Goal: Task Accomplishment & Management: Complete application form

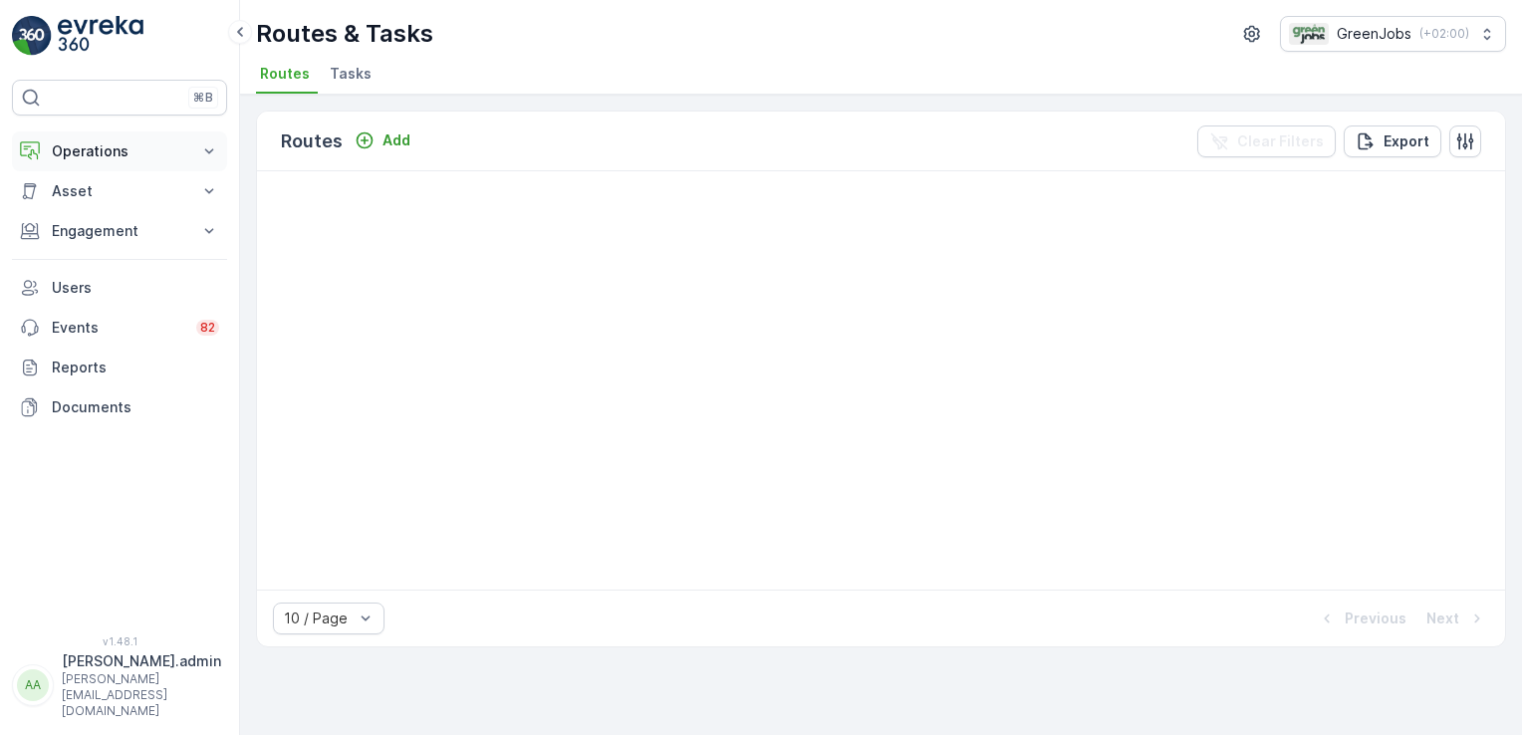
click at [216, 149] on icon at bounding box center [209, 151] width 20 height 20
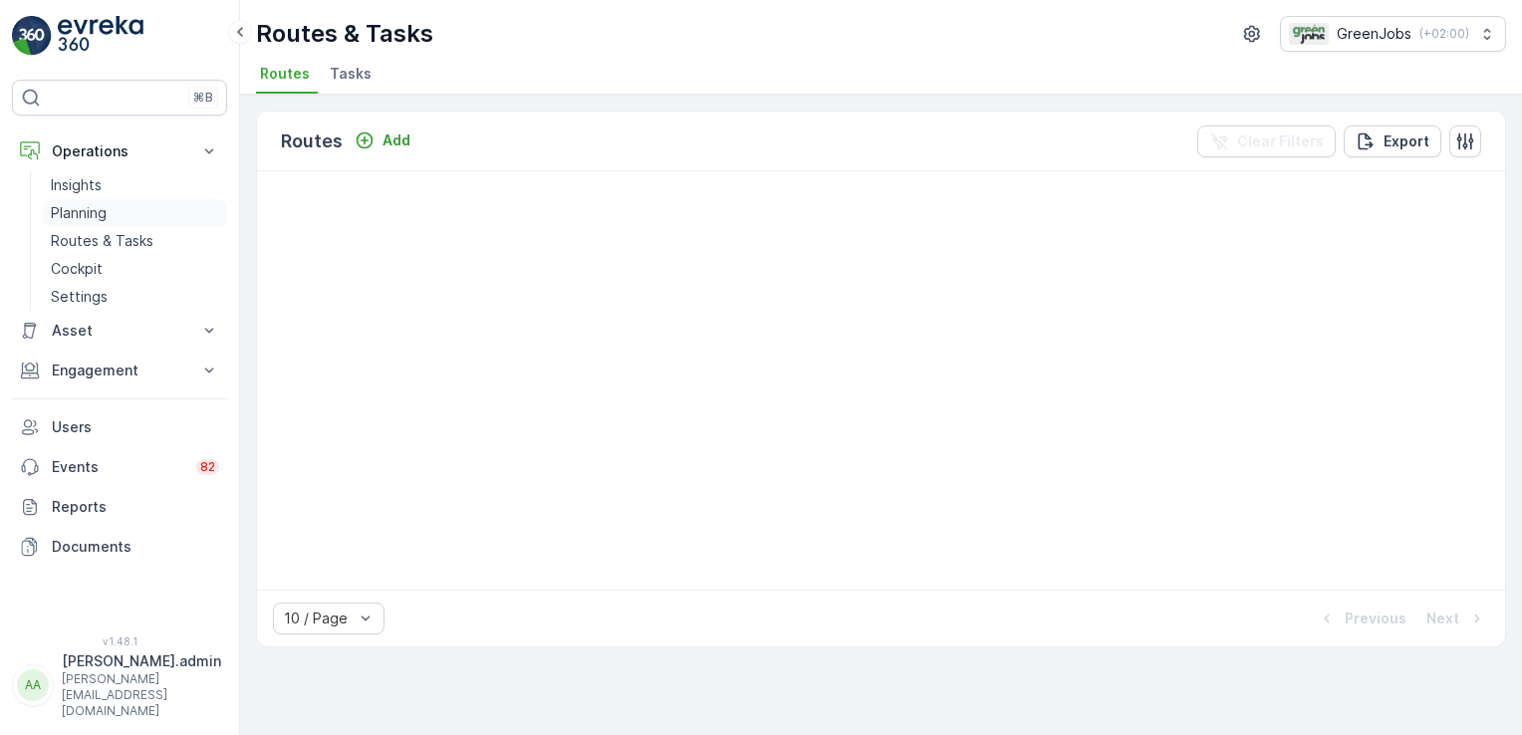
click at [86, 208] on p "Planning" at bounding box center [79, 213] width 56 height 20
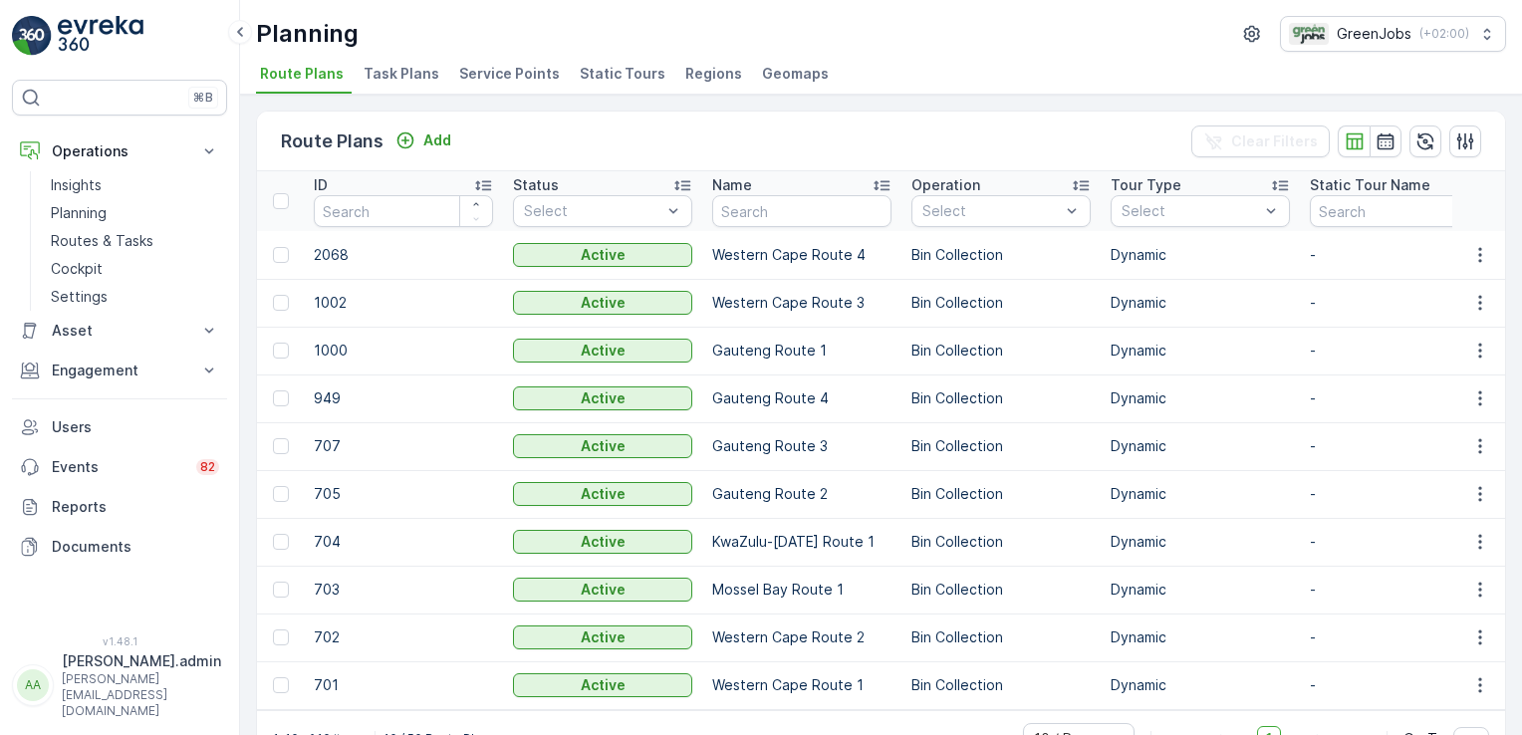
click at [513, 70] on span "Service Points" at bounding box center [509, 74] width 101 height 20
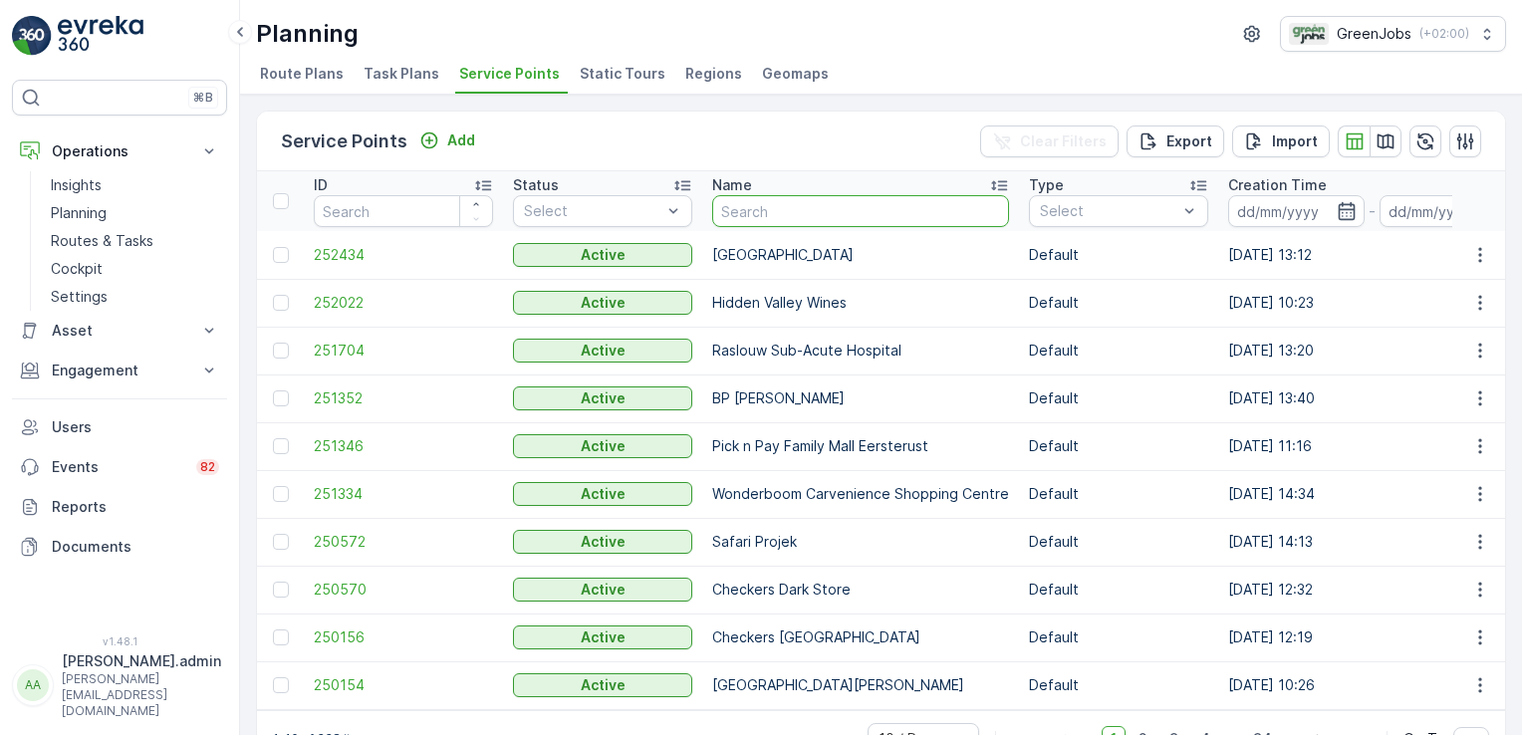
click at [775, 210] on input "text" at bounding box center [860, 211] width 297 height 32
type input "desert"
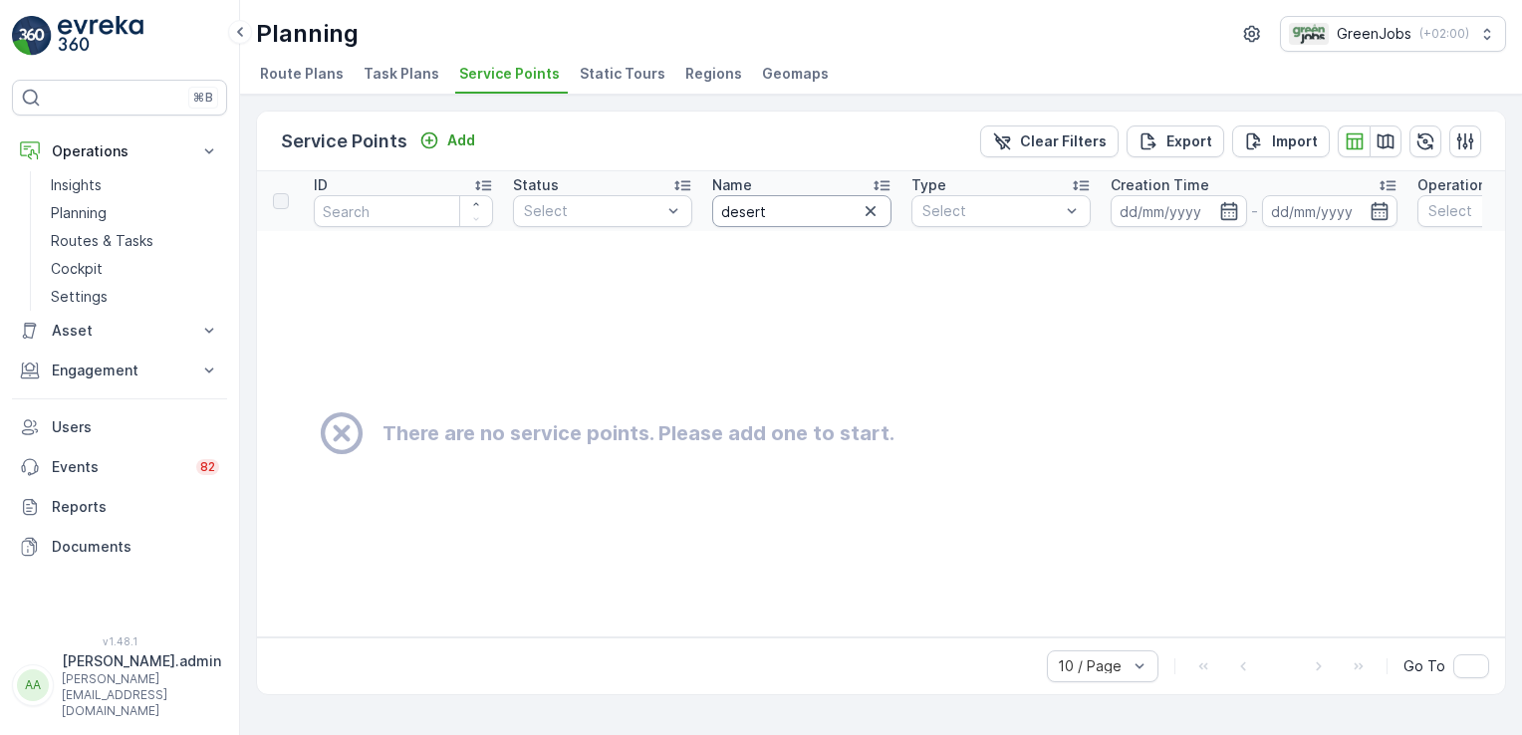
click at [784, 212] on input "desert" at bounding box center [801, 211] width 179 height 32
type input "d"
type input "[PERSON_NAME] acc"
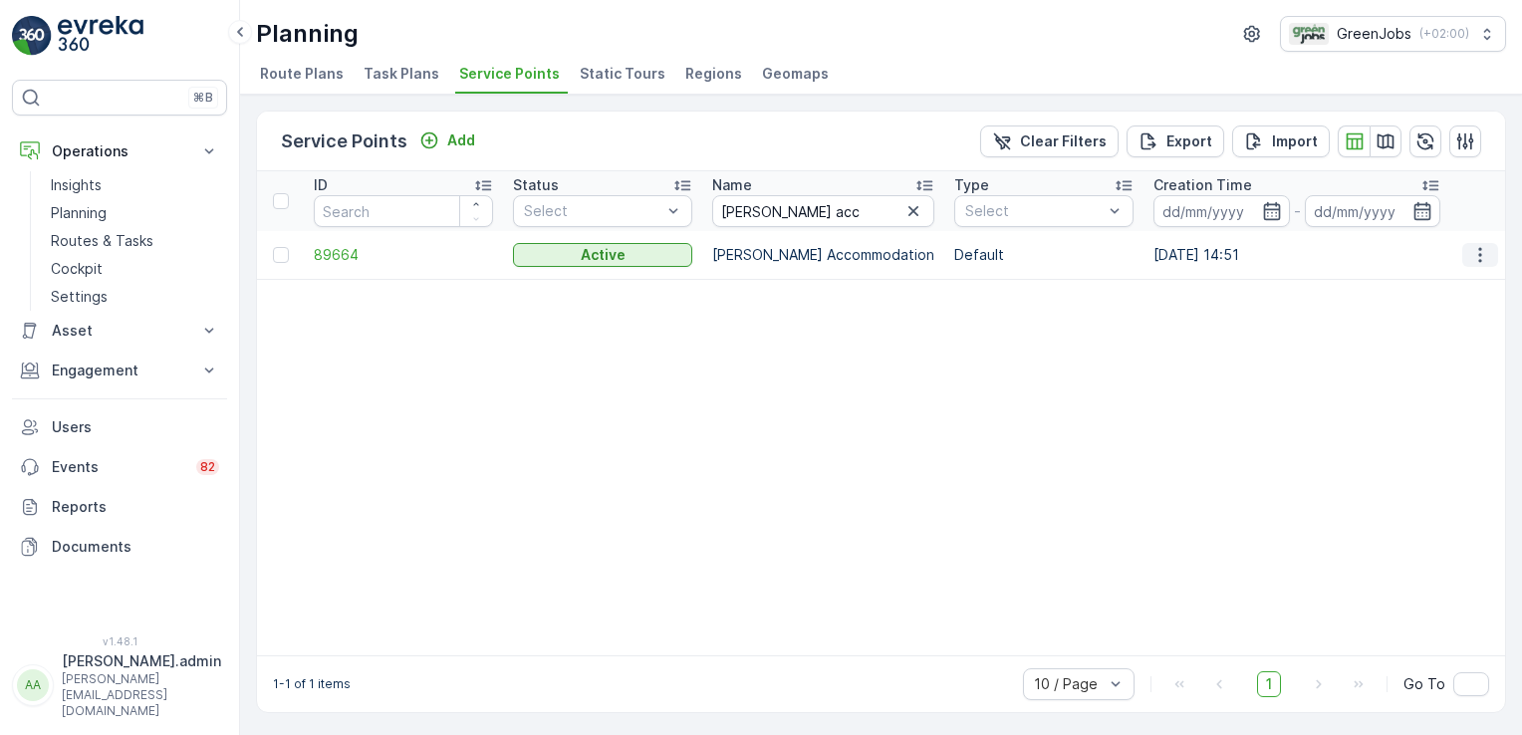
click at [1478, 252] on icon "button" at bounding box center [1480, 255] width 20 height 20
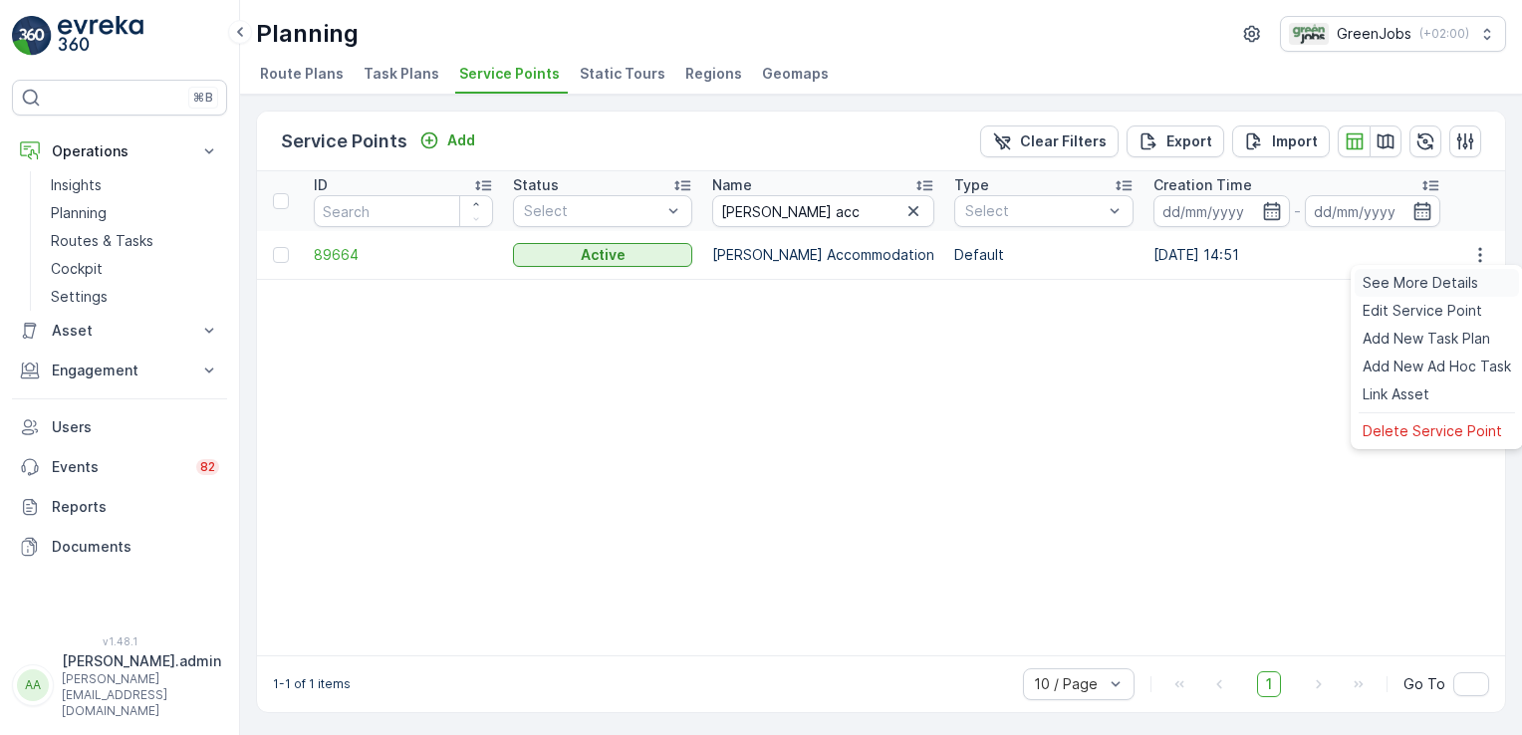
click at [1426, 277] on span "See More Details" at bounding box center [1421, 283] width 116 height 20
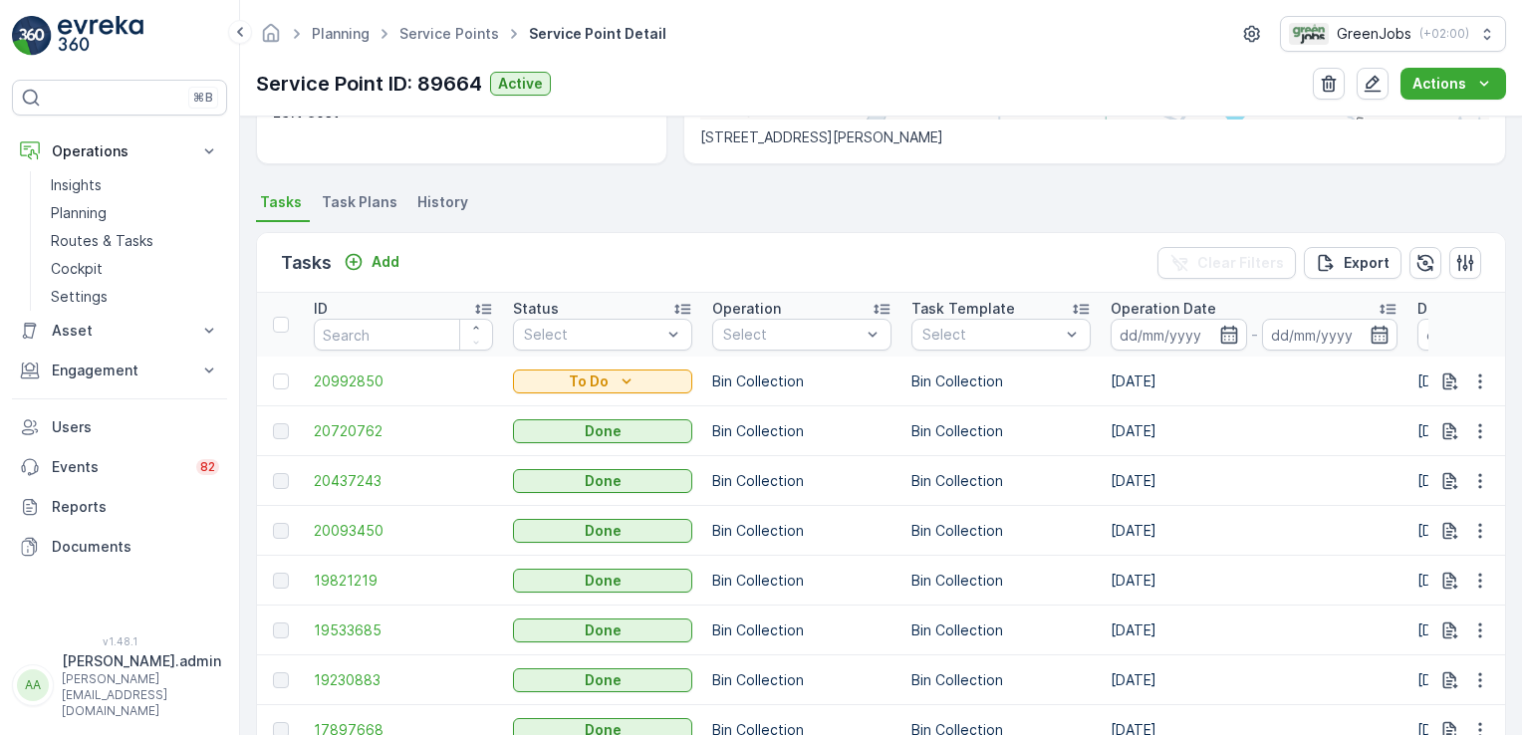
scroll to position [601, 0]
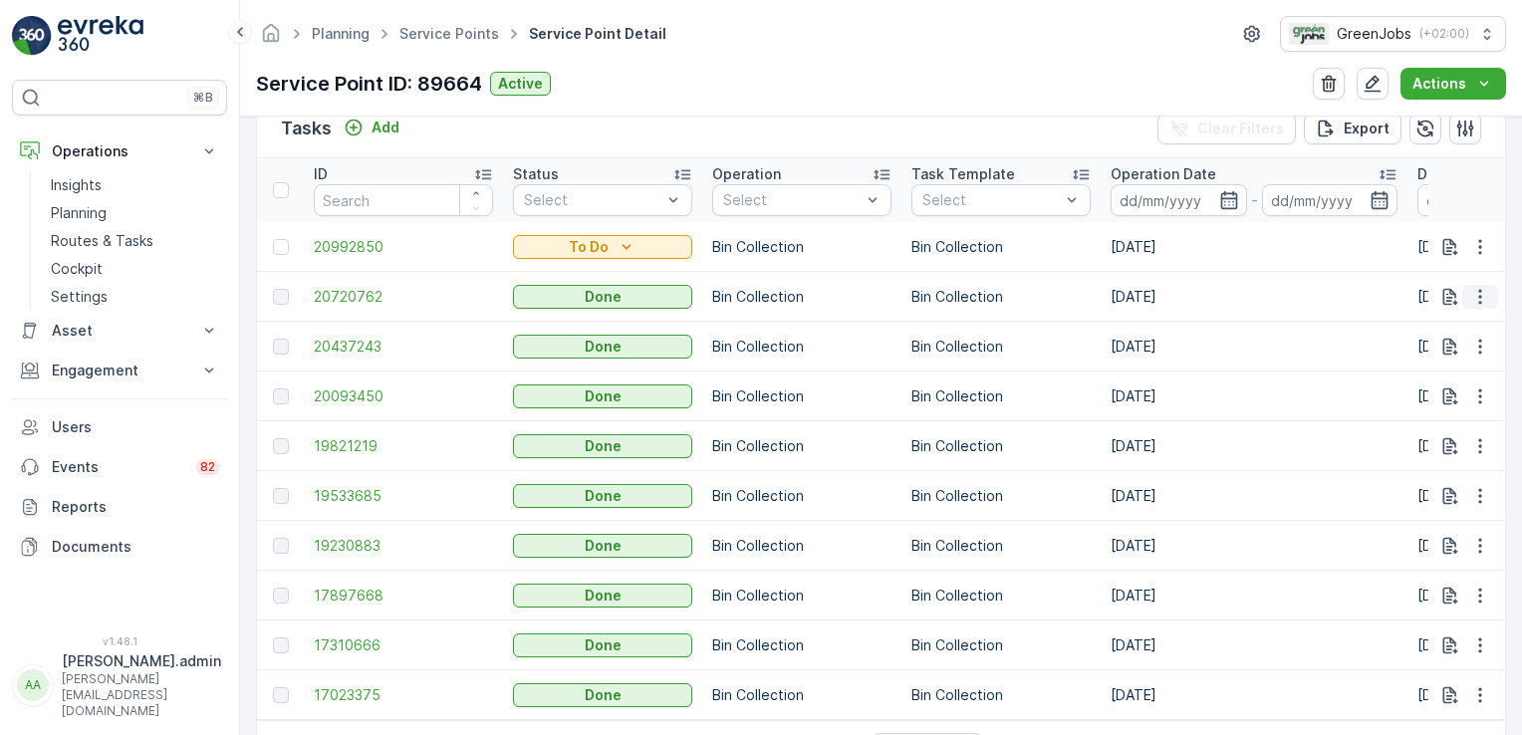
click at [1481, 290] on icon "button" at bounding box center [1480, 297] width 20 height 20
click at [1455, 325] on span "See More Details" at bounding box center [1457, 324] width 116 height 20
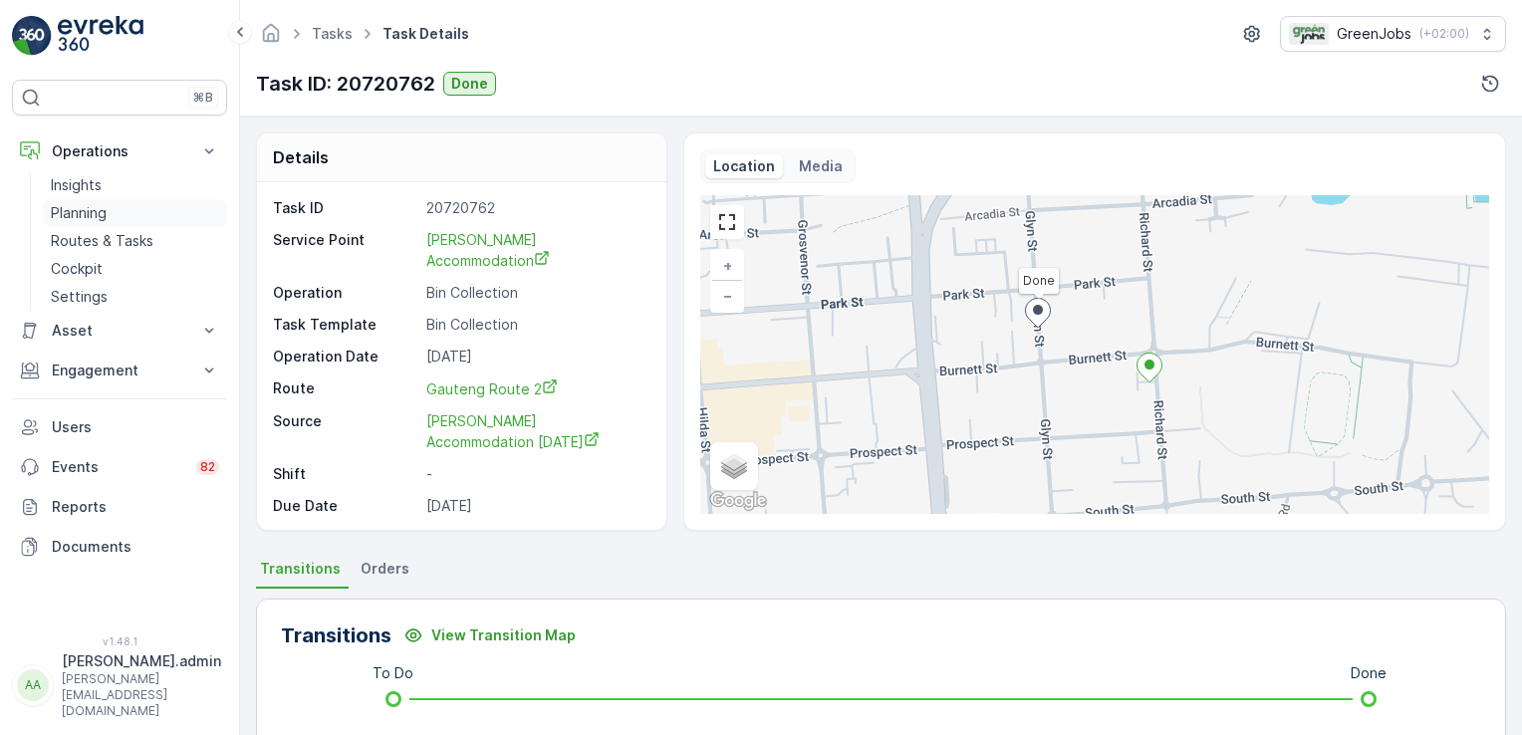
click at [88, 199] on link "Planning" at bounding box center [135, 213] width 184 height 28
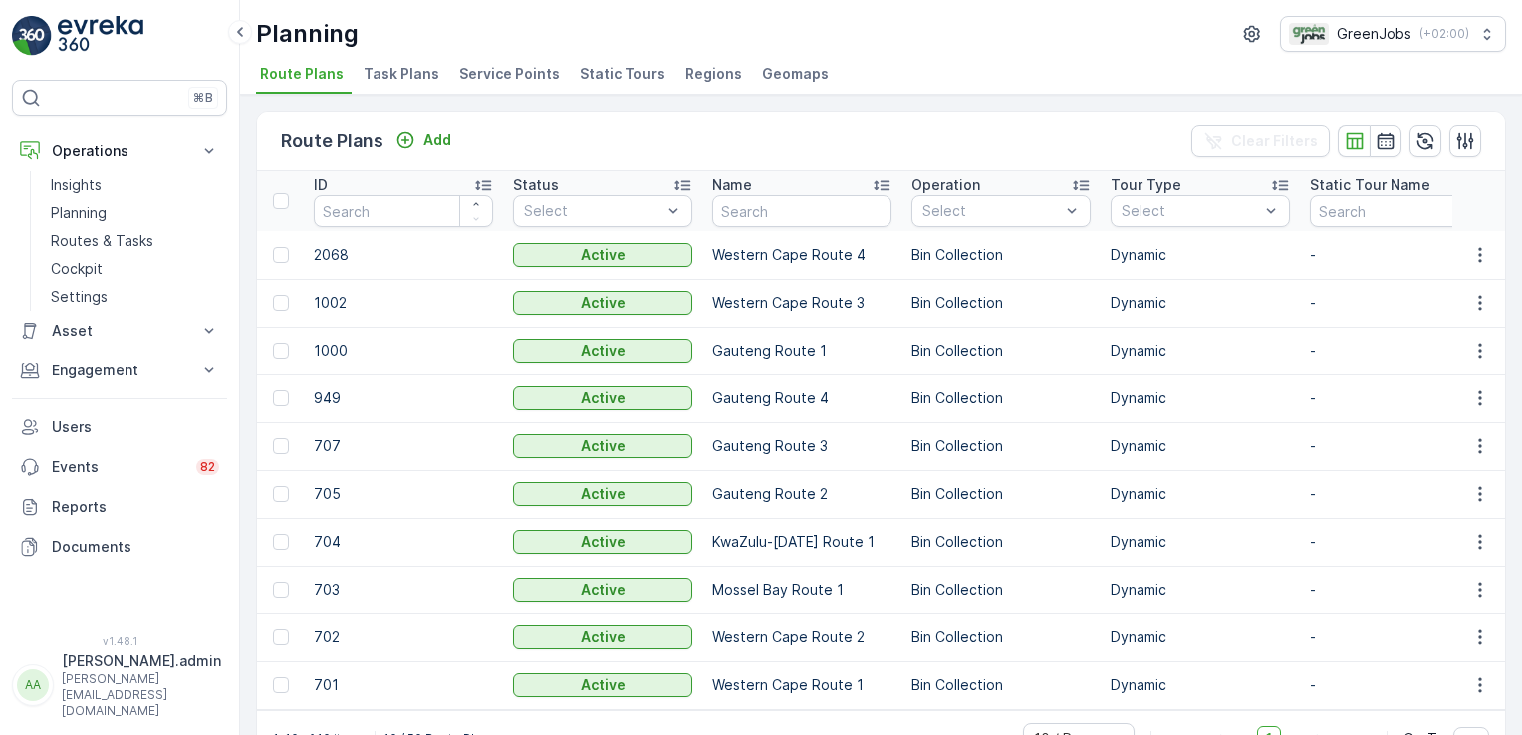
click at [471, 81] on span "Service Points" at bounding box center [509, 74] width 101 height 20
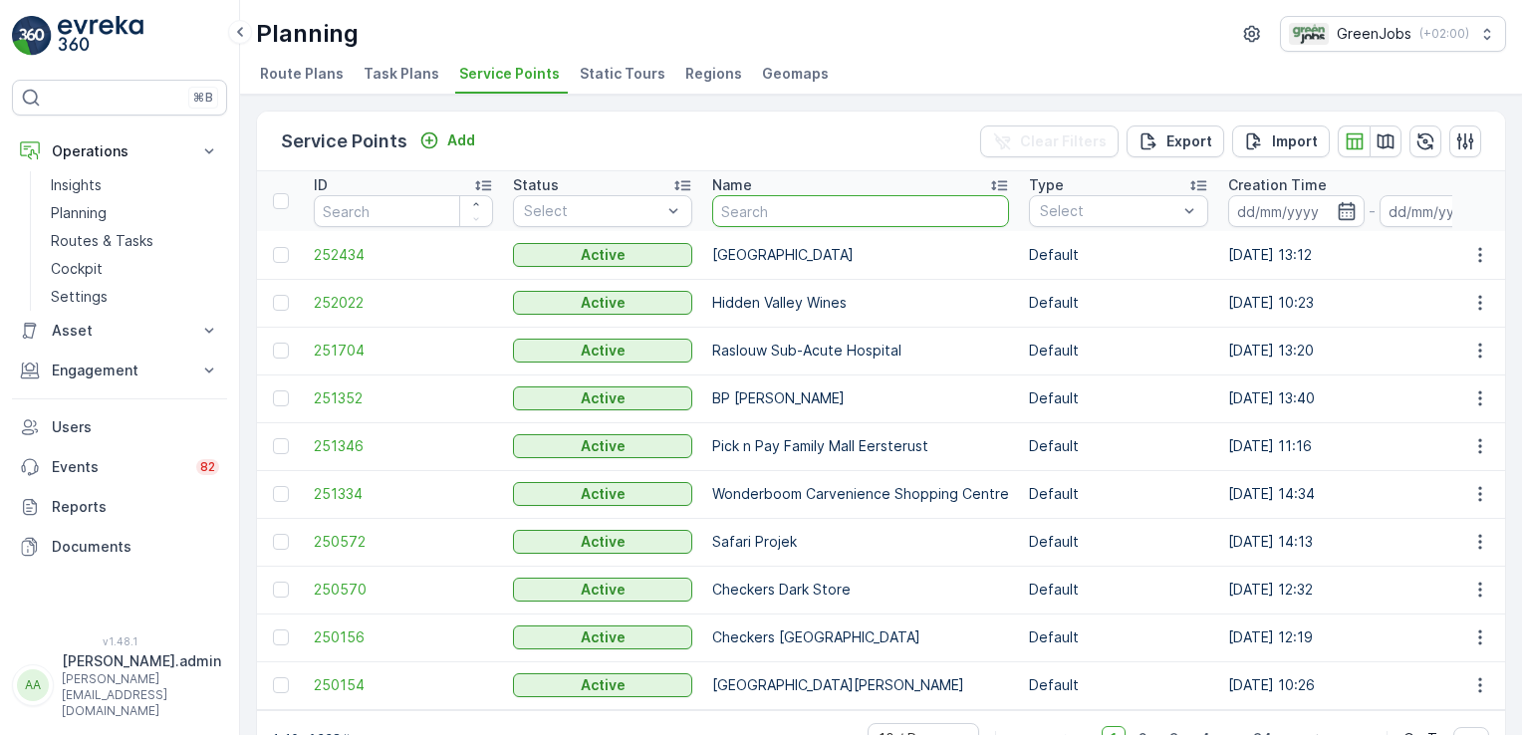
click at [795, 215] on input "text" at bounding box center [860, 211] width 297 height 32
type input "[PERSON_NAME] acc"
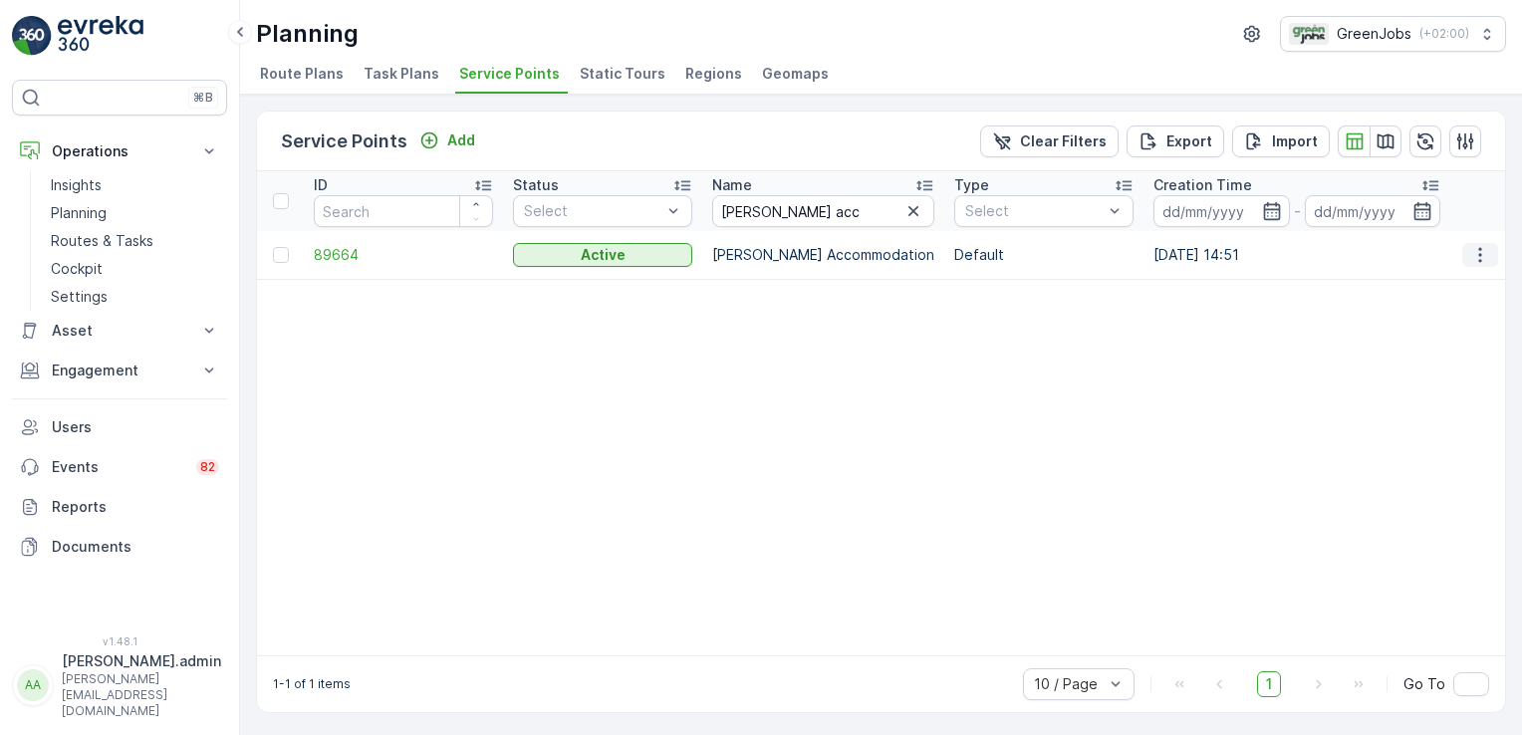
click at [1472, 253] on icon "button" at bounding box center [1480, 255] width 20 height 20
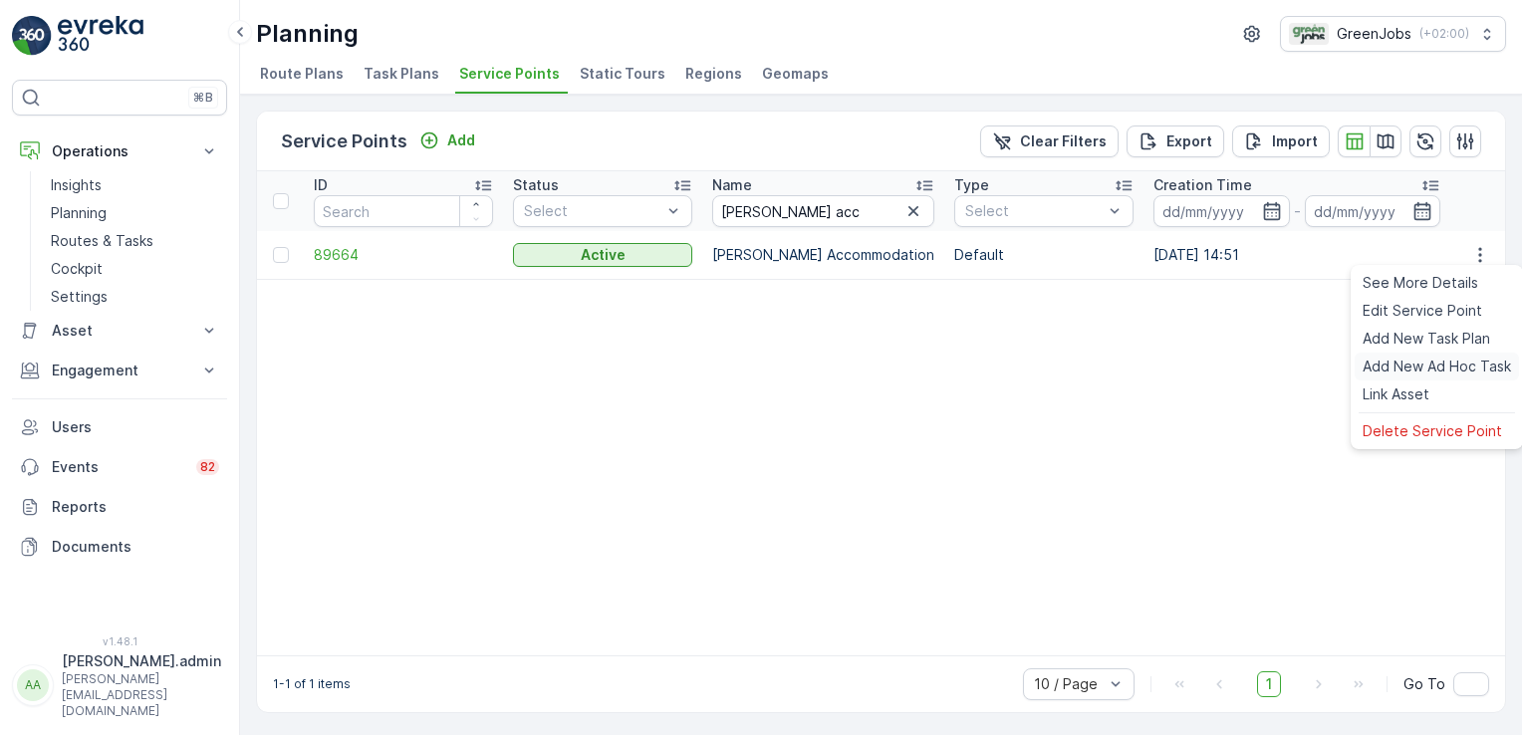
click at [1429, 364] on span "Add New Ad Hoc Task" at bounding box center [1437, 367] width 148 height 20
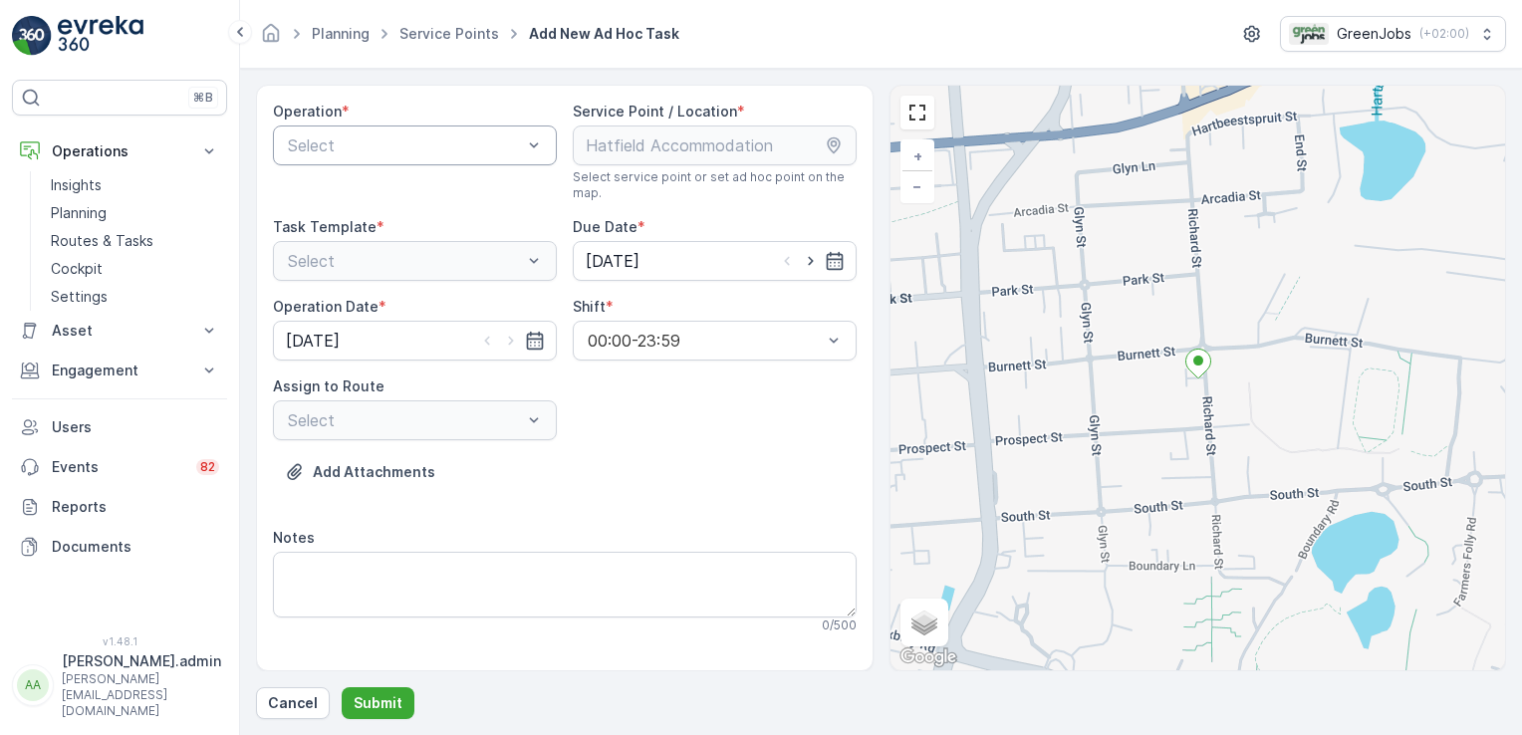
click at [516, 127] on div "Select" at bounding box center [415, 146] width 284 height 40
click at [373, 190] on span "Bin Collection" at bounding box center [336, 194] width 102 height 18
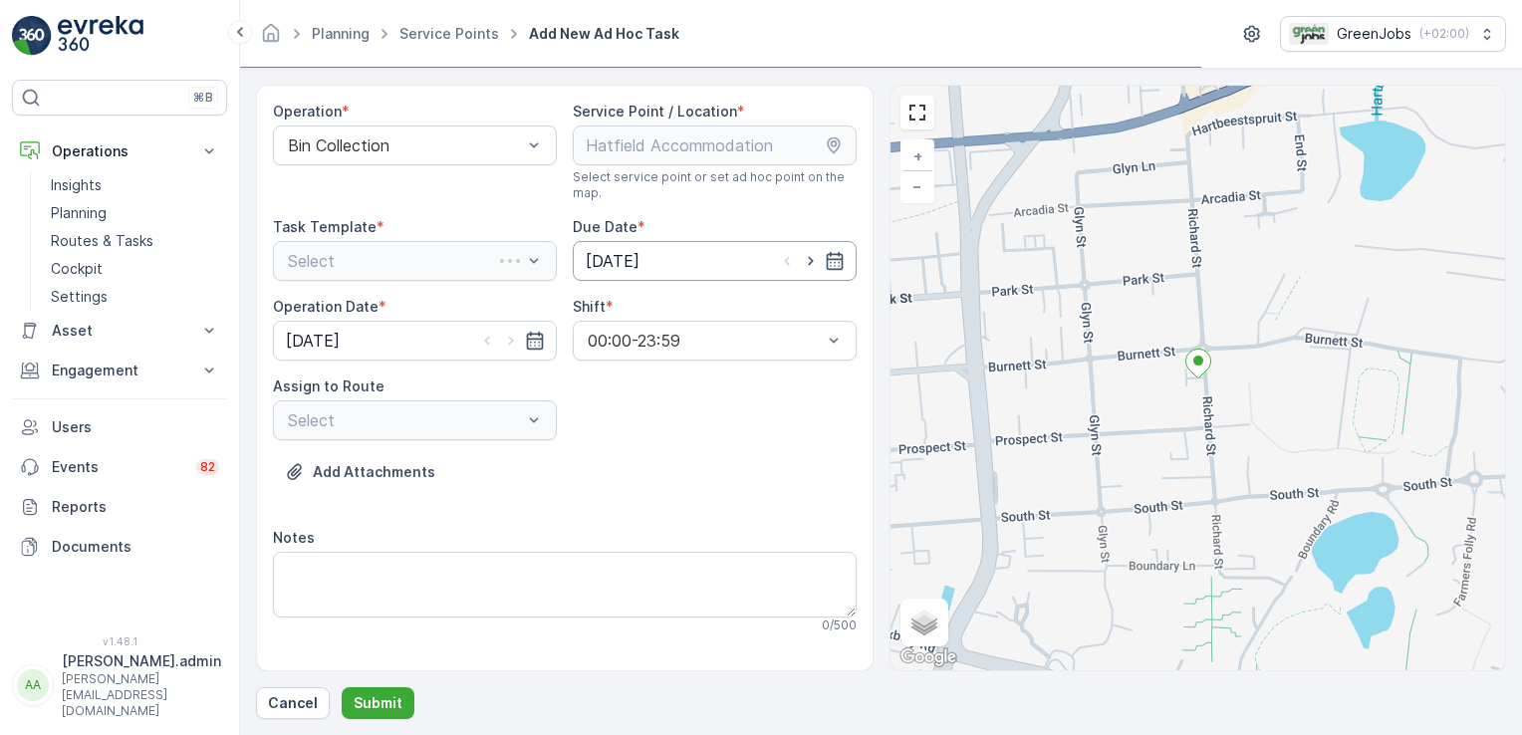
click at [668, 254] on input "[DATE]" at bounding box center [715, 261] width 284 height 40
drag, startPoint x: 780, startPoint y: 464, endPoint x: 790, endPoint y: 462, distance: 10.2
click at [787, 462] on div "15" at bounding box center [785, 466] width 32 height 32
type input "[DATE]"
click at [301, 338] on input "[DATE]" at bounding box center [415, 341] width 284 height 40
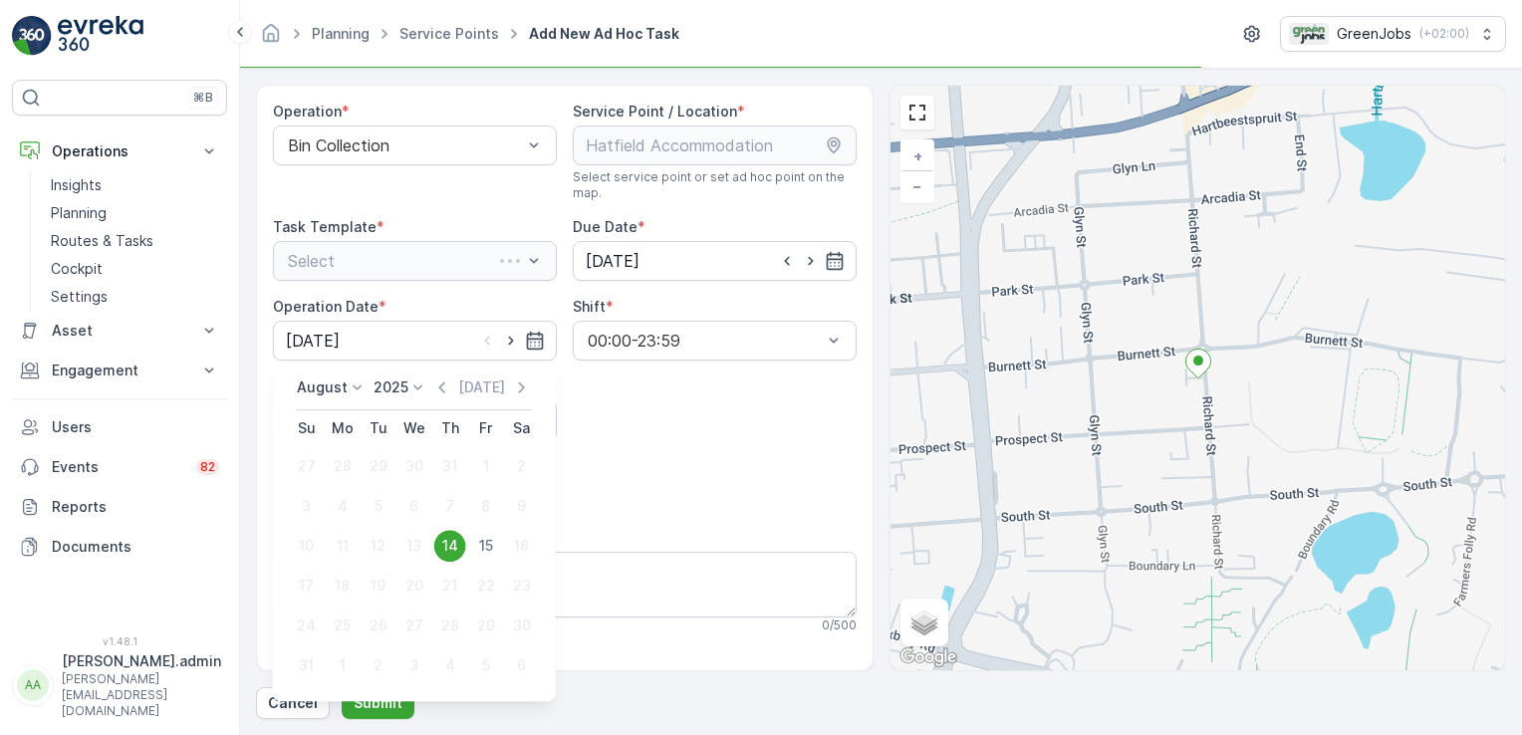
click at [482, 540] on div "15" at bounding box center [486, 546] width 32 height 32
type input "[DATE]"
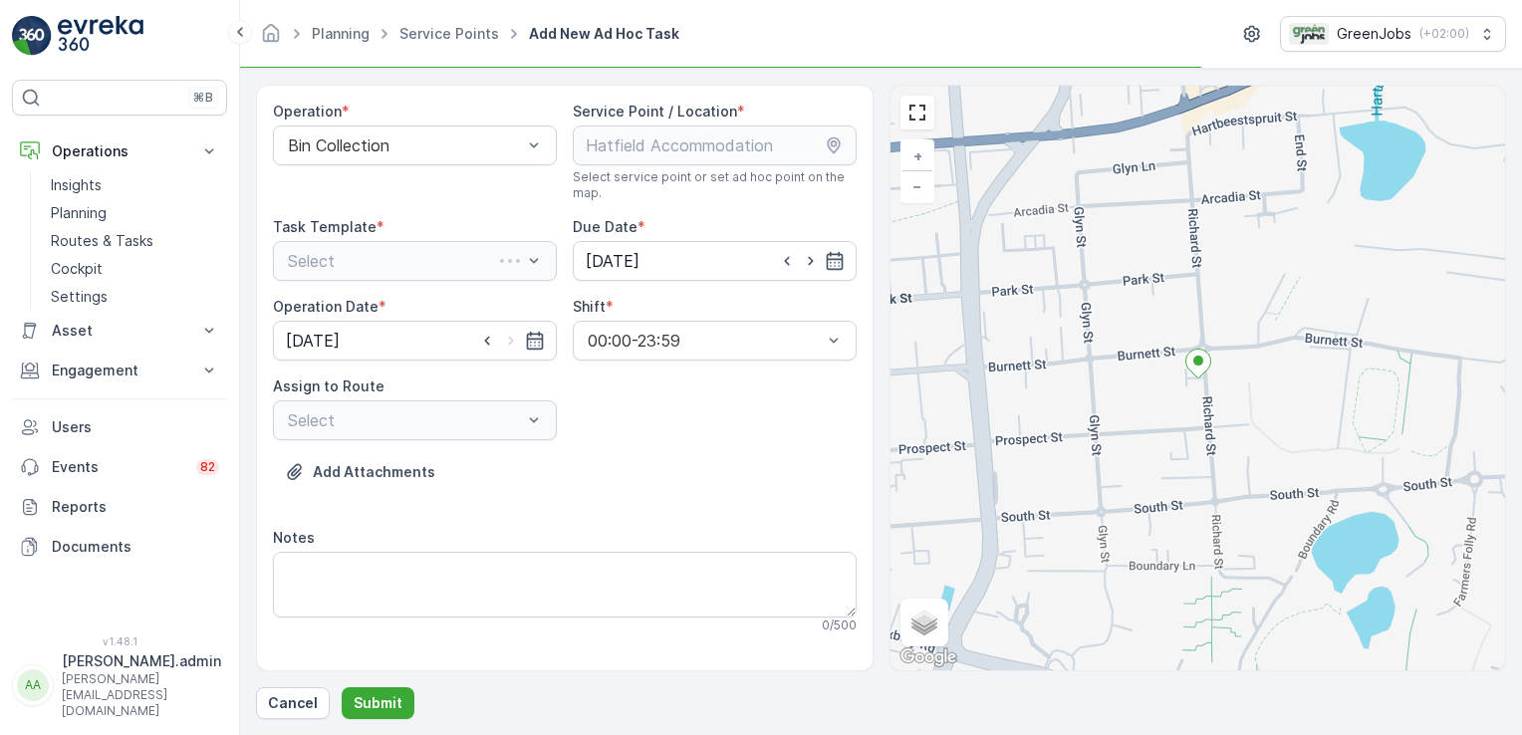
click at [531, 410] on div "Select" at bounding box center [415, 420] width 284 height 40
click at [532, 423] on div "Select" at bounding box center [415, 420] width 284 height 40
click at [530, 256] on div "Select" at bounding box center [415, 261] width 284 height 40
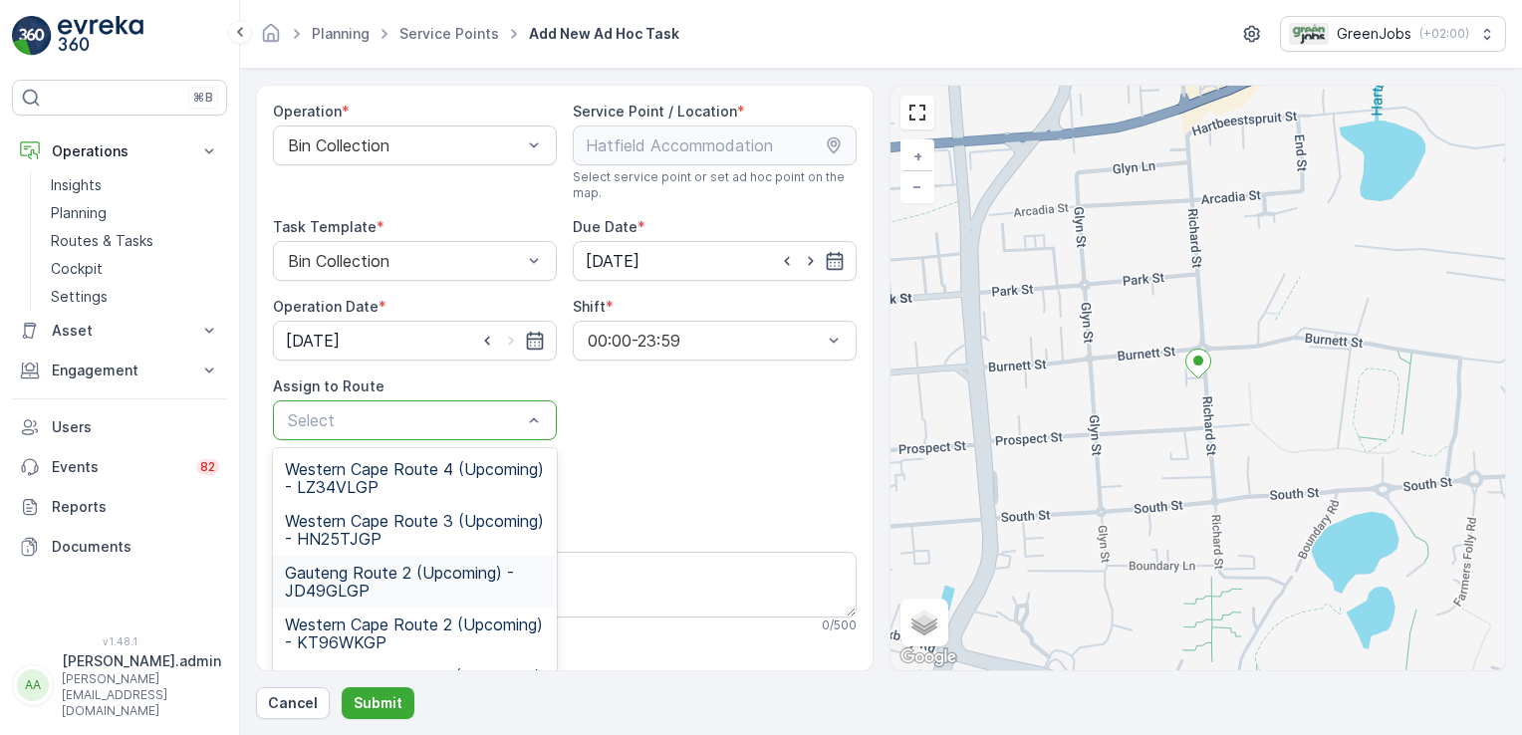
click at [331, 569] on span "Gauteng Route 2 (Upcoming) - JD49GLGP" at bounding box center [415, 582] width 260 height 36
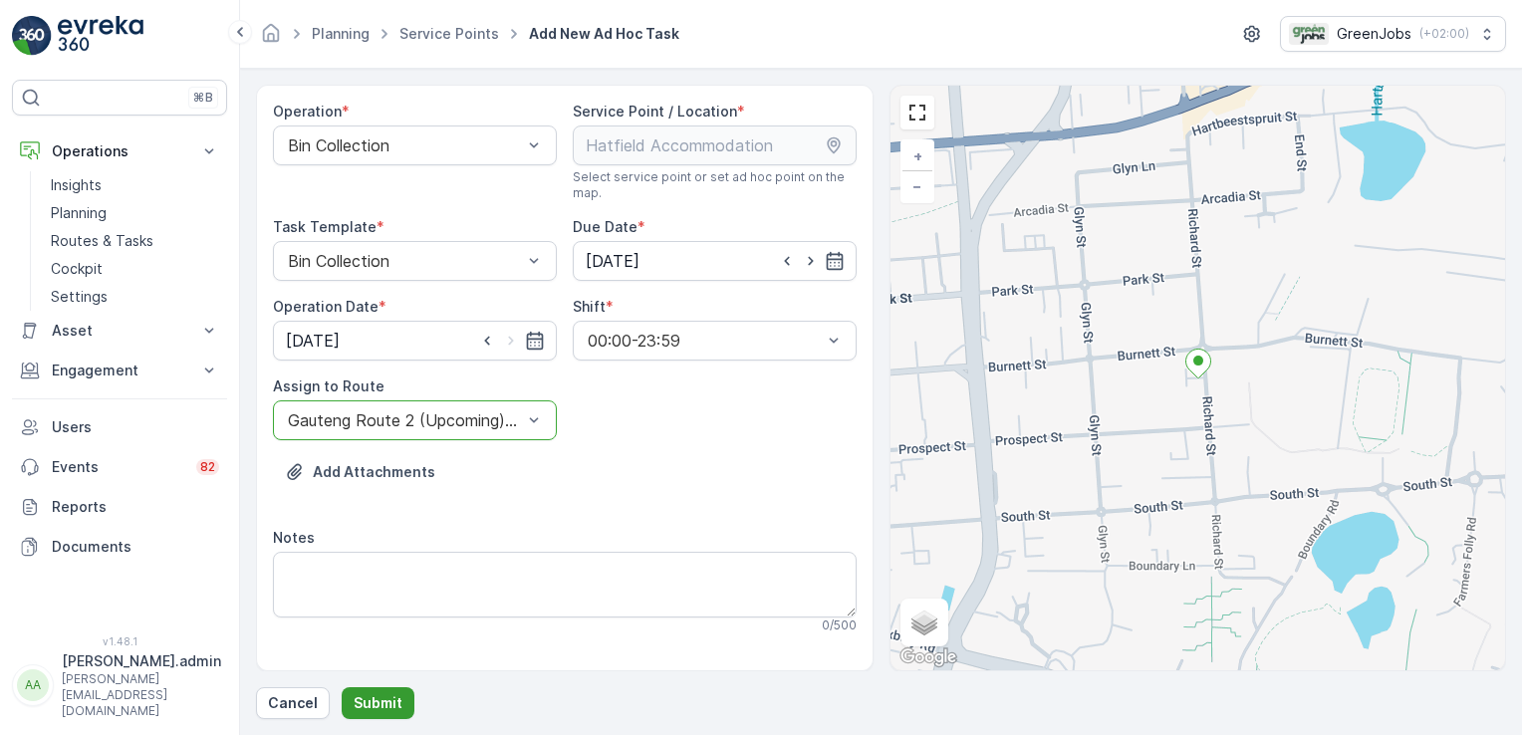
click at [376, 707] on p "Submit" at bounding box center [378, 703] width 49 height 20
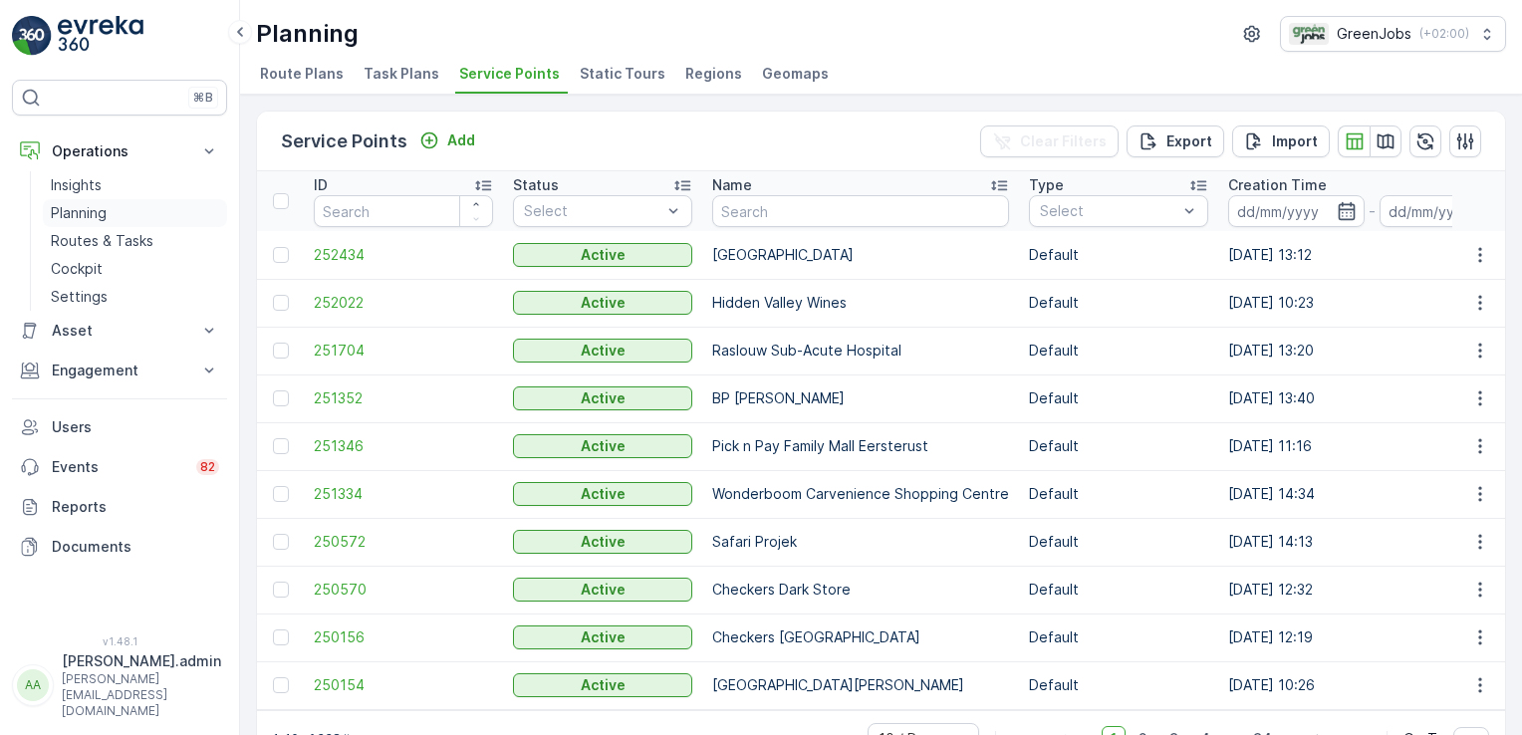
click at [91, 211] on p "Planning" at bounding box center [79, 213] width 56 height 20
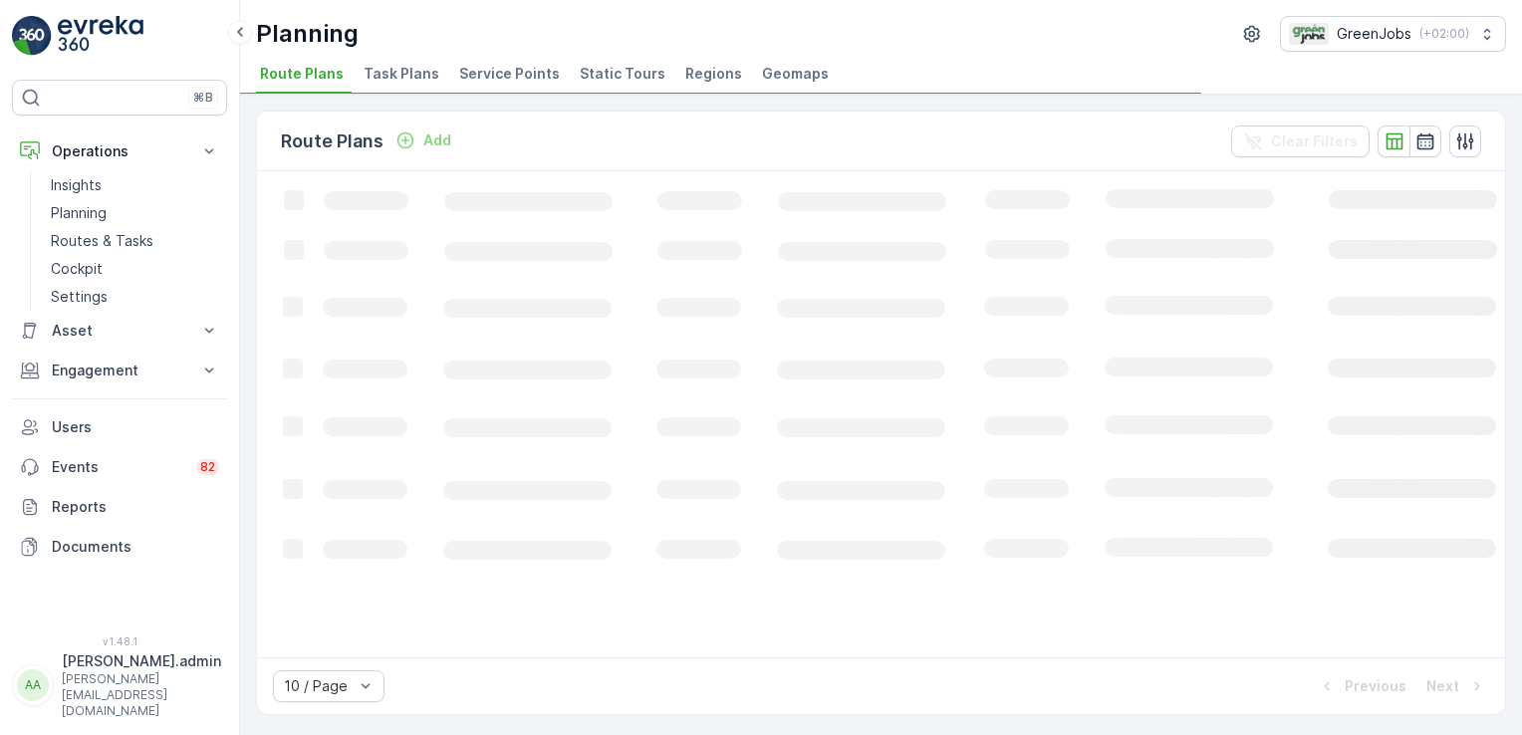
click at [498, 75] on span "Service Points" at bounding box center [509, 74] width 101 height 20
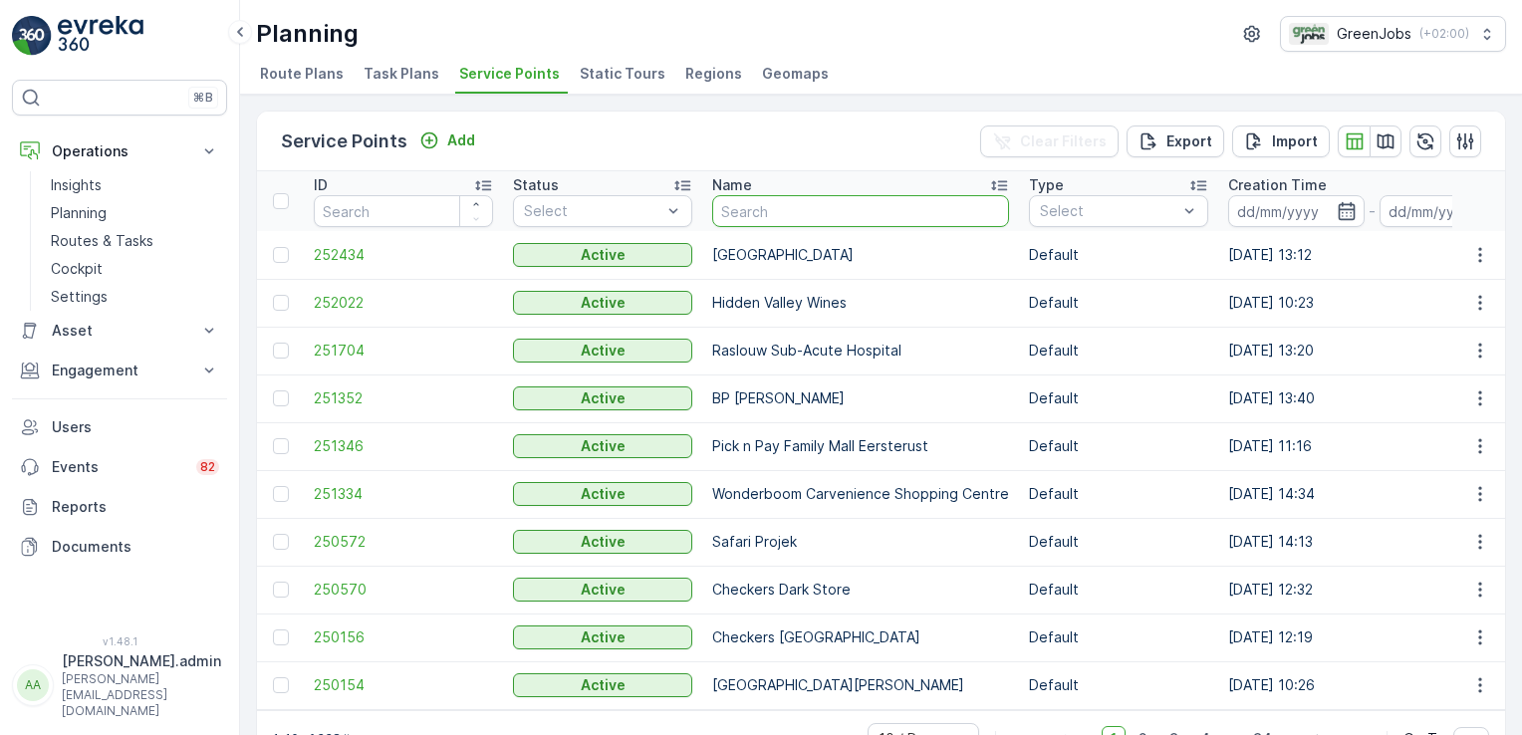
click at [779, 197] on input "text" at bounding box center [860, 211] width 297 height 32
type input "[PERSON_NAME]"
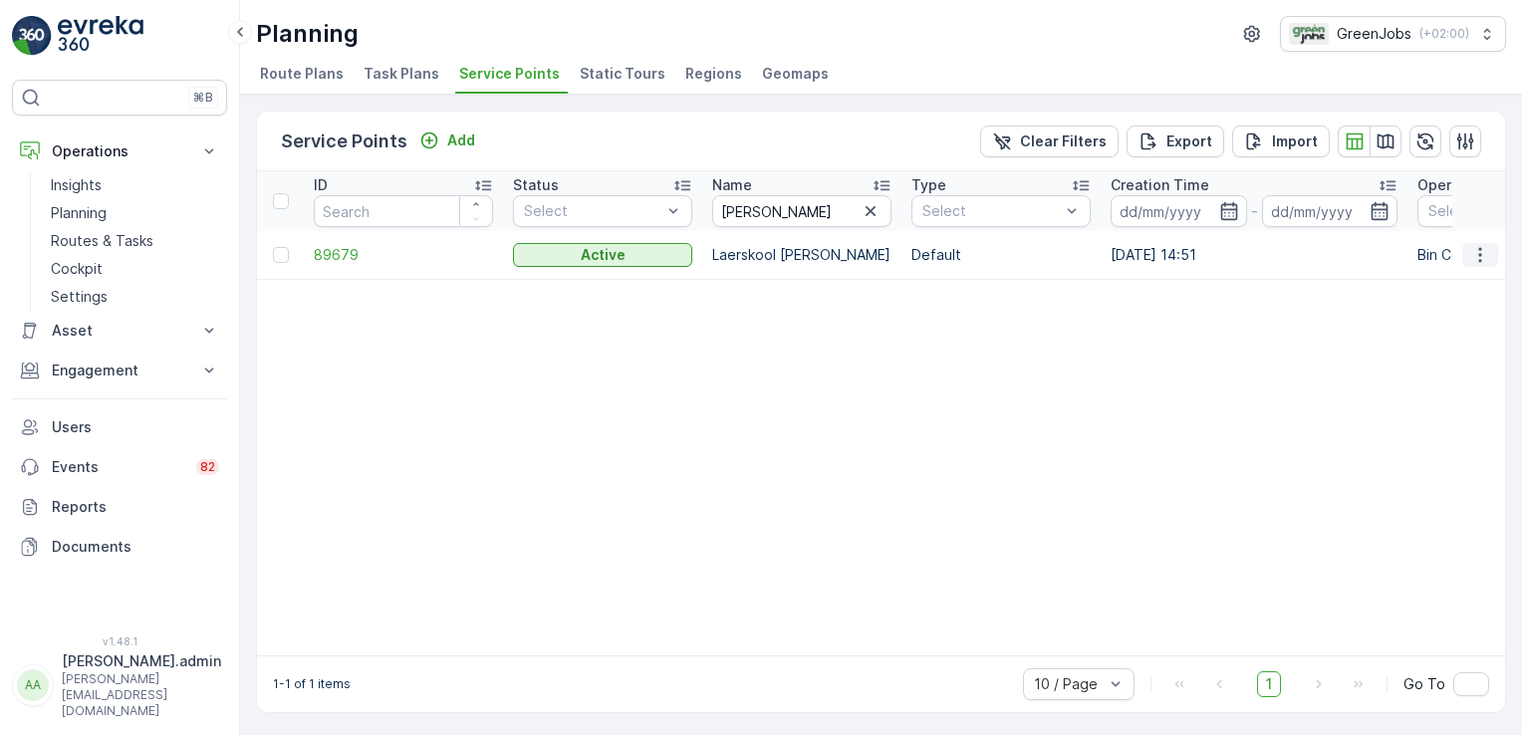
click at [1481, 253] on icon "button" at bounding box center [1480, 255] width 20 height 20
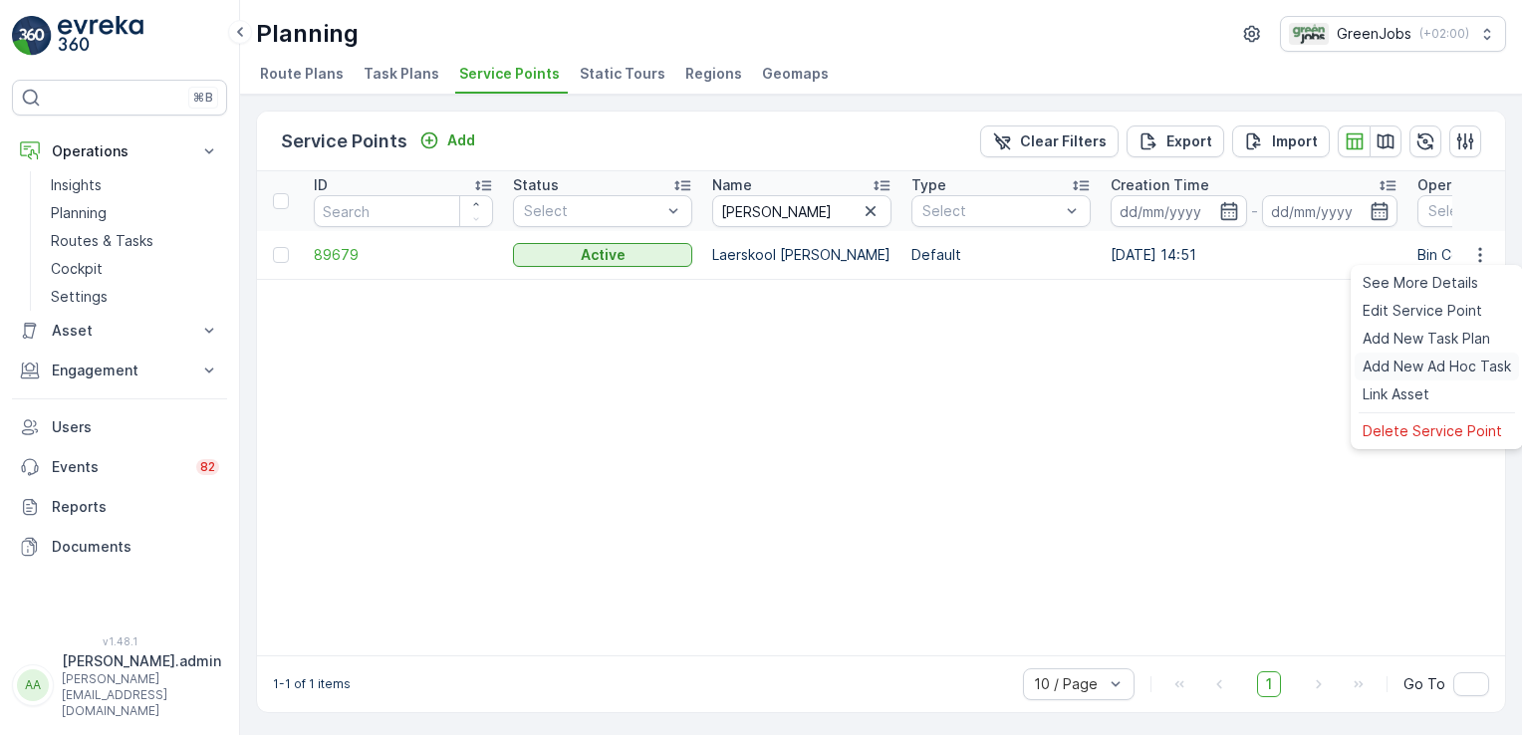
click at [1425, 358] on span "Add New Ad Hoc Task" at bounding box center [1437, 367] width 148 height 20
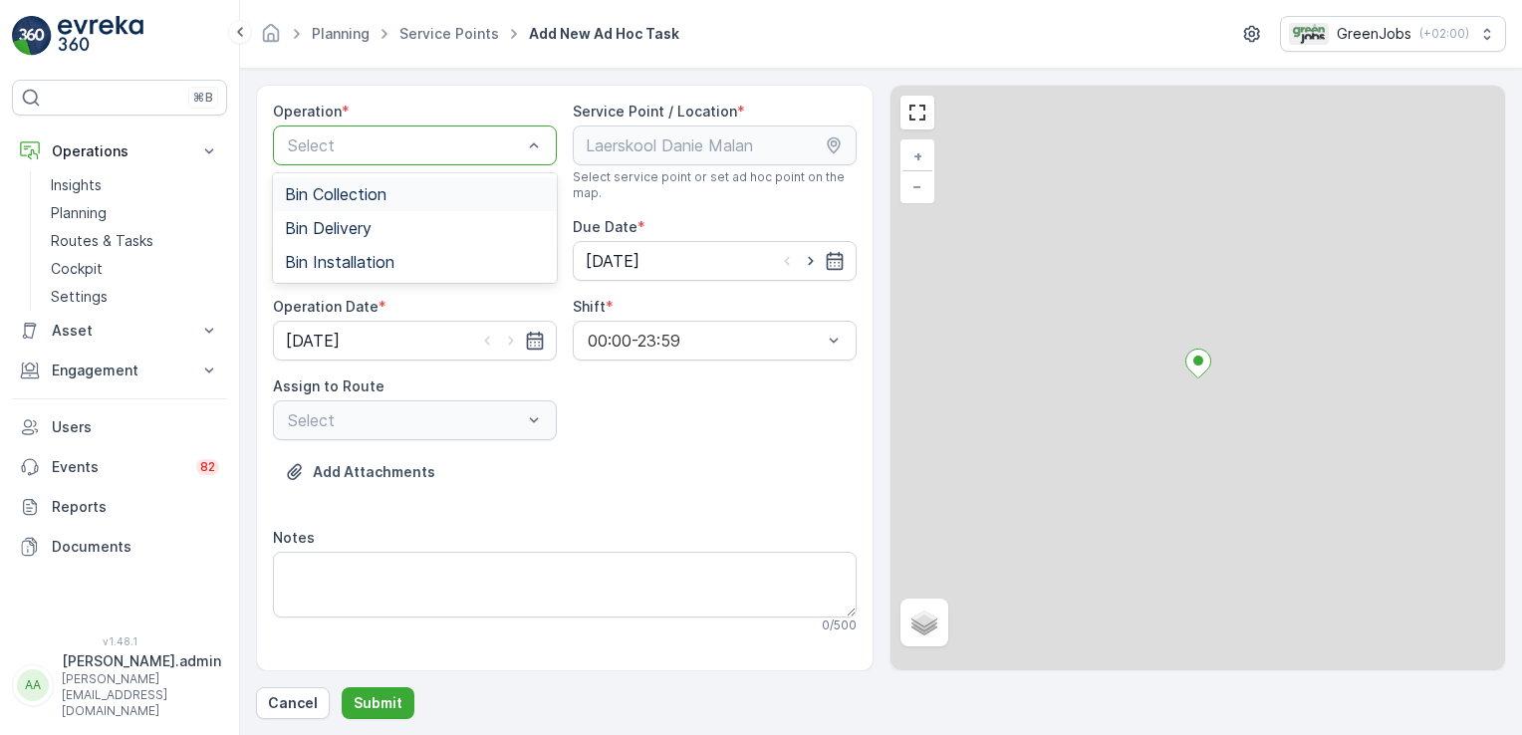
click at [422, 144] on div at bounding box center [405, 145] width 238 height 18
click at [383, 196] on span "Bin Collection" at bounding box center [336, 194] width 102 height 18
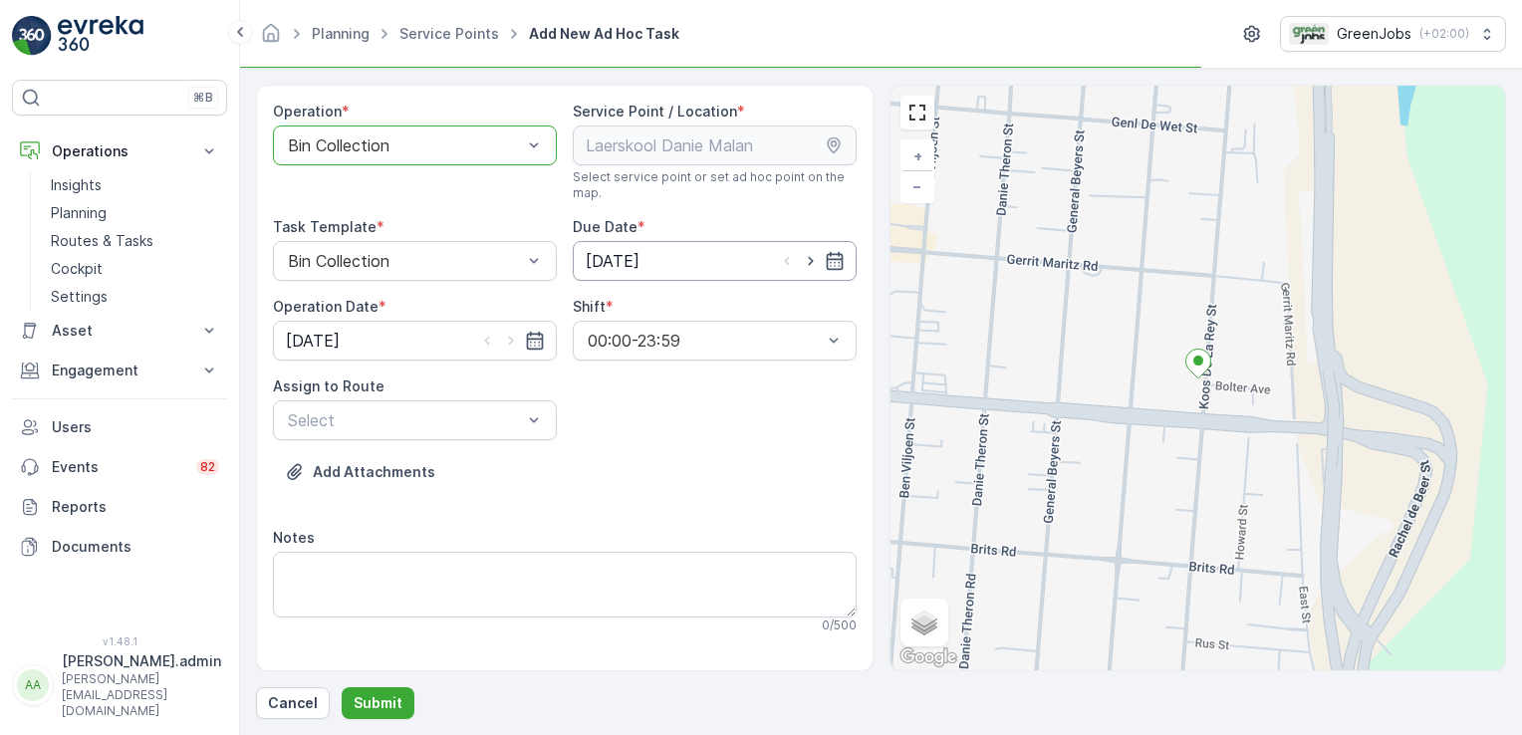
click at [606, 271] on input "[DATE]" at bounding box center [715, 261] width 284 height 40
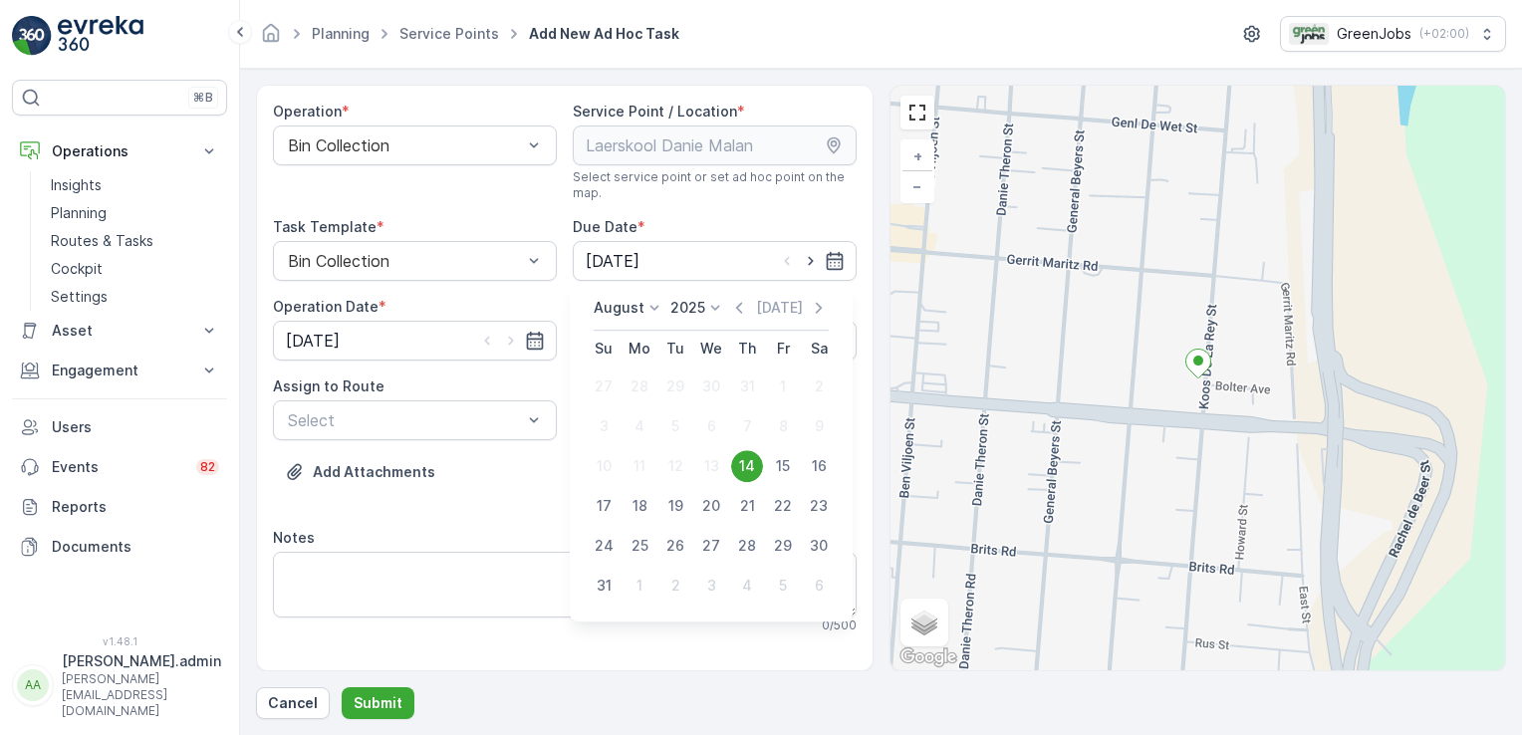
click at [781, 467] on div "15" at bounding box center [783, 466] width 32 height 32
type input "[DATE]"
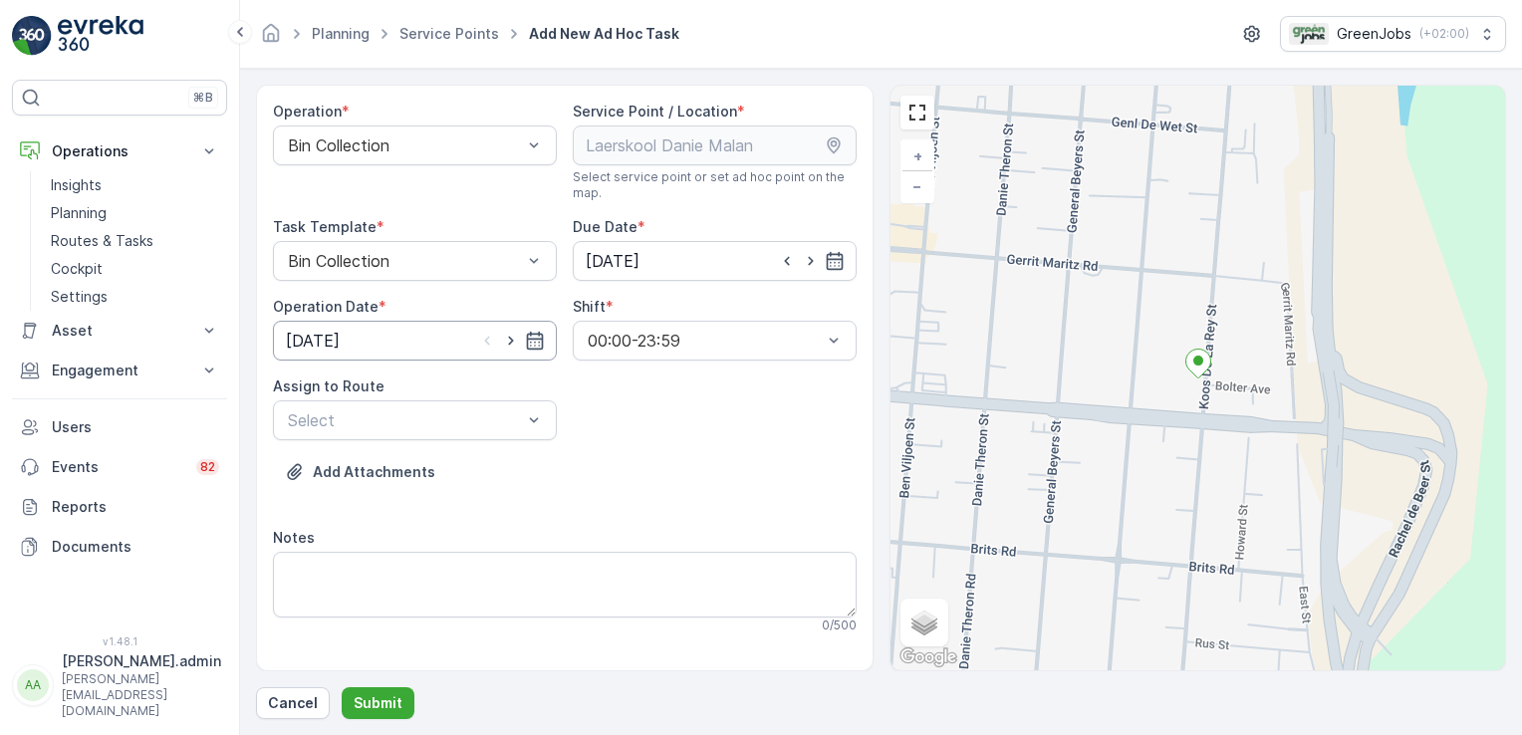
click at [325, 343] on input "[DATE]" at bounding box center [415, 341] width 284 height 40
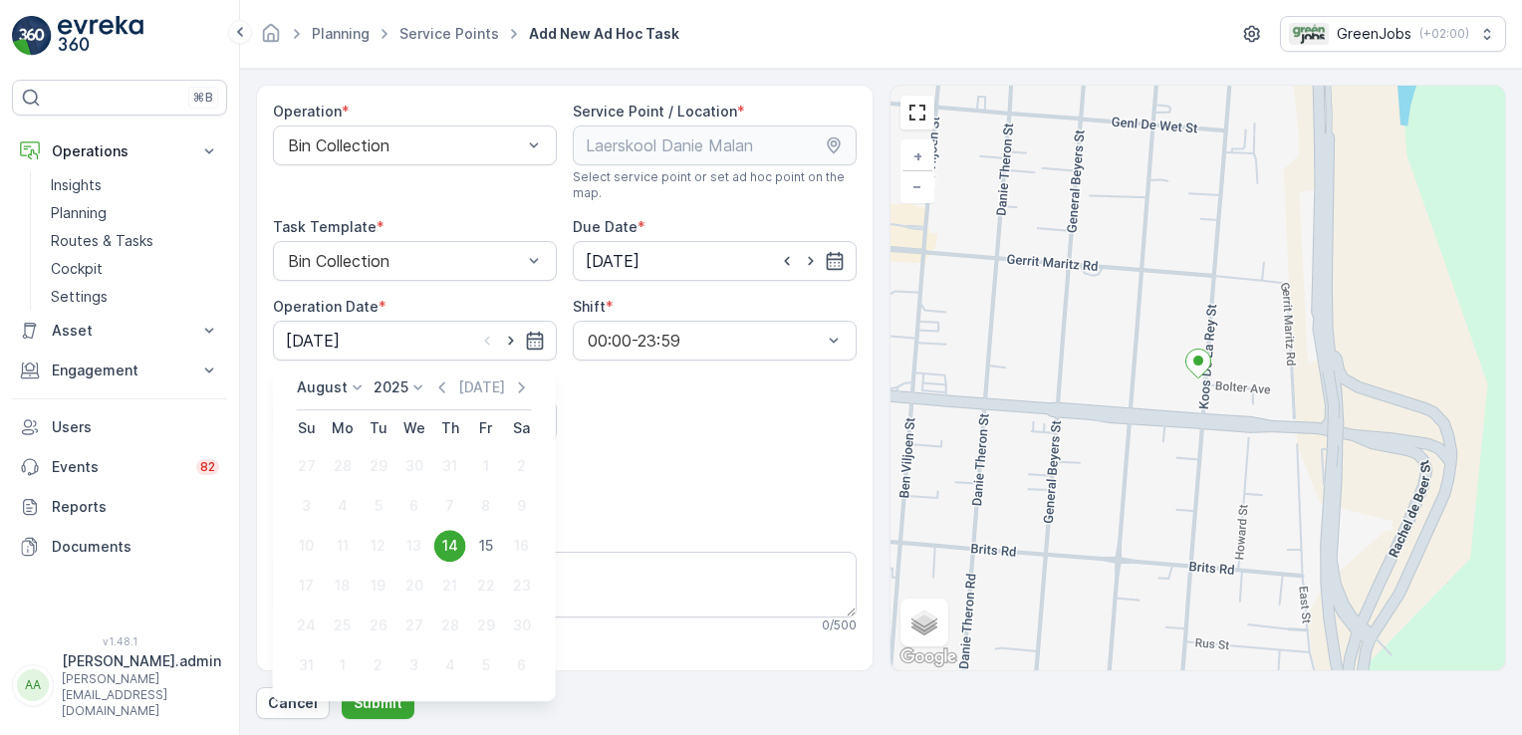
click at [490, 540] on div "15" at bounding box center [486, 546] width 32 height 32
type input "[DATE]"
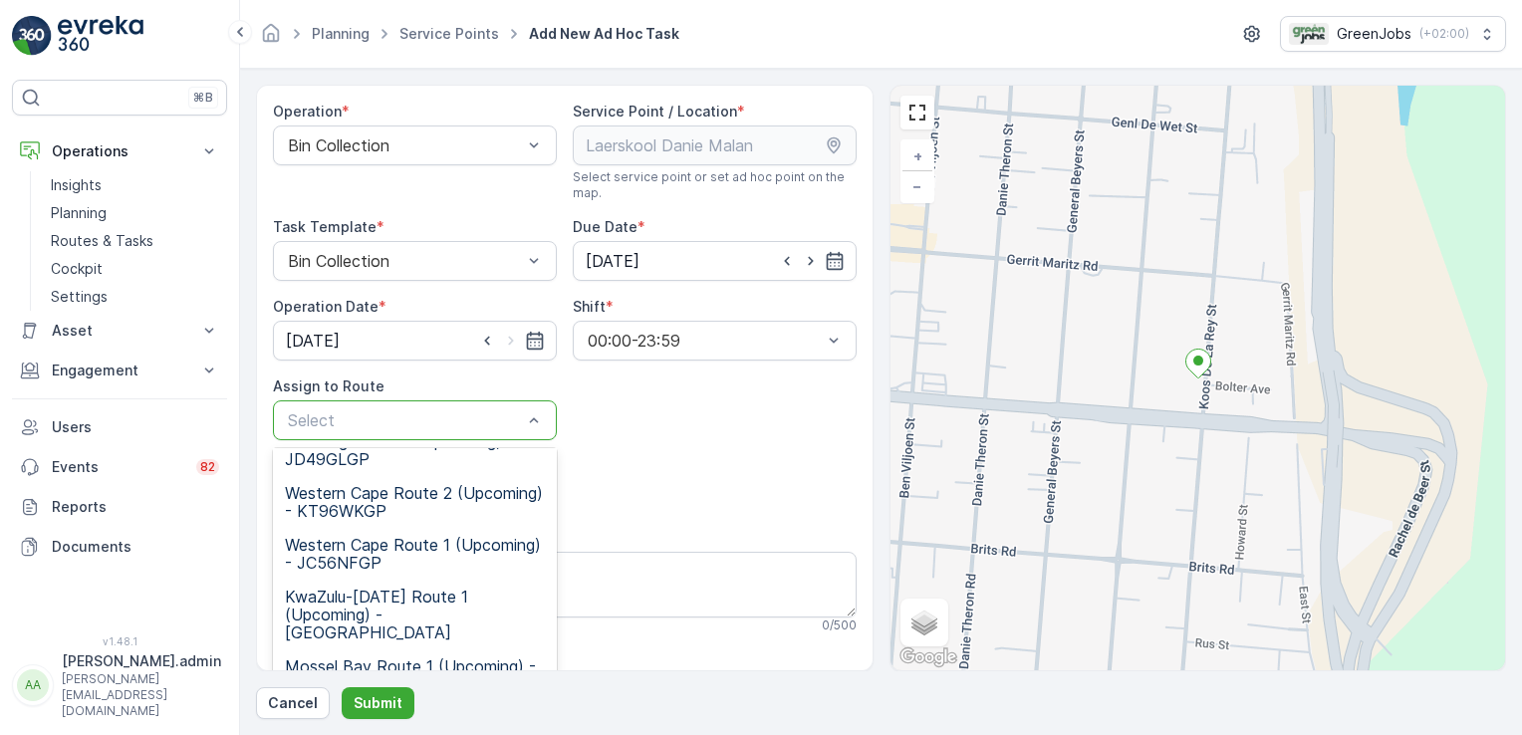
scroll to position [95, 0]
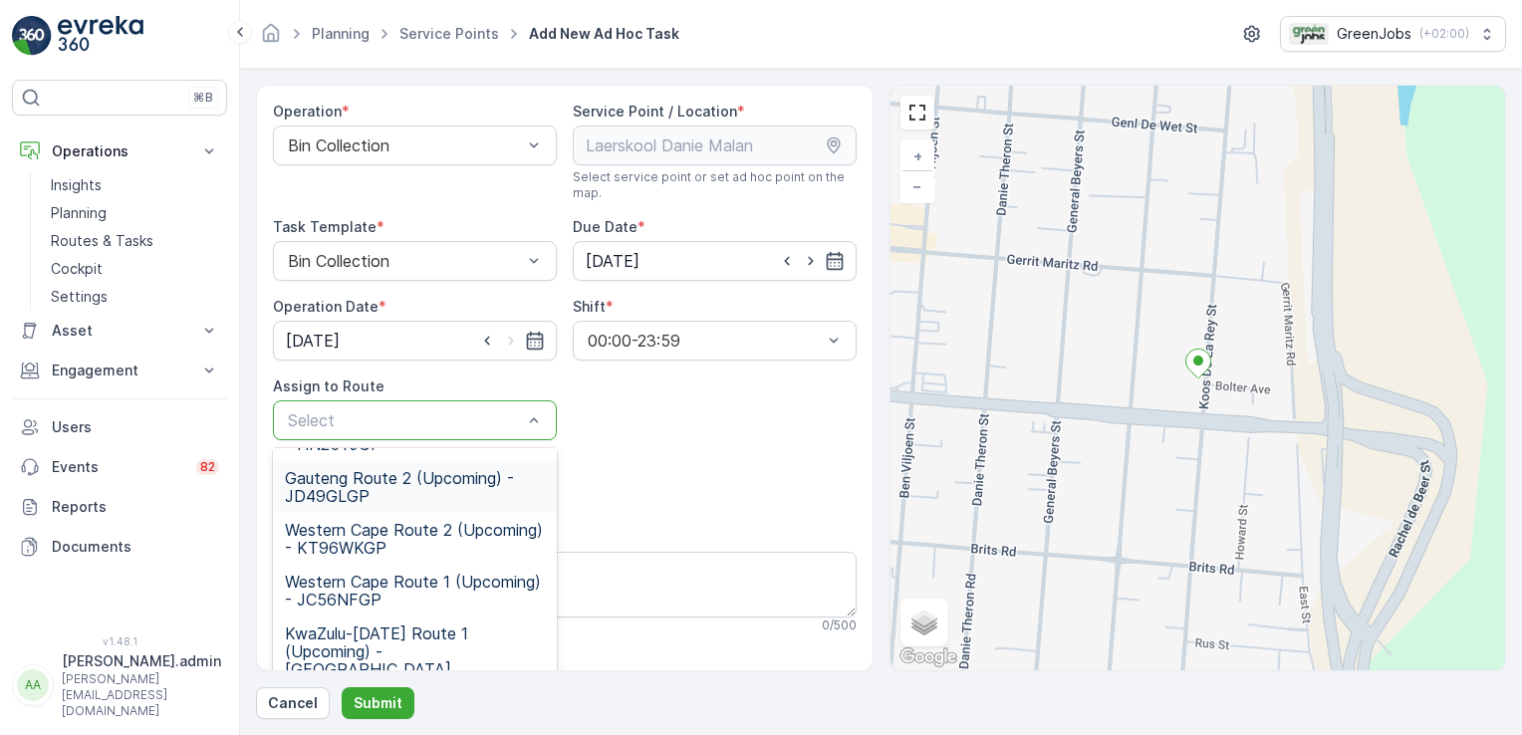
click at [370, 481] on span "Gauteng Route 2 (Upcoming) - JD49GLGP" at bounding box center [415, 487] width 260 height 36
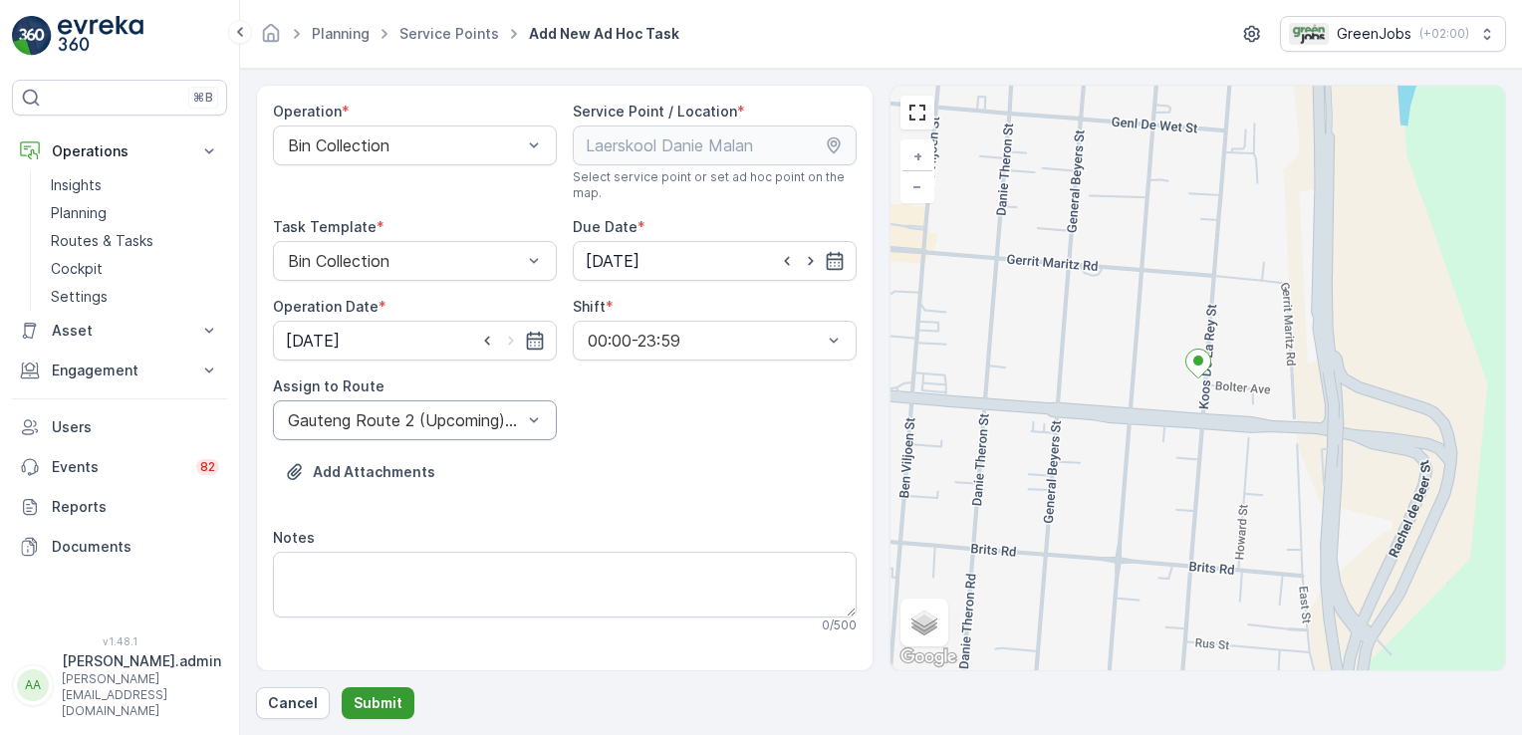
click at [380, 698] on p "Submit" at bounding box center [378, 703] width 49 height 20
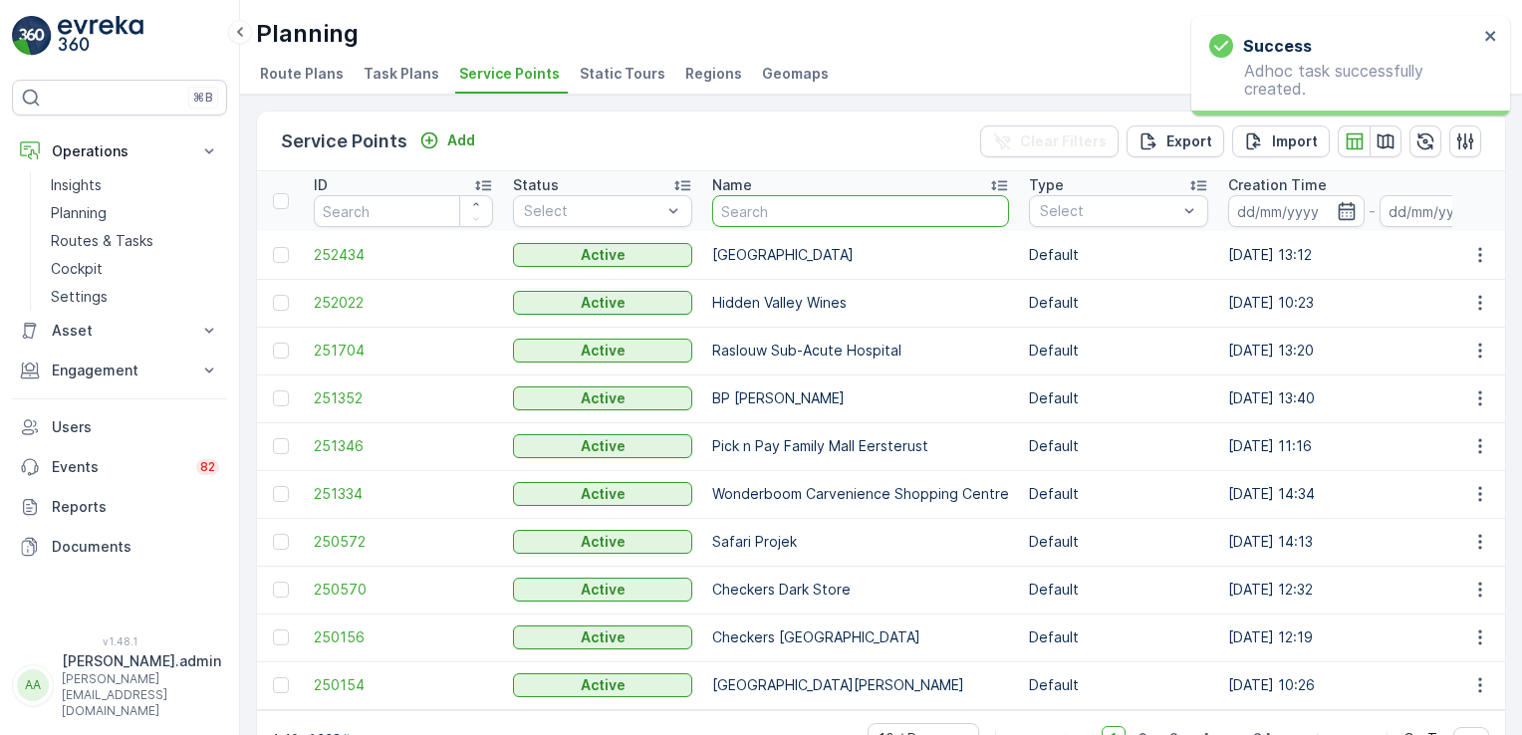
click at [806, 201] on input "text" at bounding box center [860, 211] width 297 height 32
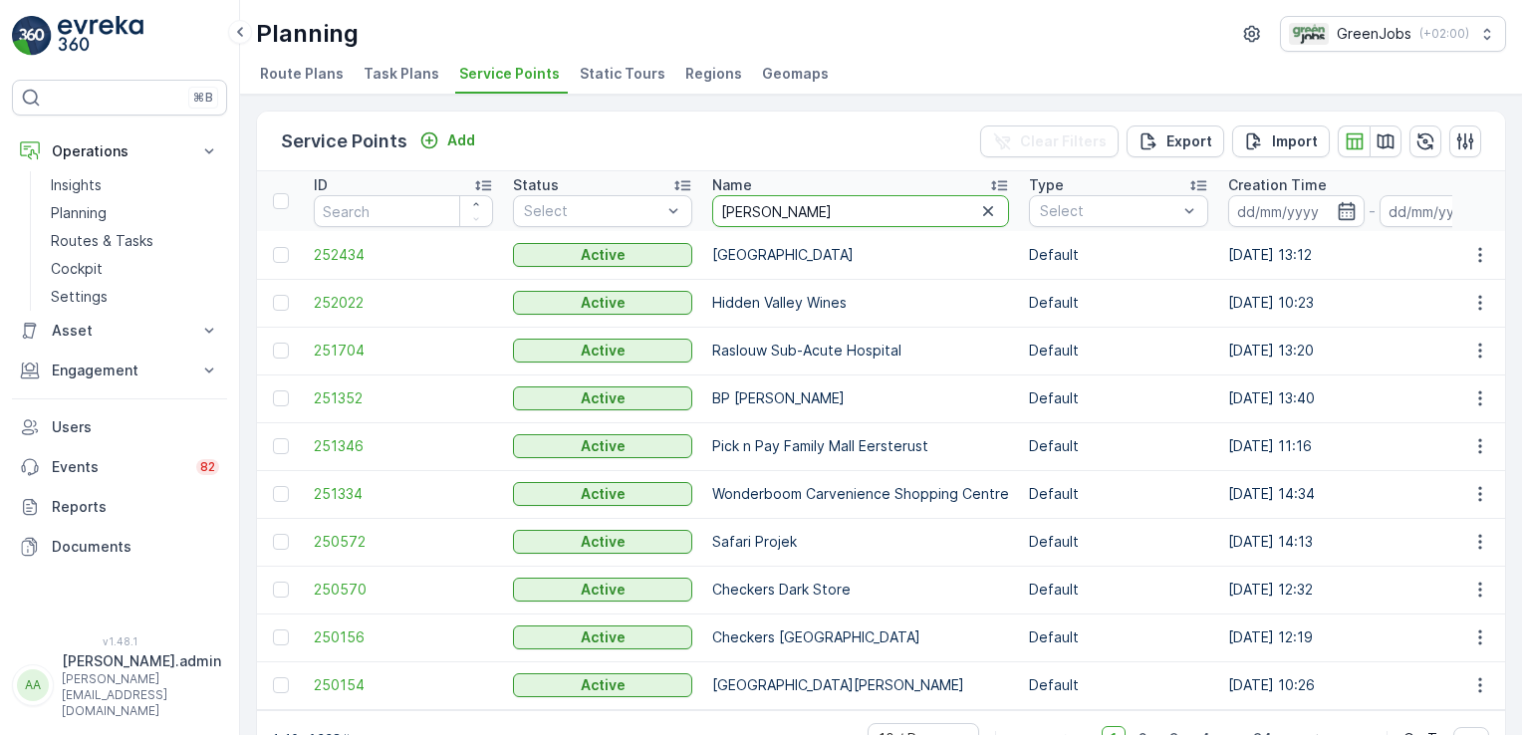
type input "[PERSON_NAME]"
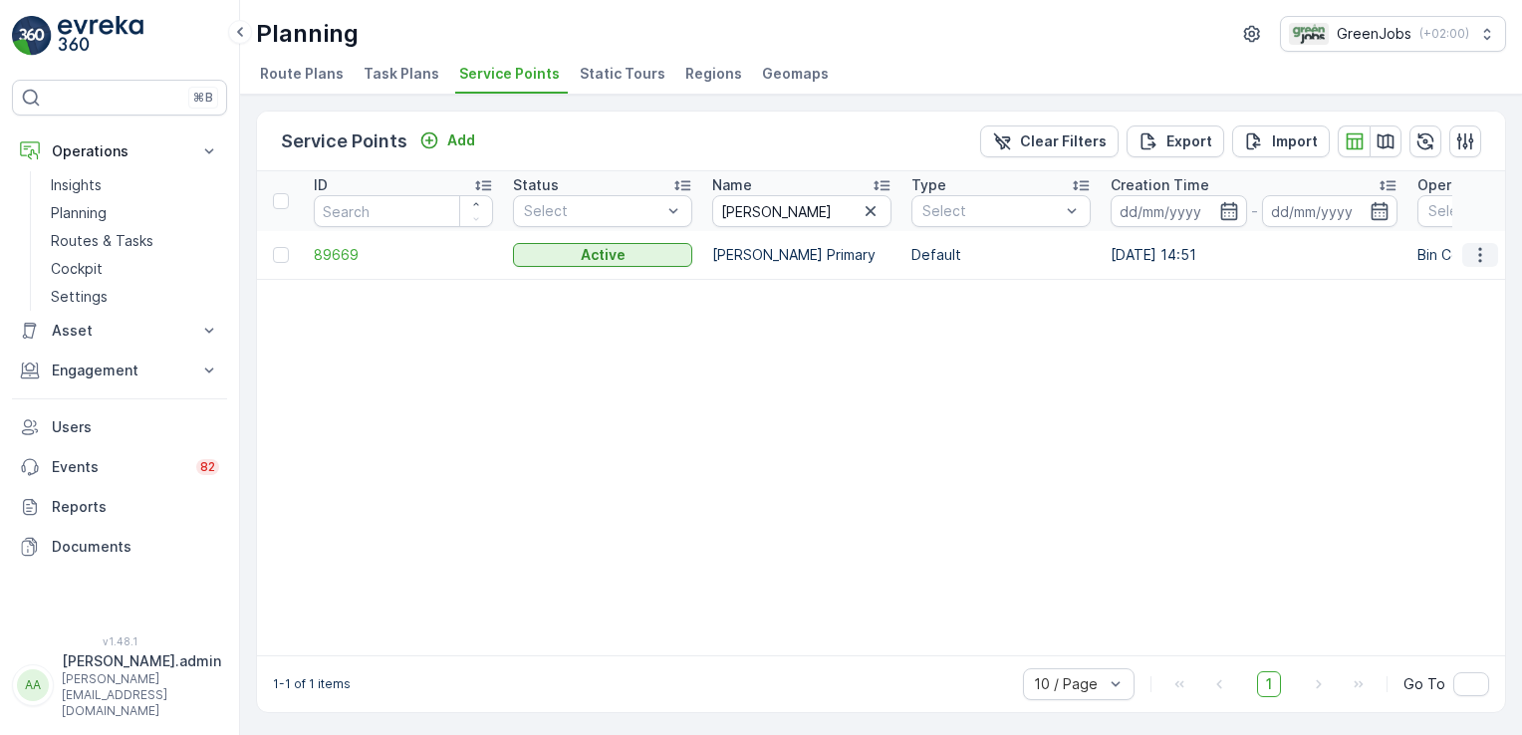
click at [1477, 253] on icon "button" at bounding box center [1480, 255] width 20 height 20
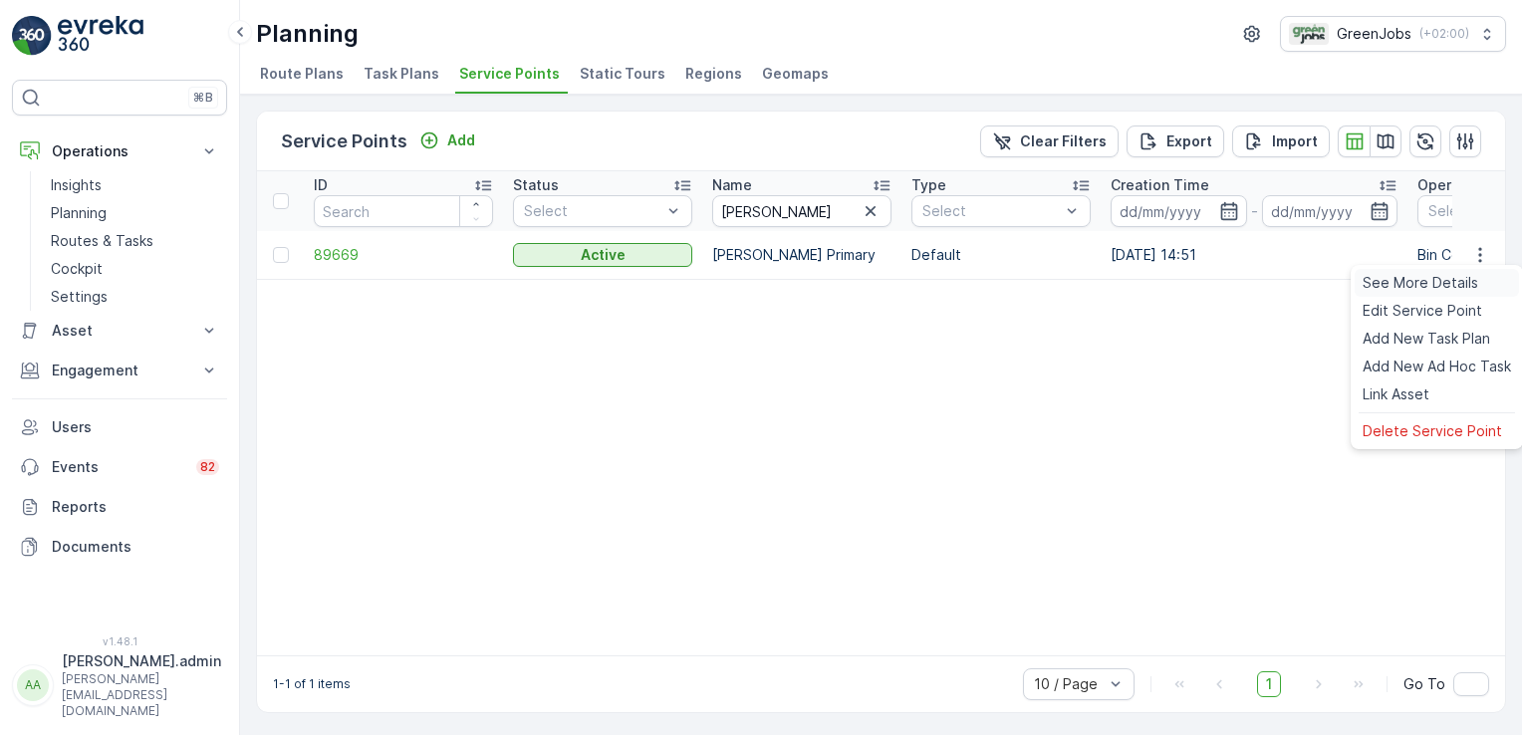
click at [1464, 280] on span "See More Details" at bounding box center [1421, 283] width 116 height 20
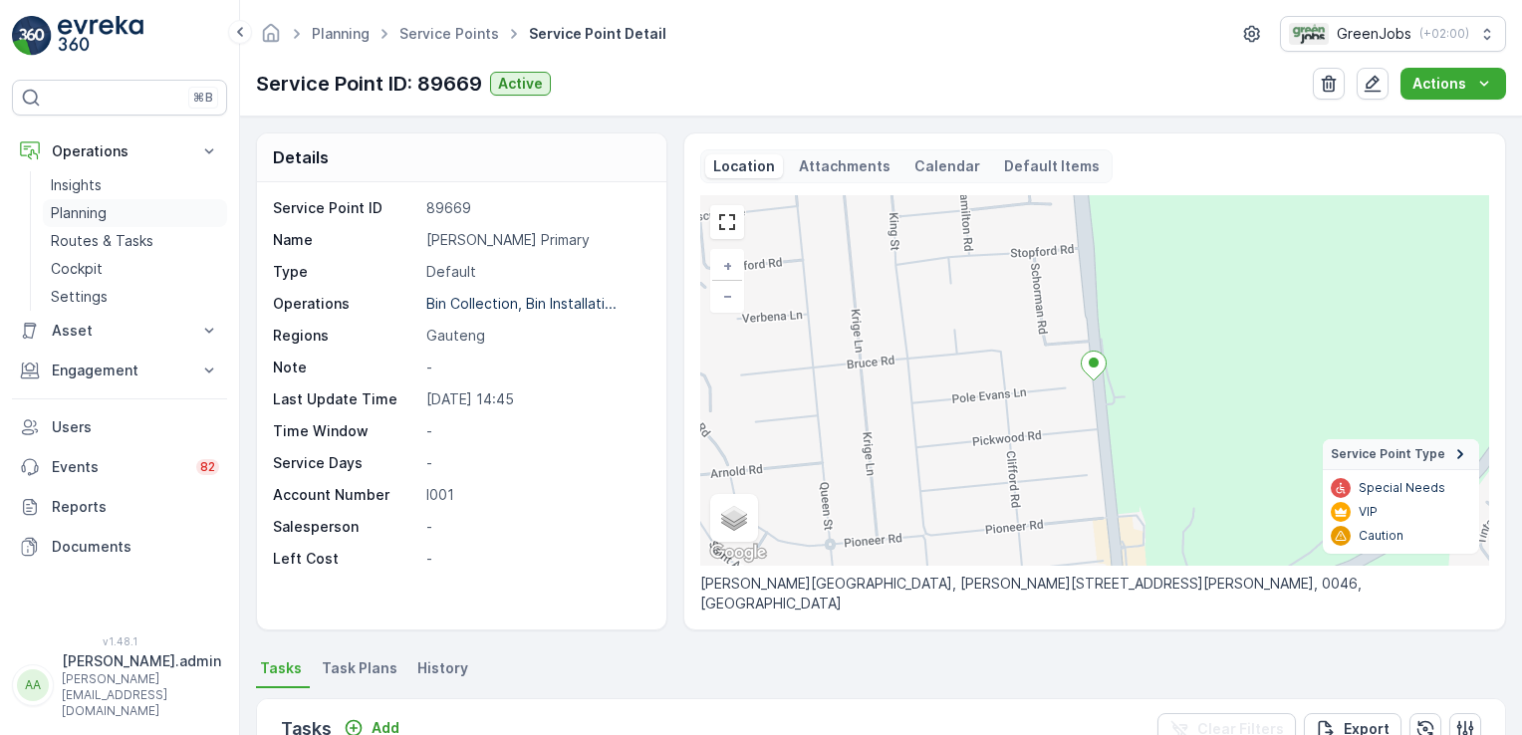
click at [73, 209] on p "Planning" at bounding box center [79, 213] width 56 height 20
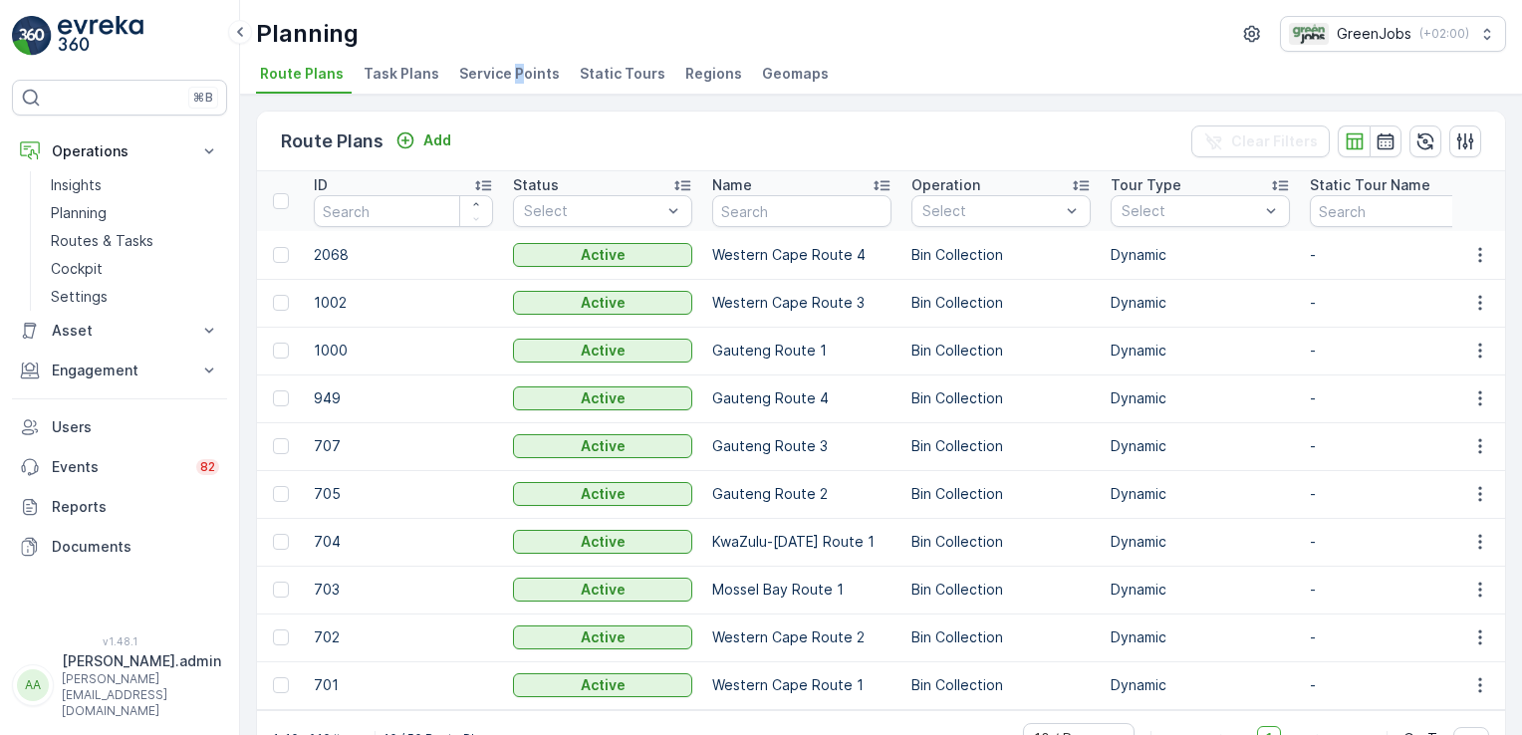
click at [509, 66] on span "Service Points" at bounding box center [509, 74] width 101 height 20
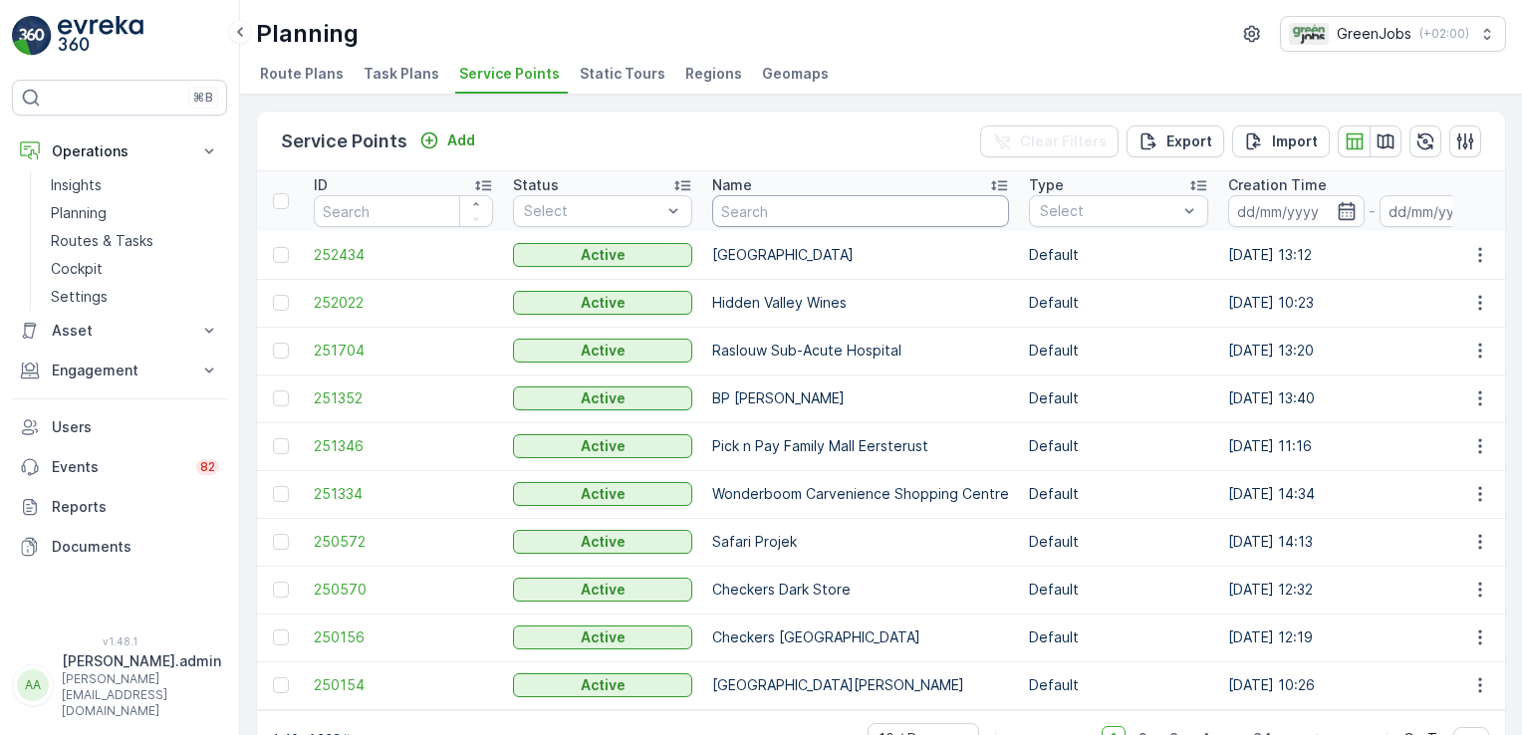
click at [830, 217] on input "text" at bounding box center [860, 211] width 297 height 32
type input "household of [DEMOGRAPHIC_DATA]"
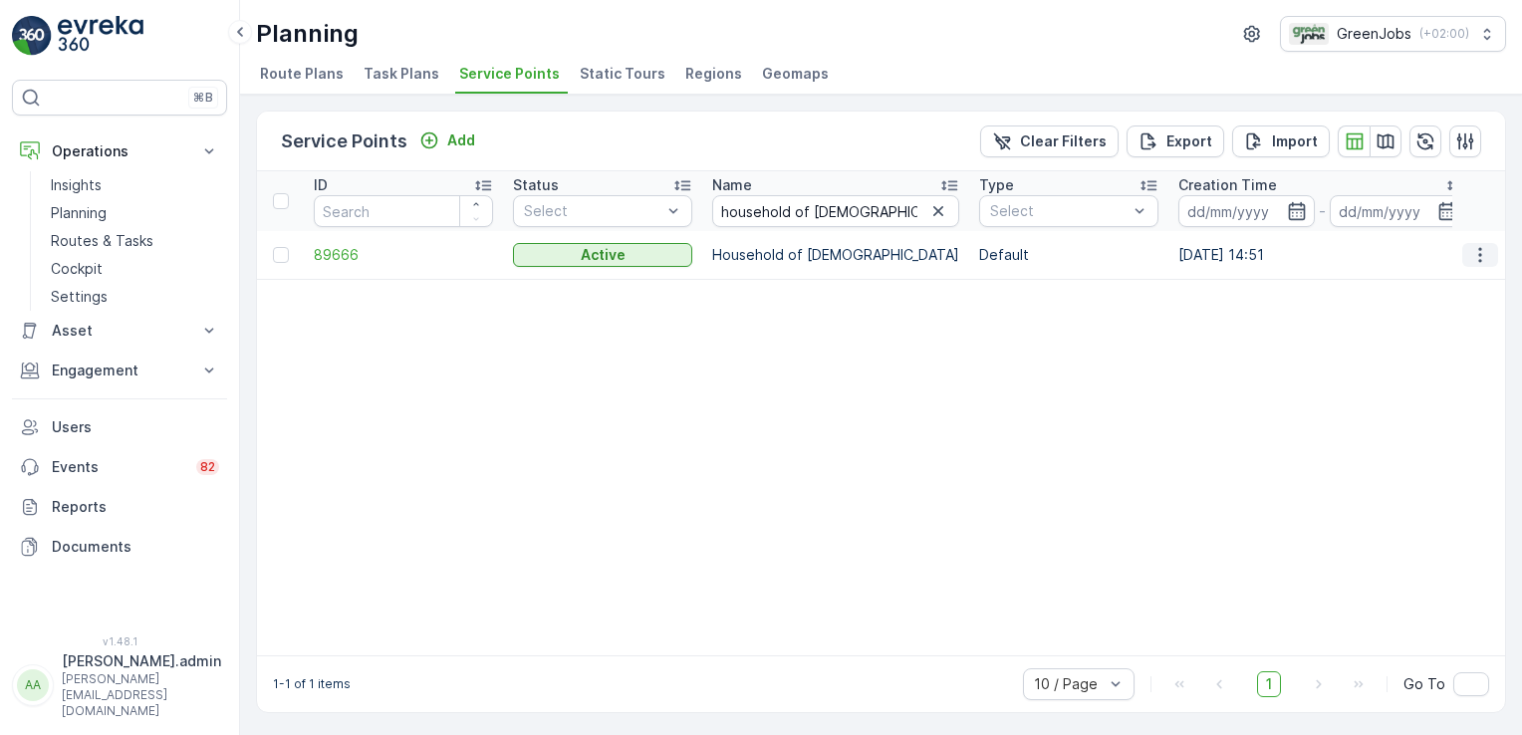
drag, startPoint x: 1473, startPoint y: 247, endPoint x: 1475, endPoint y: 261, distance: 14.1
click at [1472, 249] on icon "button" at bounding box center [1480, 255] width 20 height 20
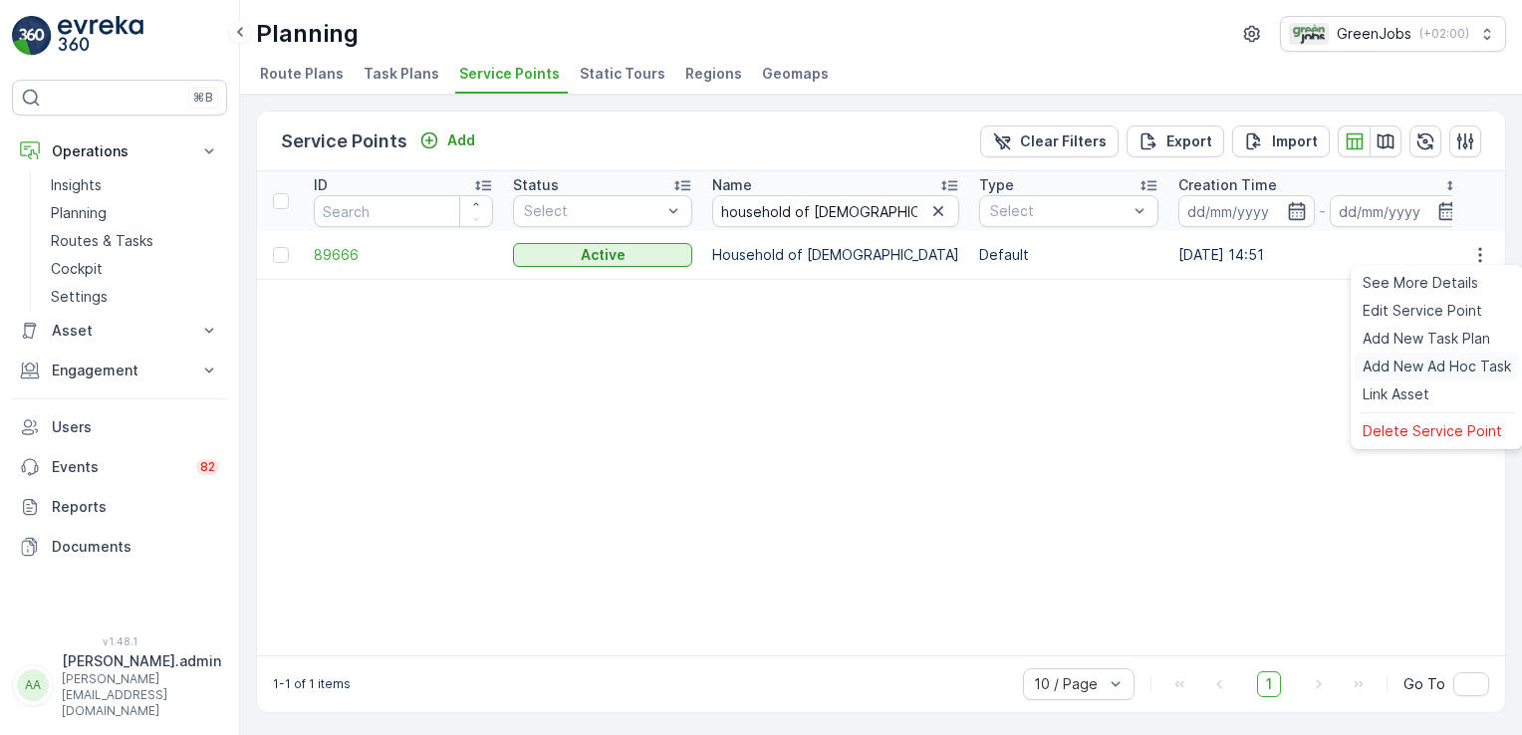
click at [1427, 361] on span "Add New Ad Hoc Task" at bounding box center [1437, 367] width 148 height 20
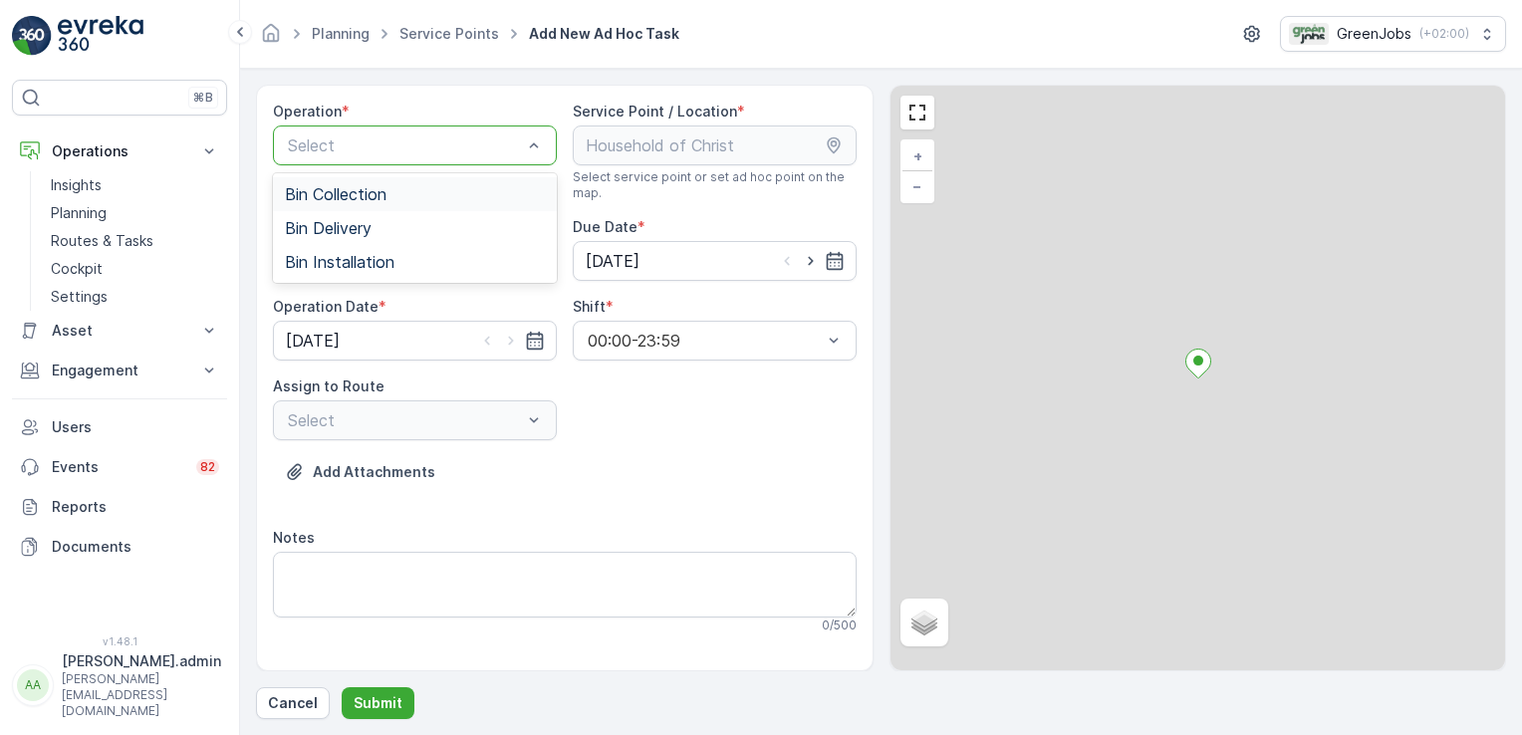
click at [506, 145] on div at bounding box center [405, 145] width 238 height 18
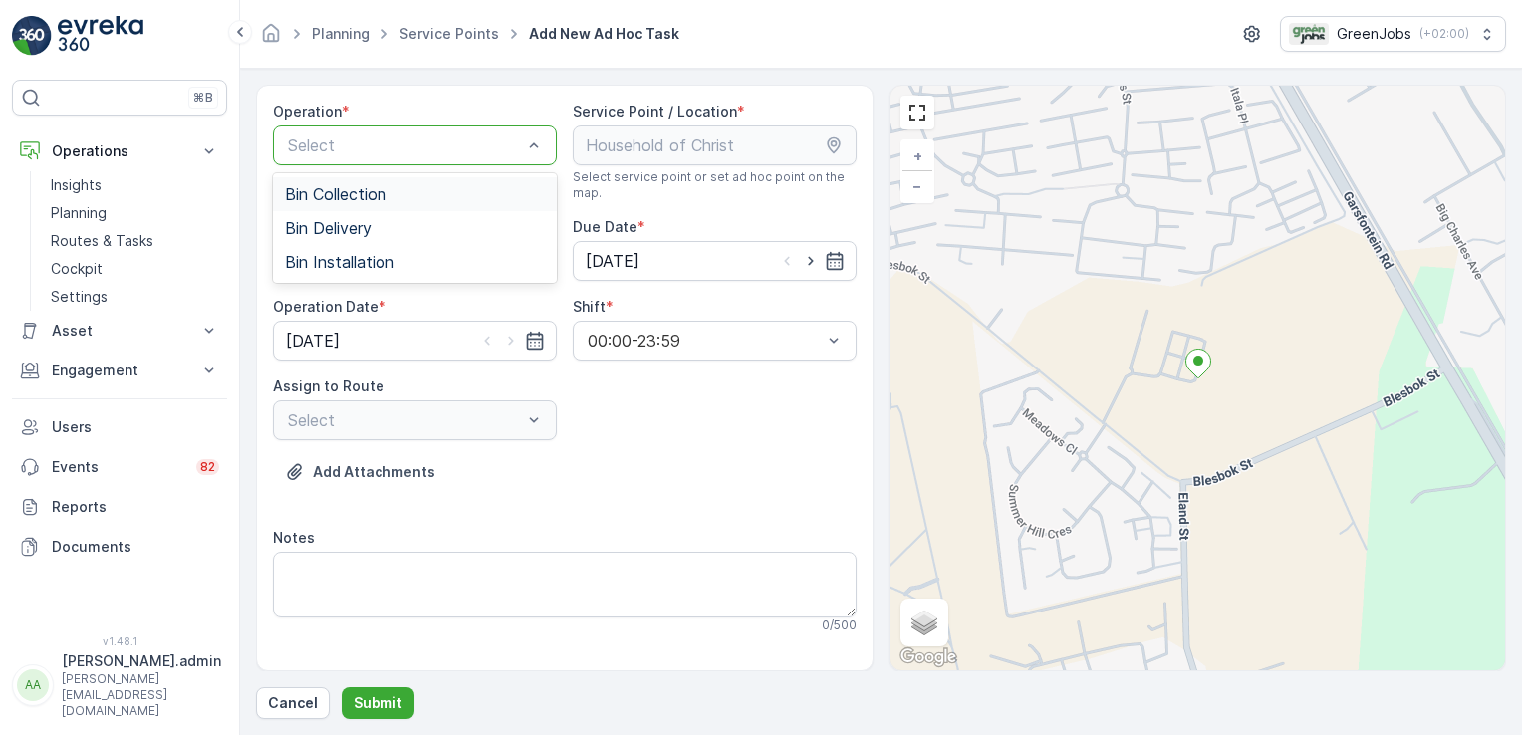
click at [342, 197] on span "Bin Collection" at bounding box center [336, 194] width 102 height 18
click at [647, 249] on input "[DATE]" at bounding box center [715, 261] width 284 height 40
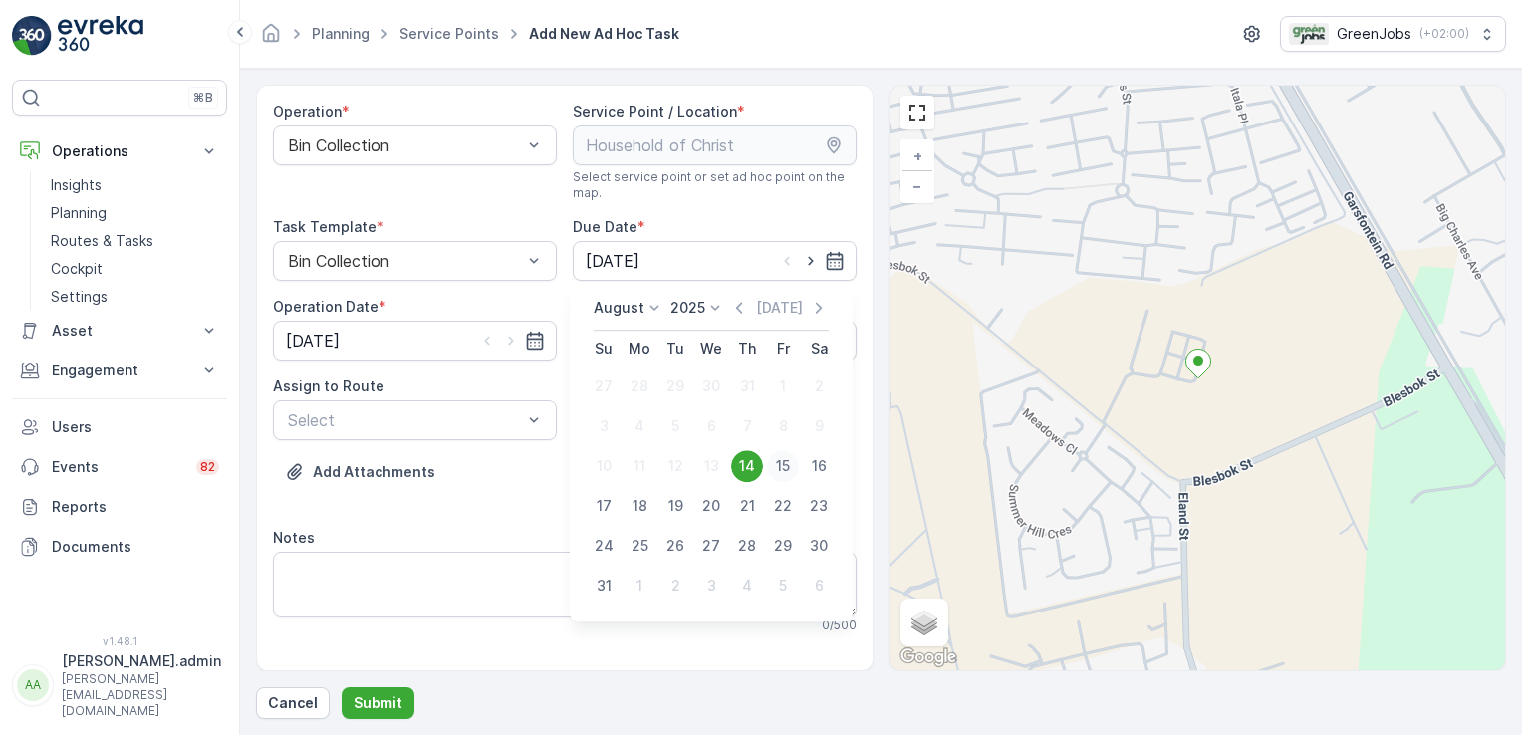
click at [788, 467] on div "15" at bounding box center [783, 466] width 32 height 32
type input "[DATE]"
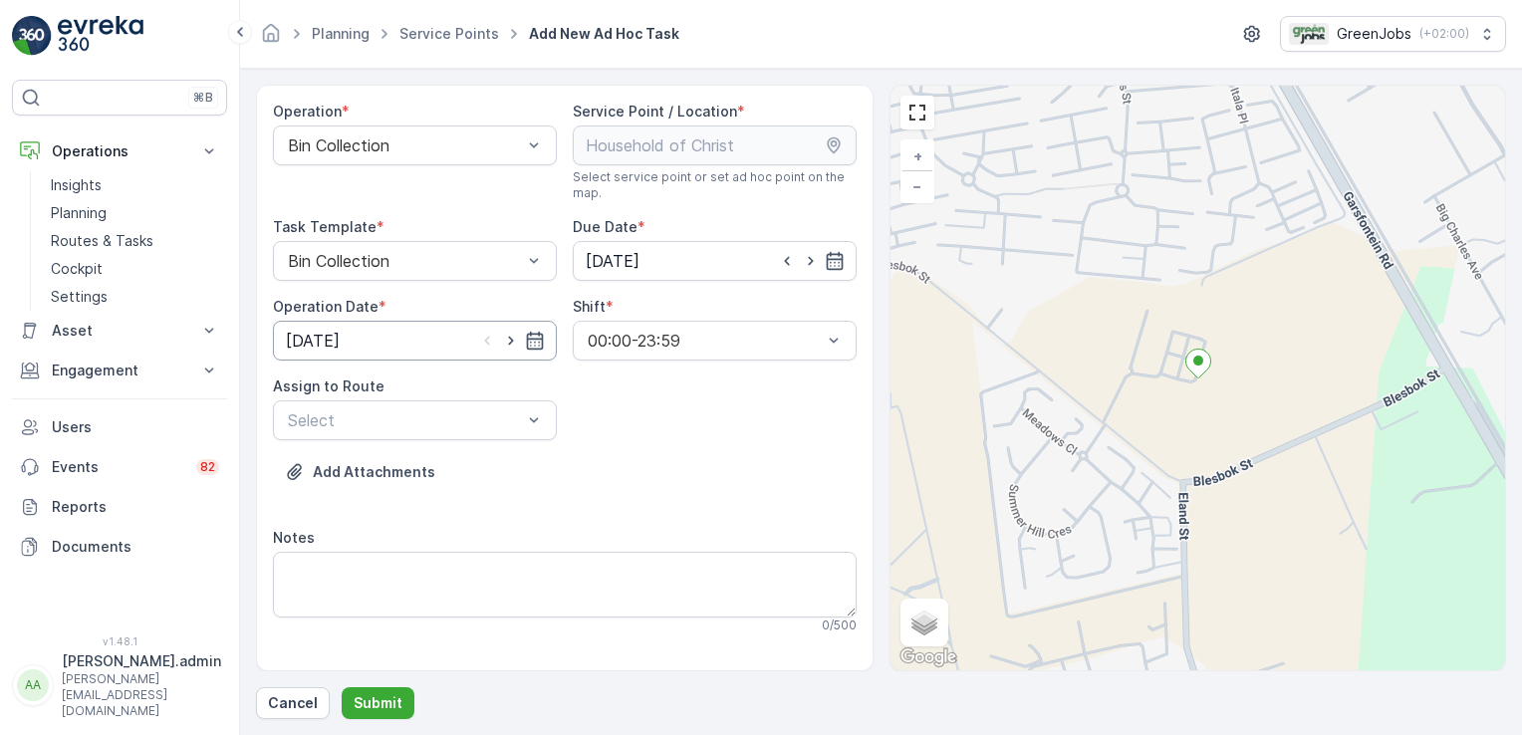
click at [332, 326] on input "[DATE]" at bounding box center [415, 341] width 284 height 40
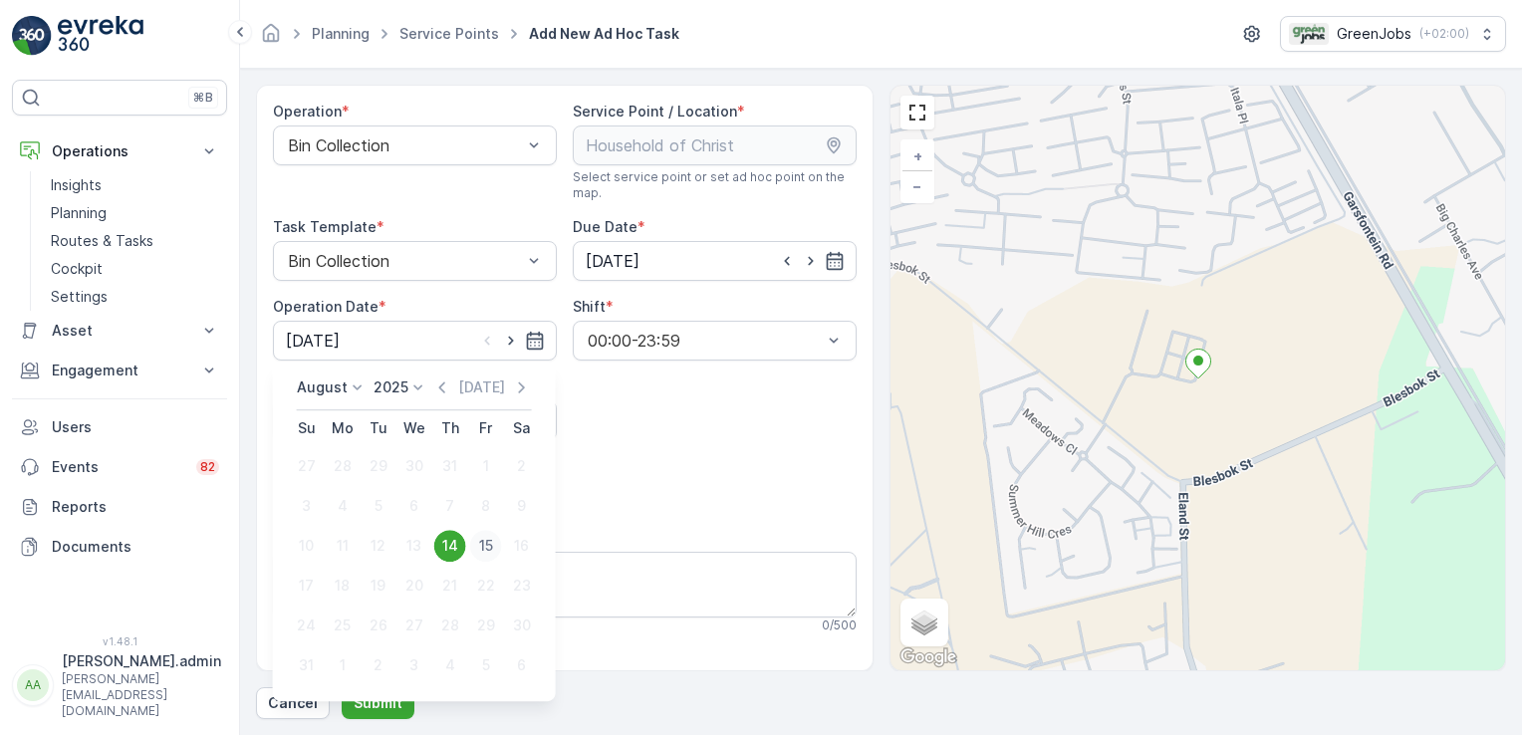
click at [478, 545] on div "15" at bounding box center [486, 546] width 32 height 32
type input "[DATE]"
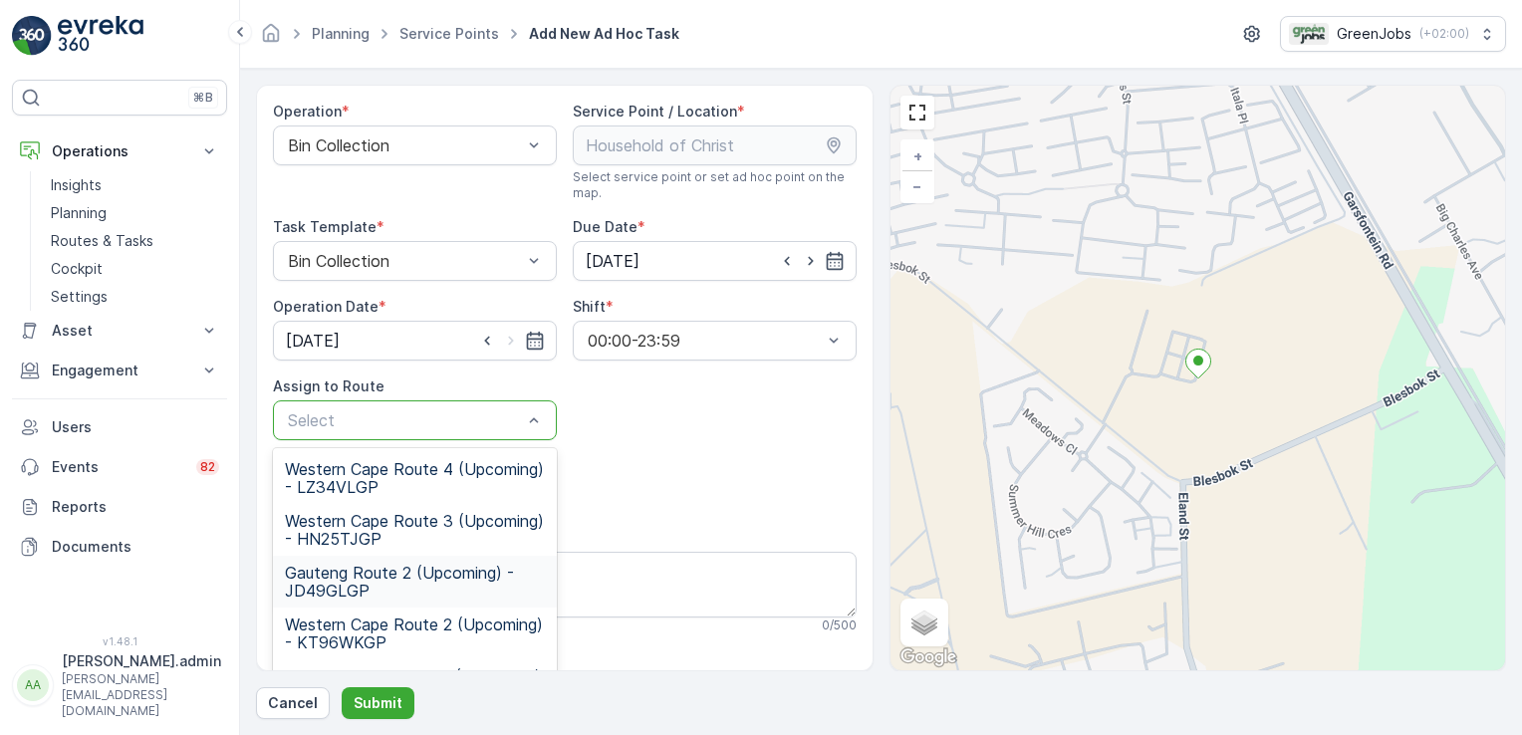
click at [323, 580] on span "Gauteng Route 2 (Upcoming) - JD49GLGP" at bounding box center [415, 582] width 260 height 36
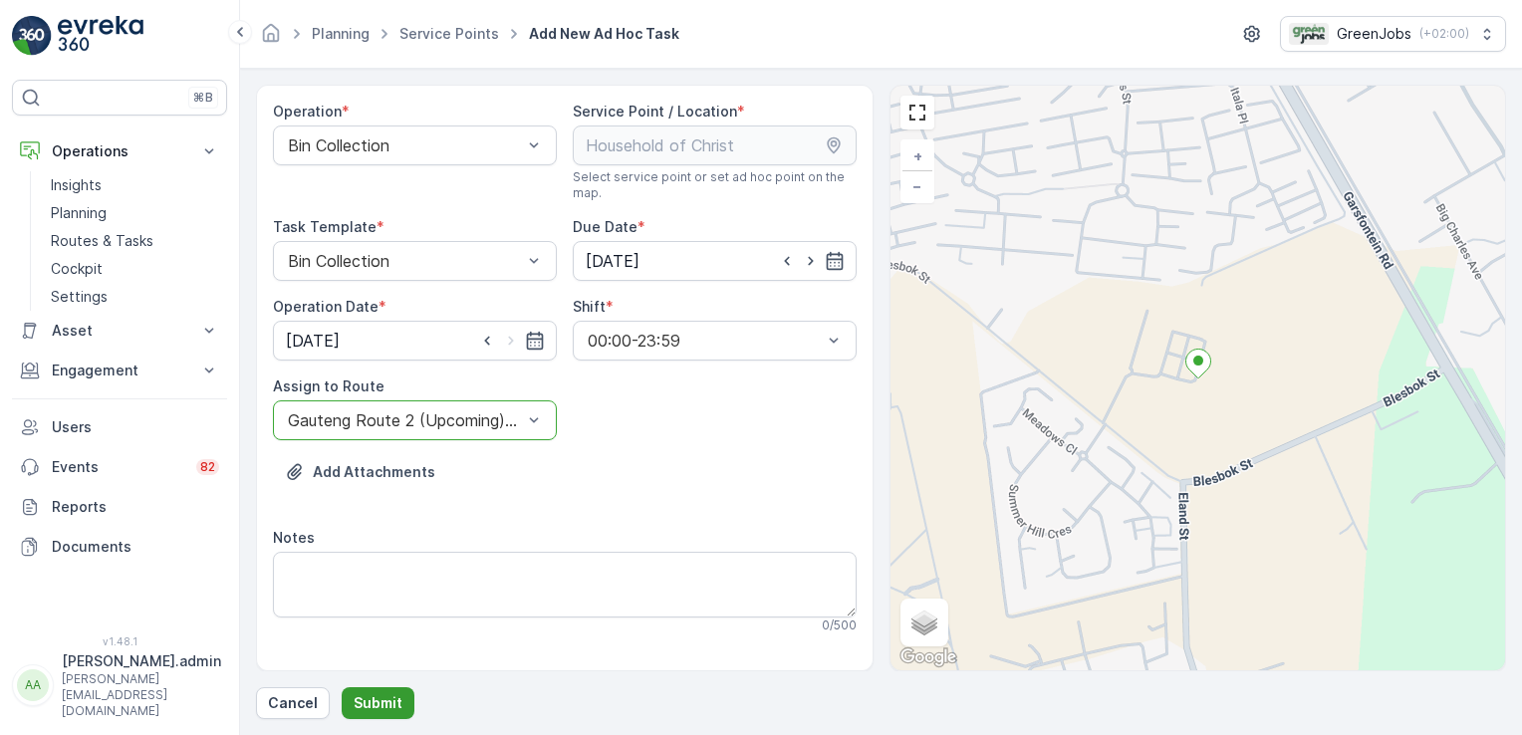
click at [364, 699] on p "Submit" at bounding box center [378, 703] width 49 height 20
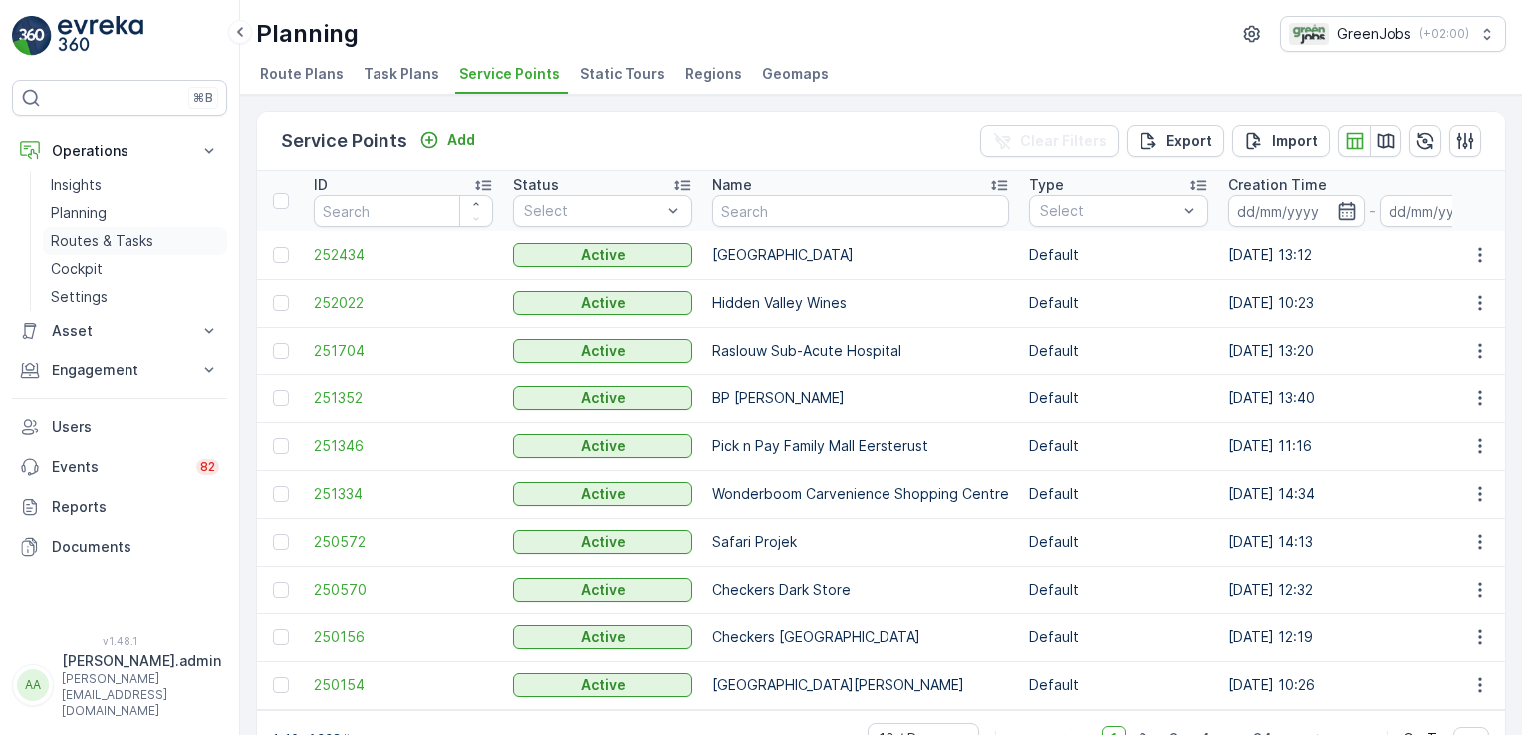
click at [125, 245] on p "Routes & Tasks" at bounding box center [102, 241] width 103 height 20
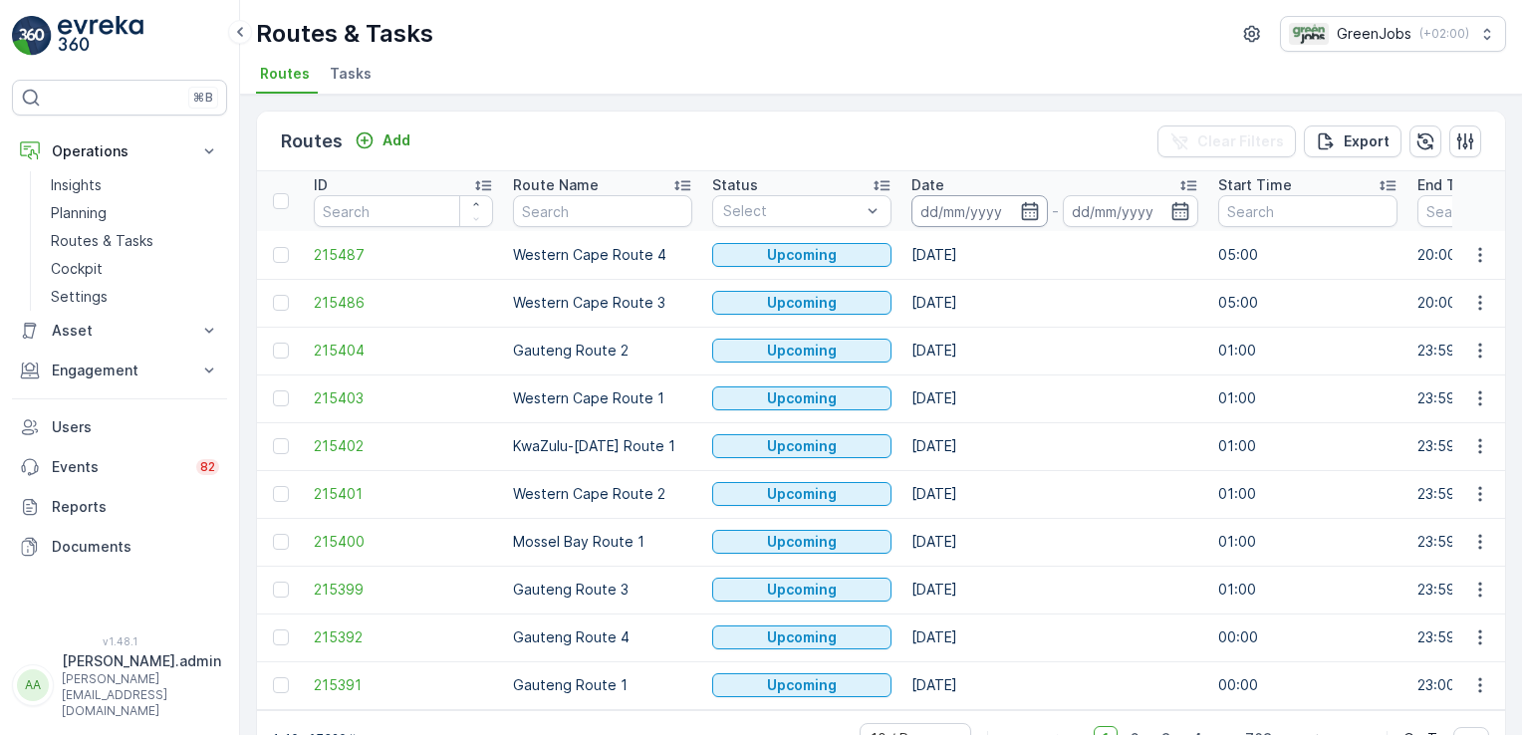
click at [956, 210] on input at bounding box center [980, 211] width 136 height 32
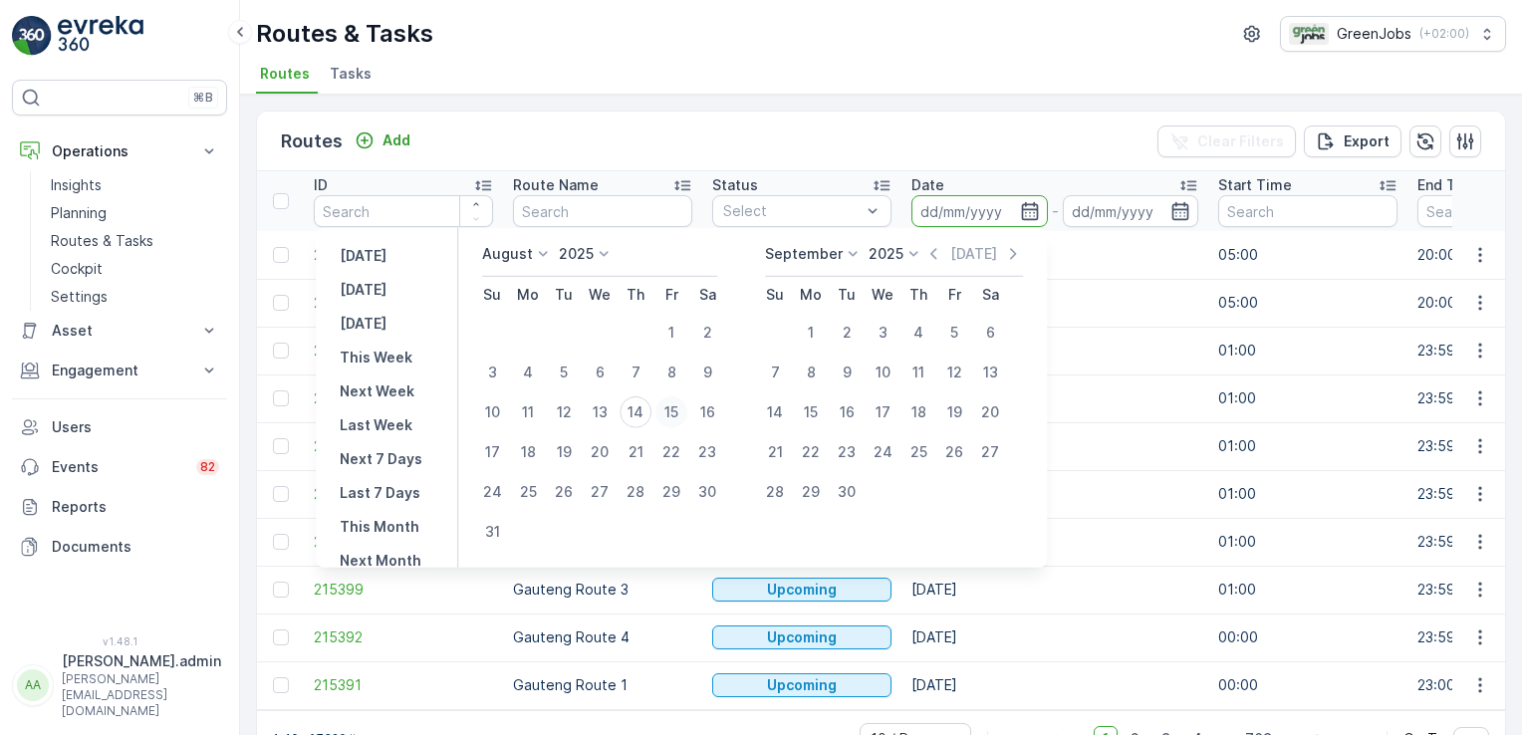
click at [681, 413] on div "15" at bounding box center [672, 413] width 32 height 32
type input "[DATE]"
click at [681, 413] on div "15" at bounding box center [672, 413] width 32 height 32
type input "[DATE]"
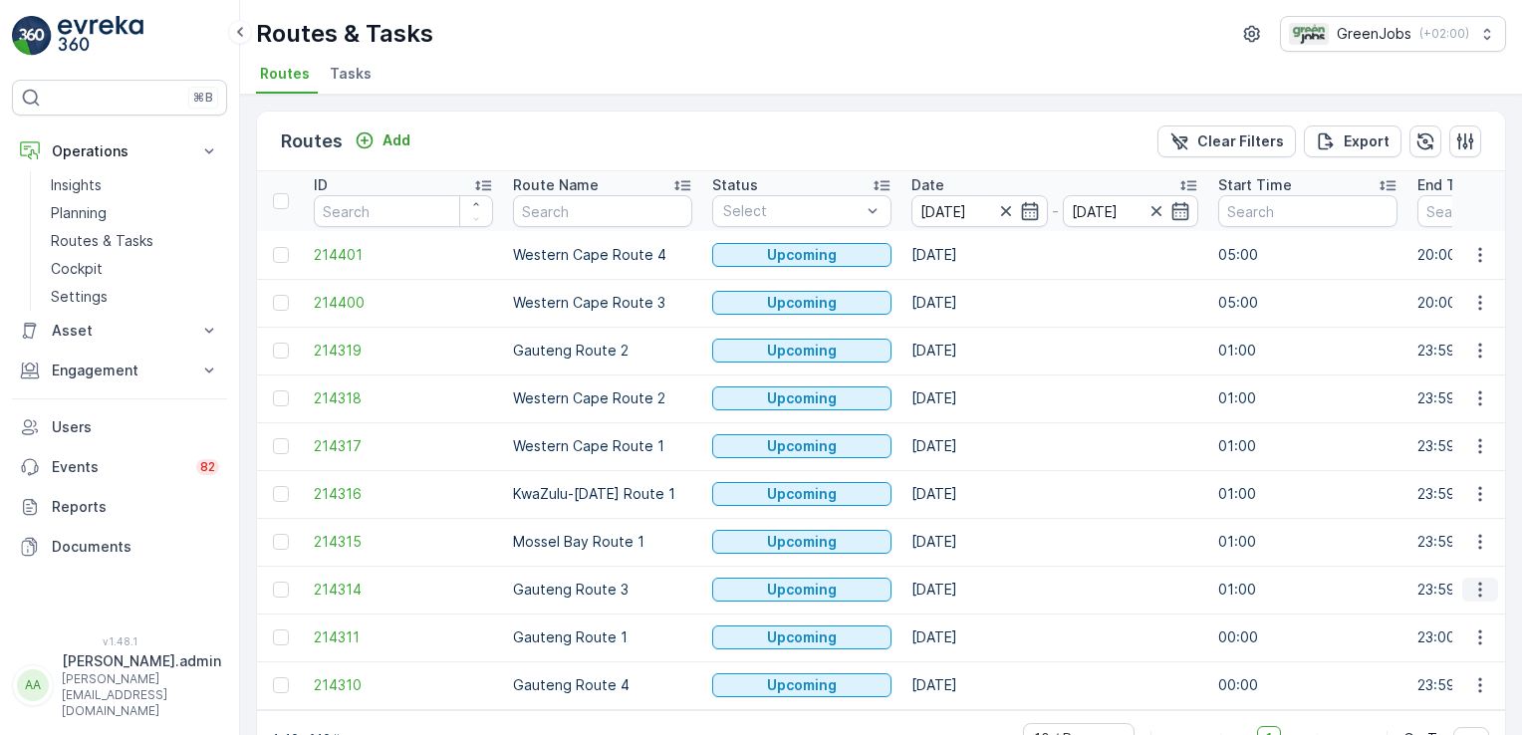
click at [1480, 591] on icon "button" at bounding box center [1480, 590] width 20 height 20
click at [1478, 440] on span "See More Details" at bounding box center [1434, 437] width 116 height 20
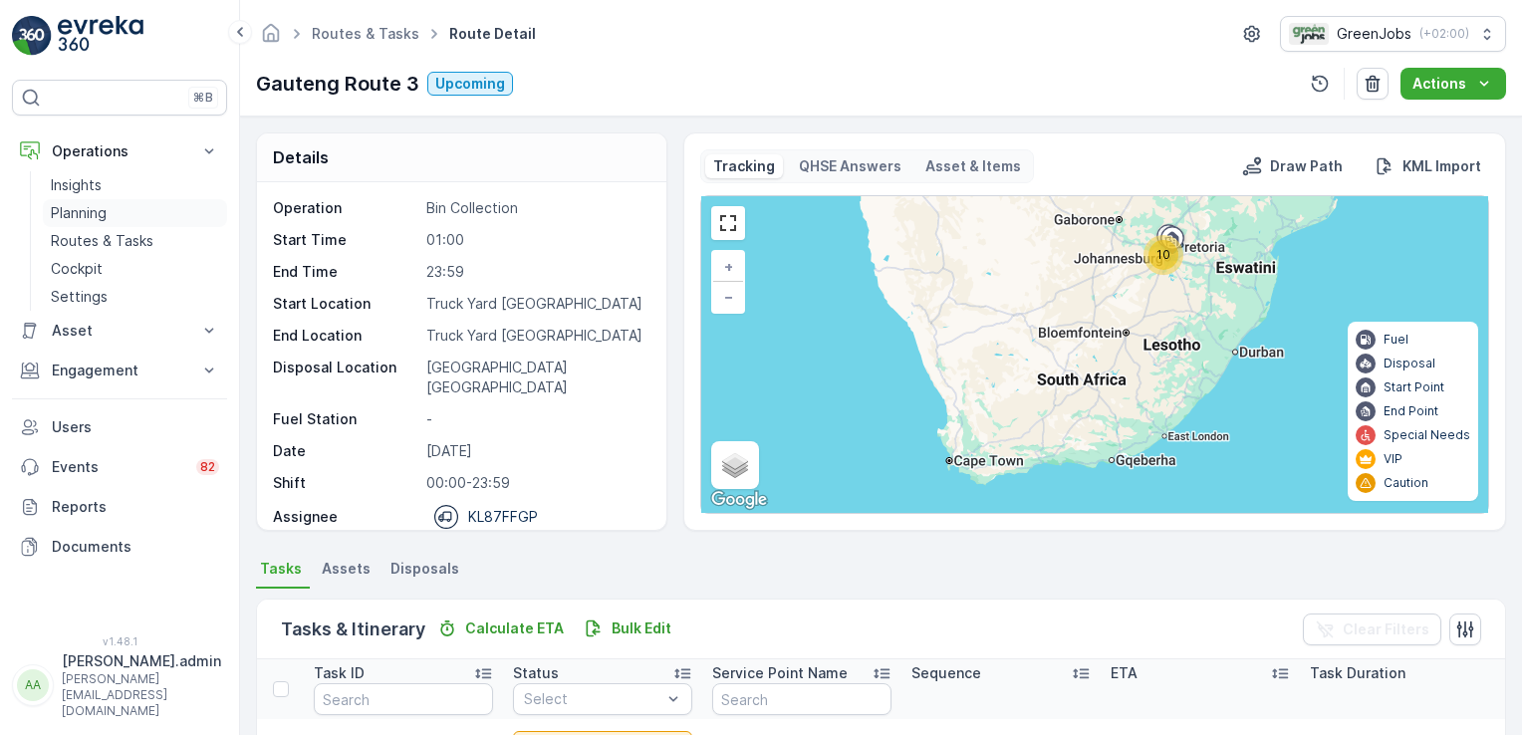
click at [74, 218] on p "Planning" at bounding box center [79, 213] width 56 height 20
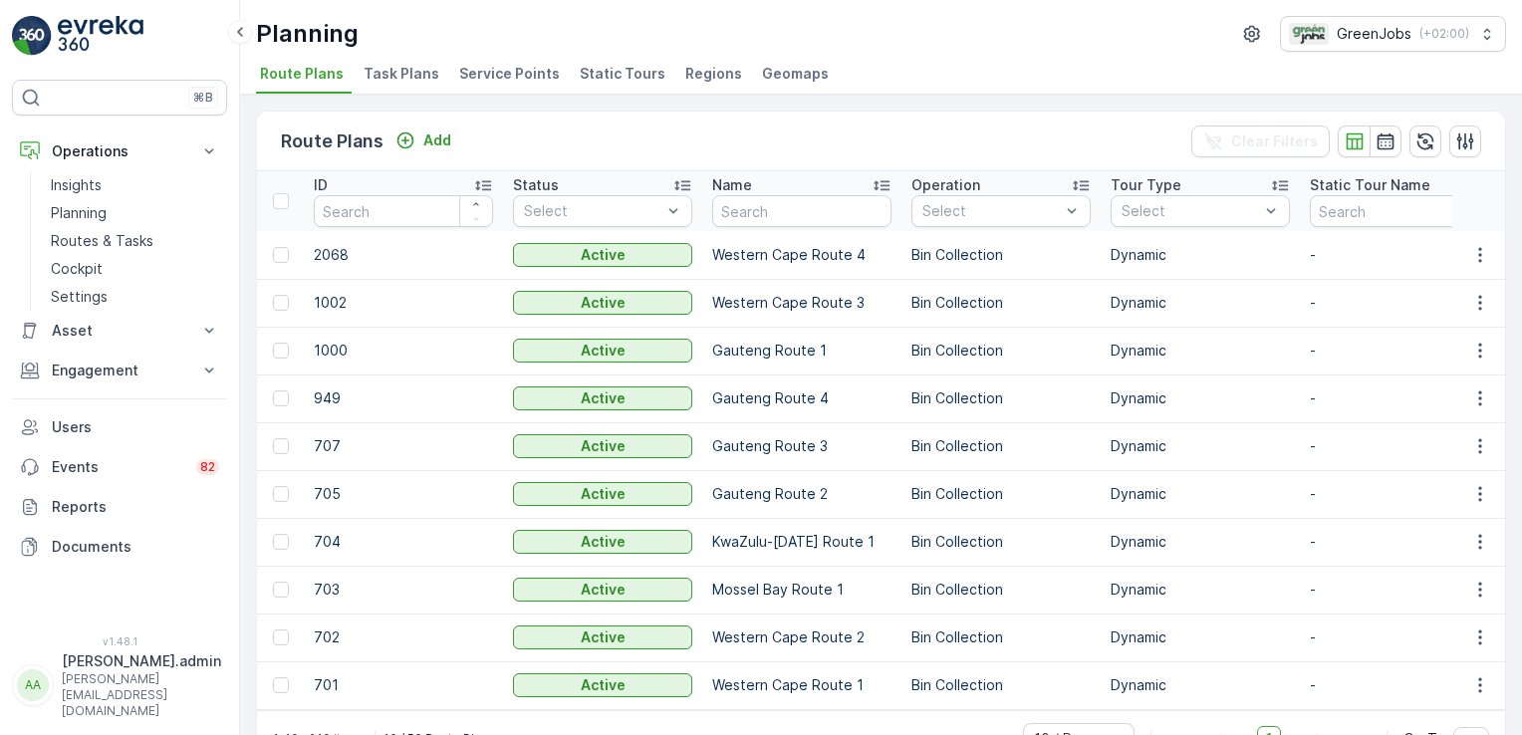
click at [538, 77] on span "Service Points" at bounding box center [509, 74] width 101 height 20
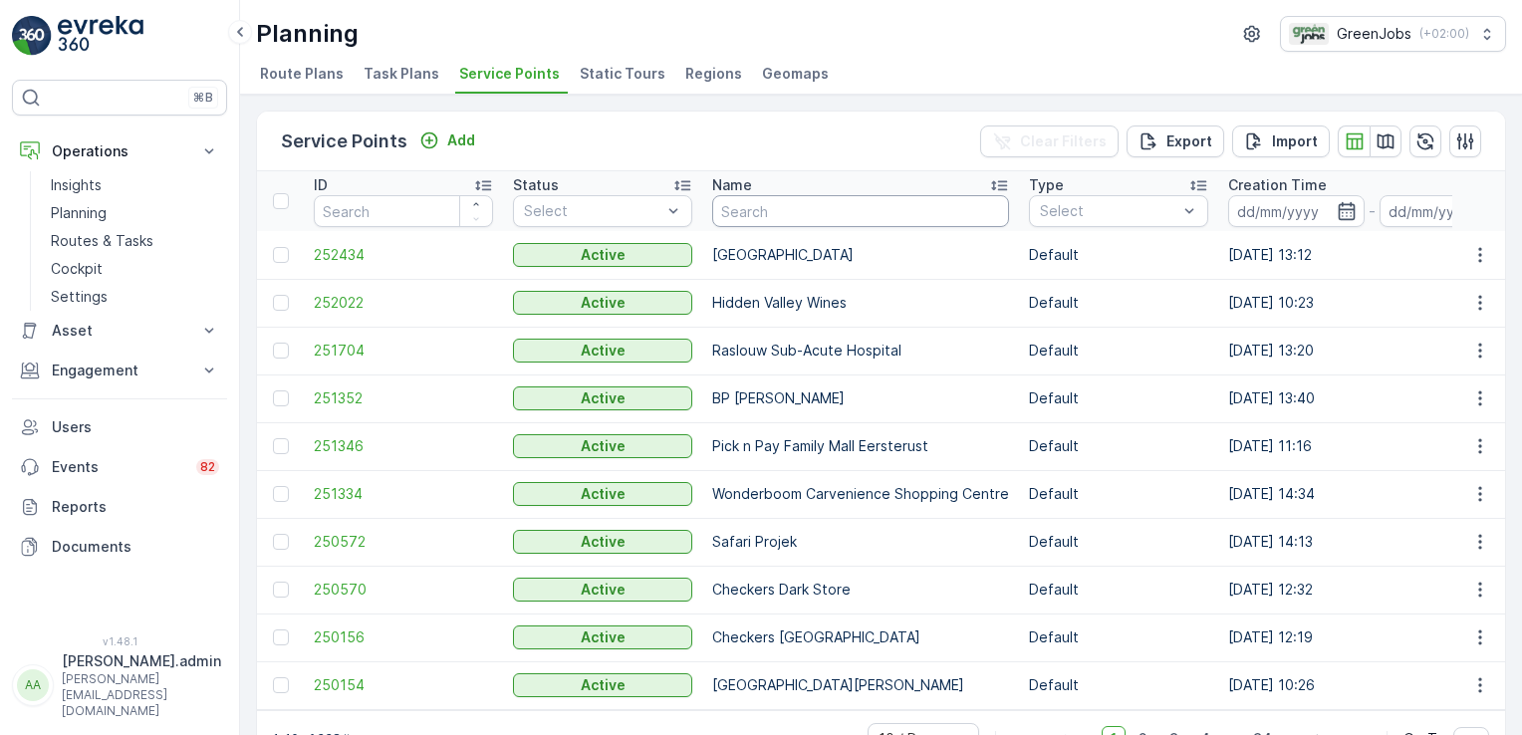
click at [780, 214] on input "text" at bounding box center [860, 211] width 297 height 32
type input "[PERSON_NAME] primary"
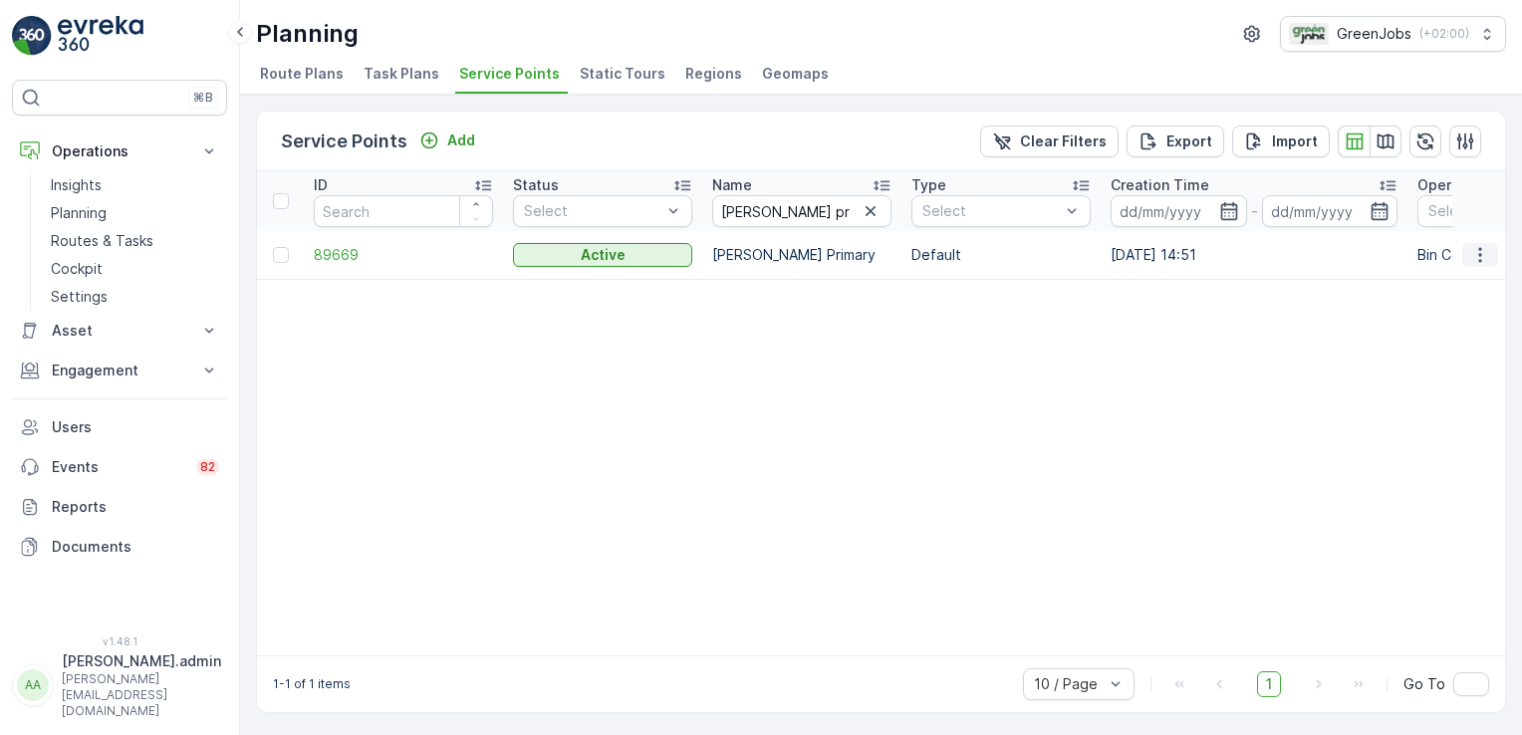
click at [1478, 243] on button "button" at bounding box center [1481, 255] width 36 height 24
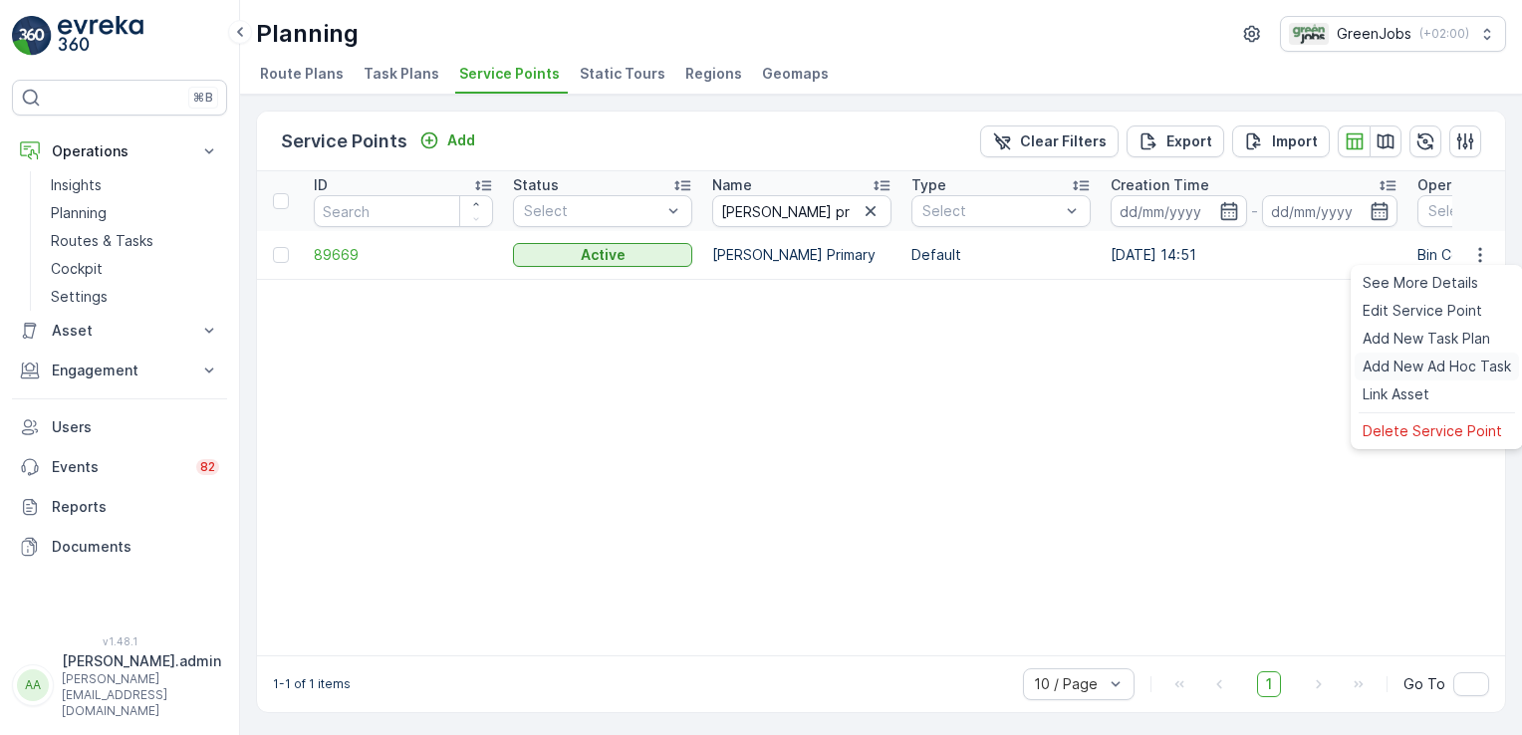
click at [1437, 368] on span "Add New Ad Hoc Task" at bounding box center [1437, 367] width 148 height 20
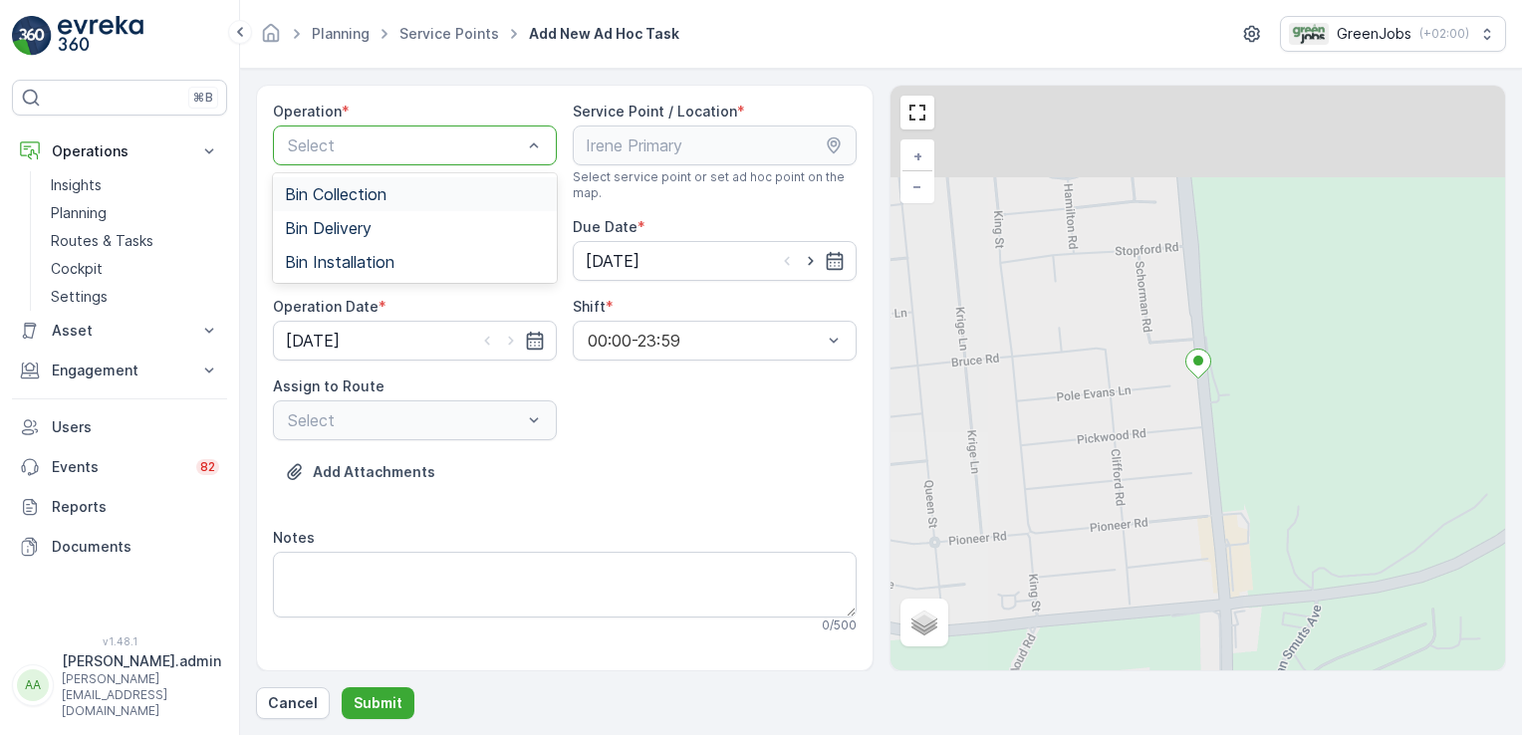
click at [497, 153] on div at bounding box center [405, 145] width 238 height 18
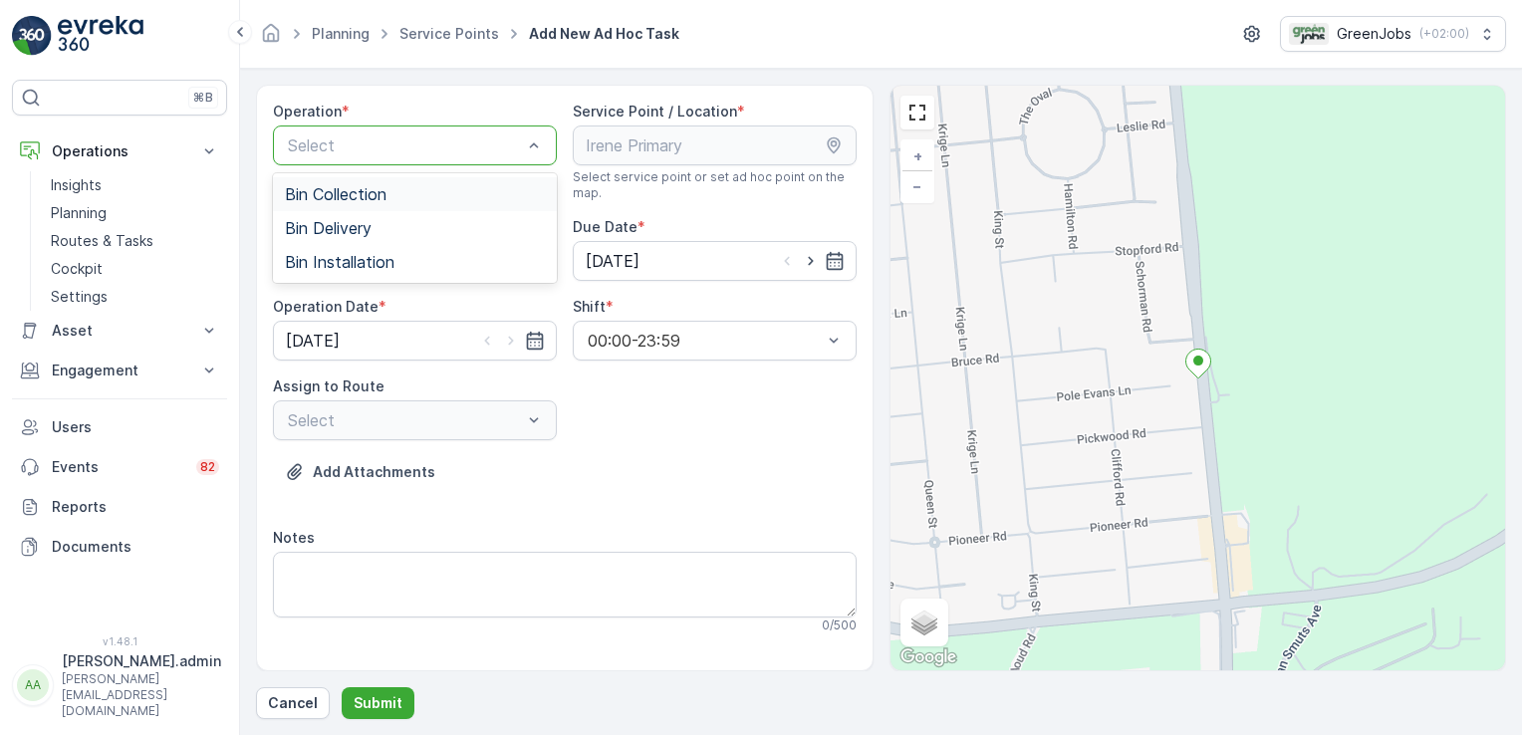
click at [367, 194] on span "Bin Collection" at bounding box center [336, 194] width 102 height 18
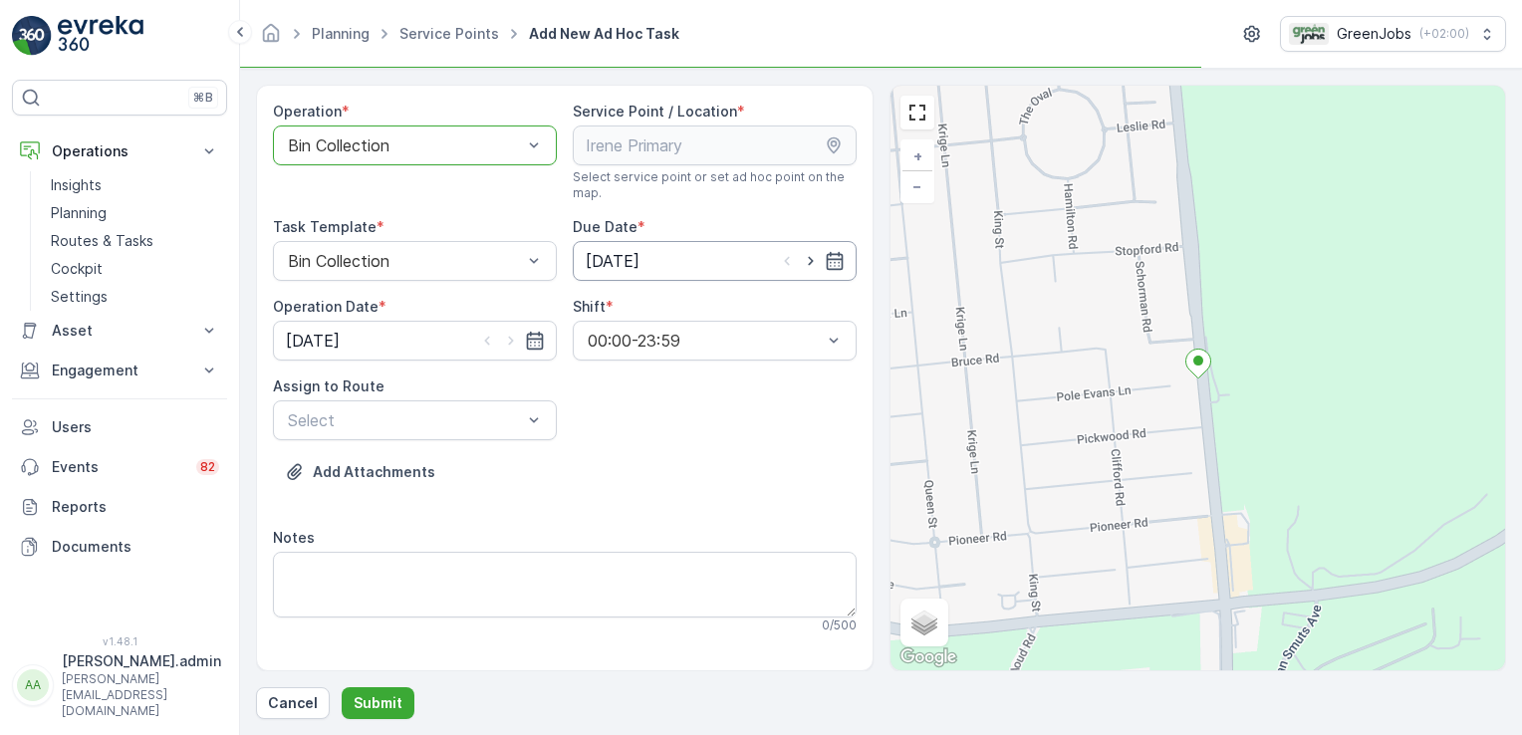
click at [649, 258] on input "[DATE]" at bounding box center [715, 261] width 284 height 40
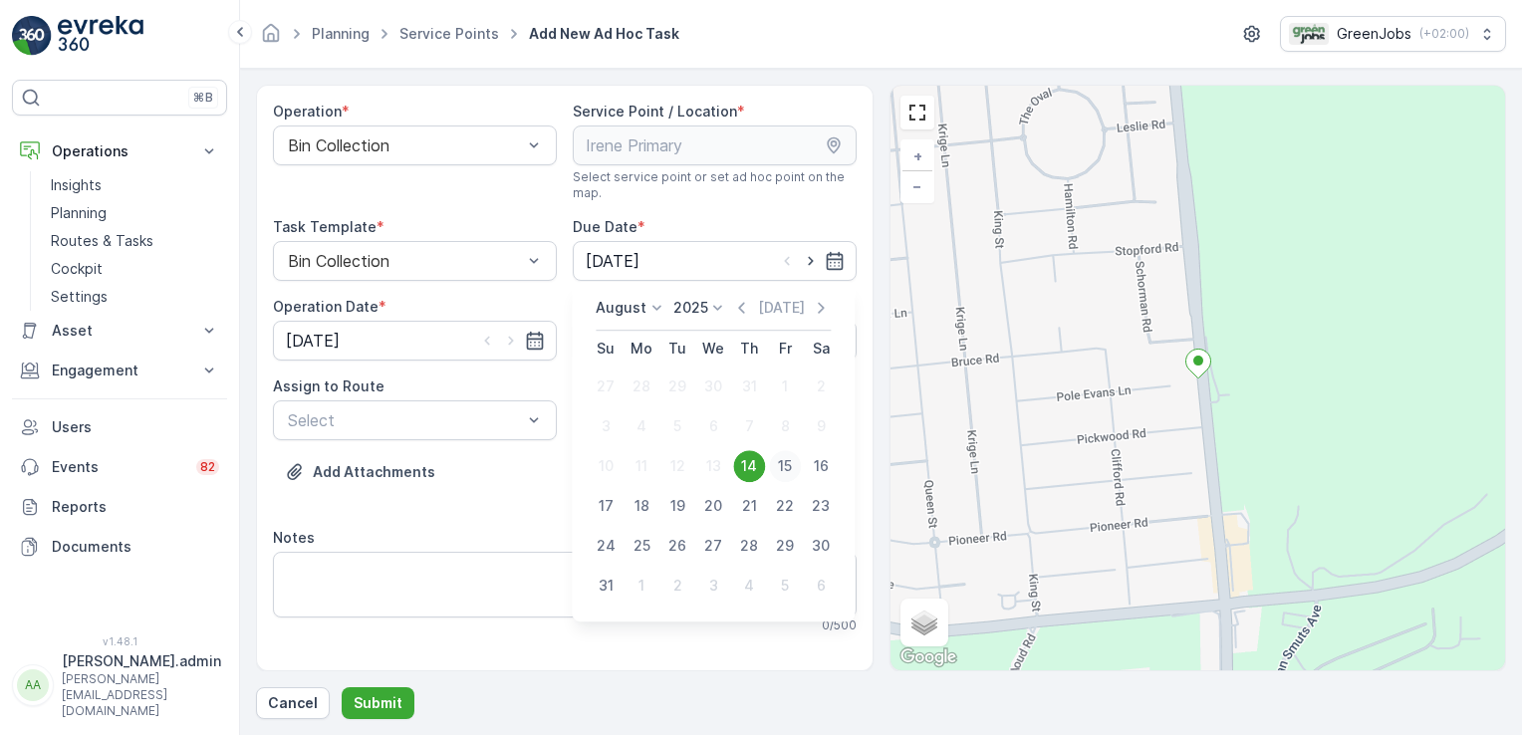
click at [782, 465] on div "15" at bounding box center [785, 466] width 32 height 32
type input "[DATE]"
click at [327, 334] on input "[DATE]" at bounding box center [415, 341] width 284 height 40
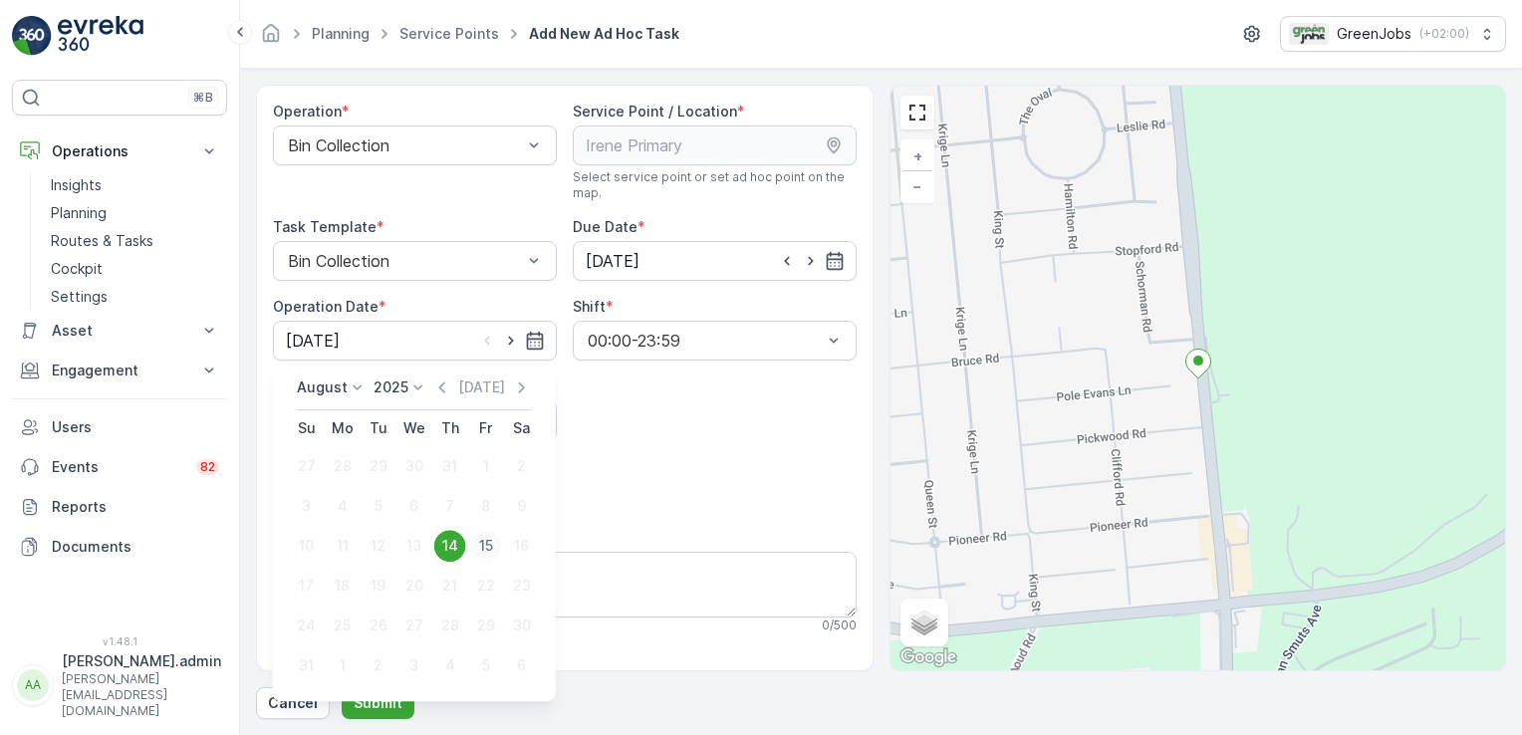
click at [486, 542] on div "15" at bounding box center [486, 546] width 32 height 32
type input "[DATE]"
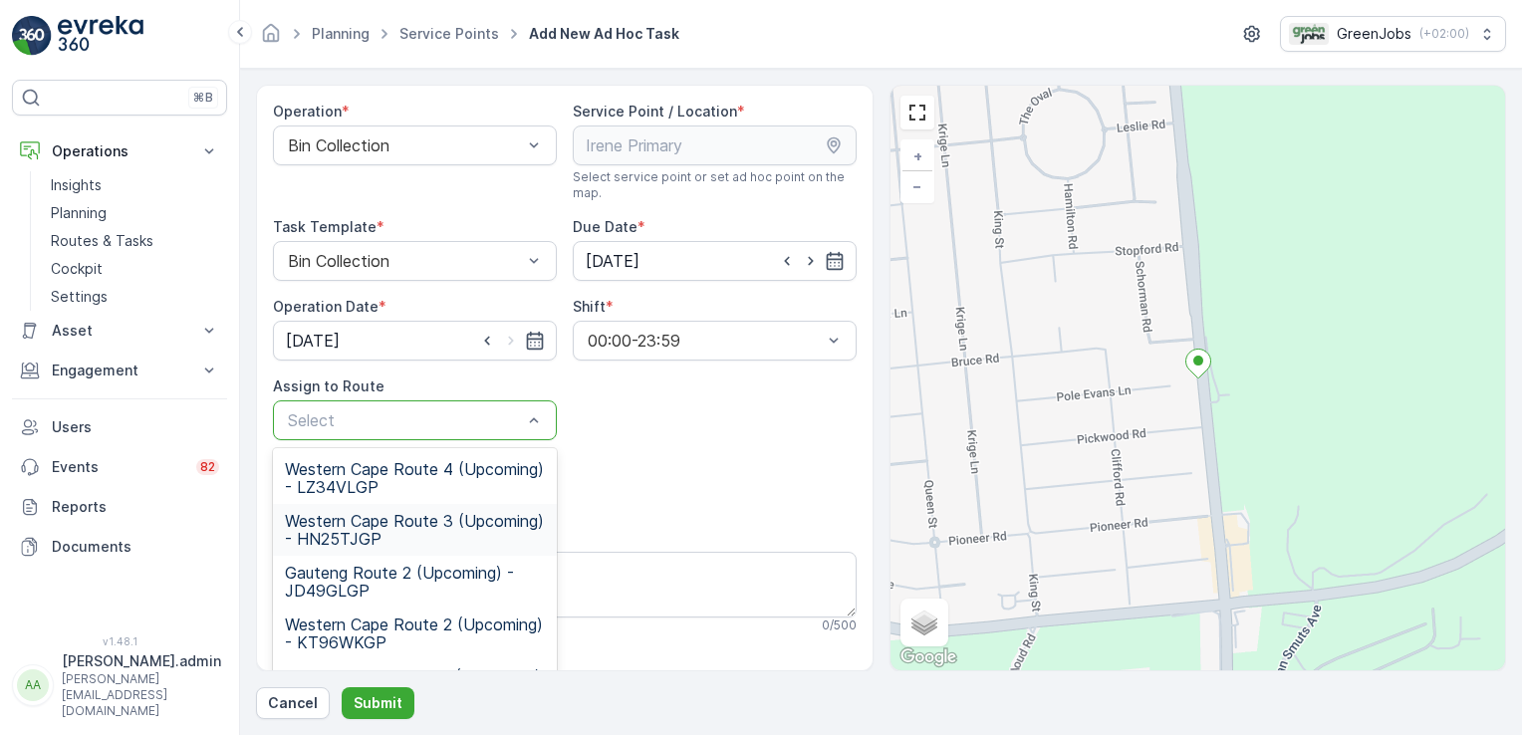
scroll to position [245, 0]
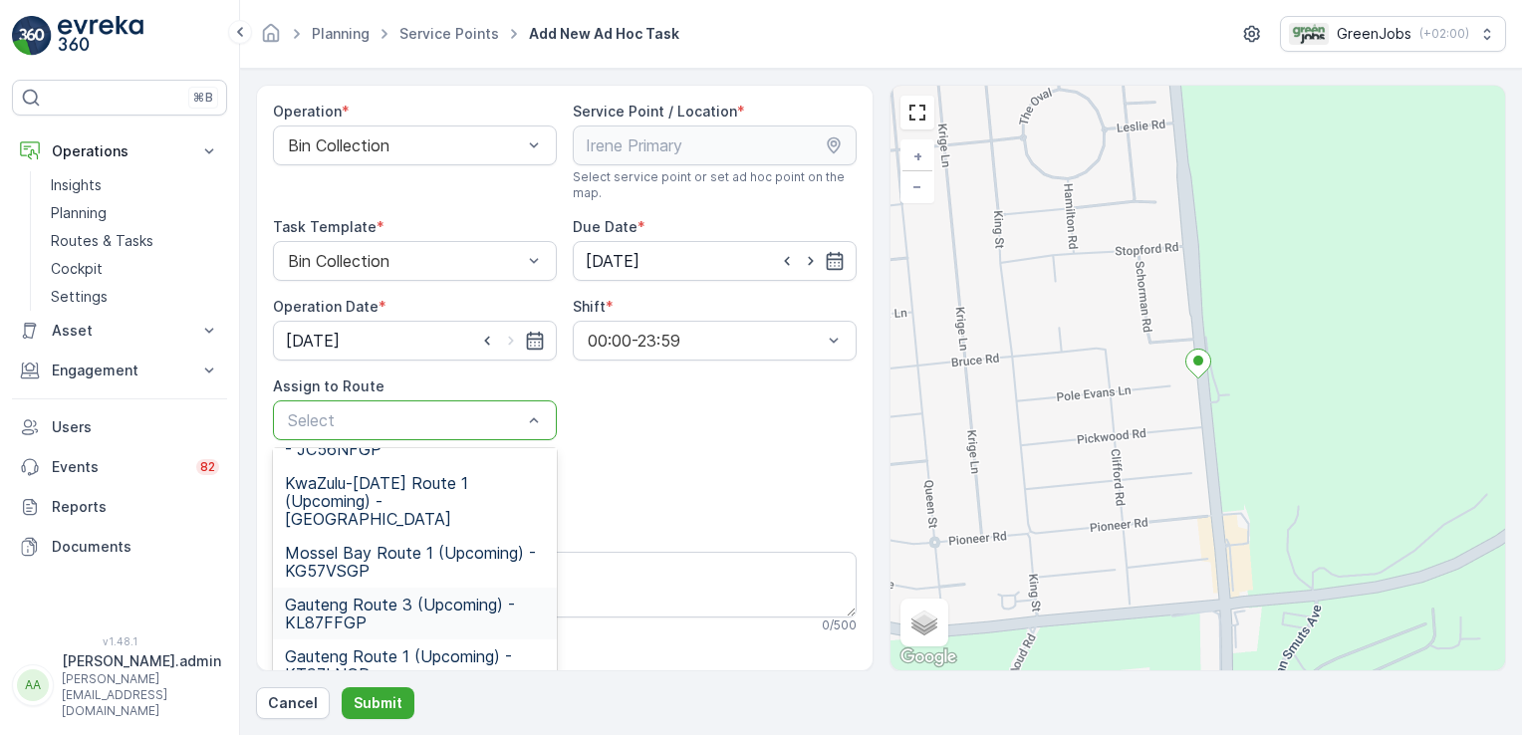
click at [339, 596] on span "Gauteng Route 3 (Upcoming) - KL87FFGP" at bounding box center [415, 614] width 260 height 36
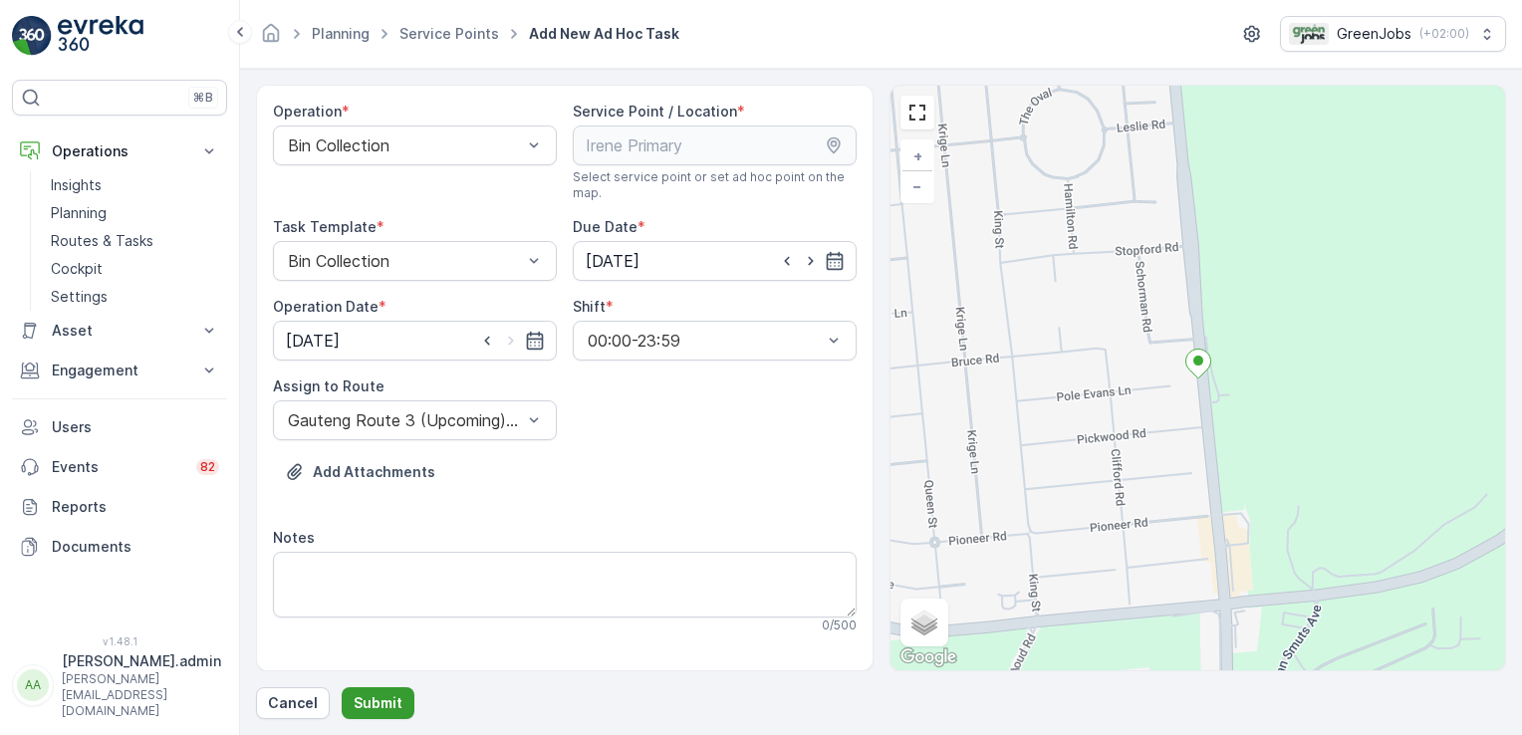
click at [378, 701] on p "Submit" at bounding box center [378, 703] width 49 height 20
